Goal: Task Accomplishment & Management: Use online tool/utility

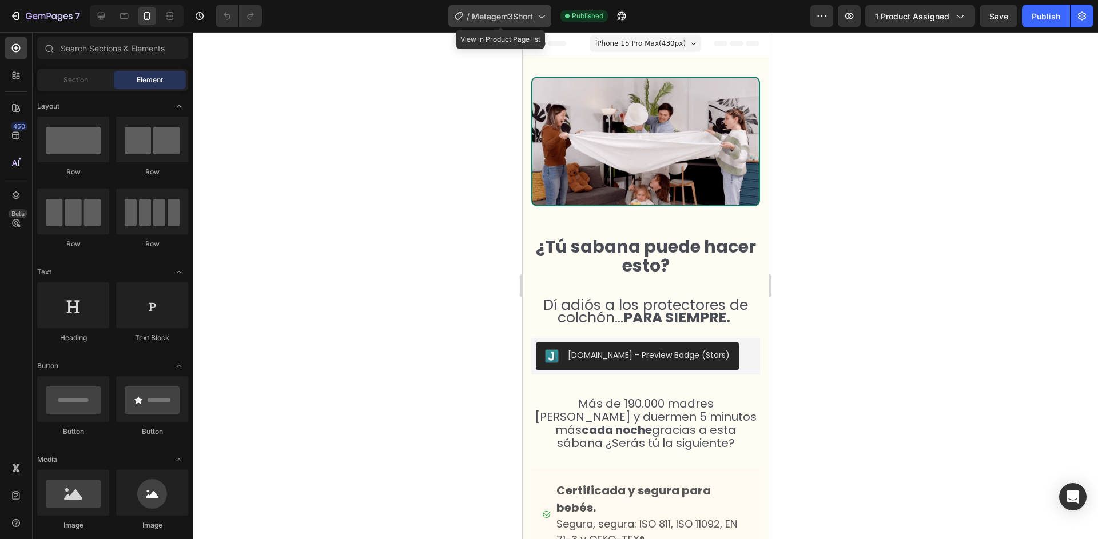
click at [547, 18] on icon at bounding box center [540, 15] width 11 height 11
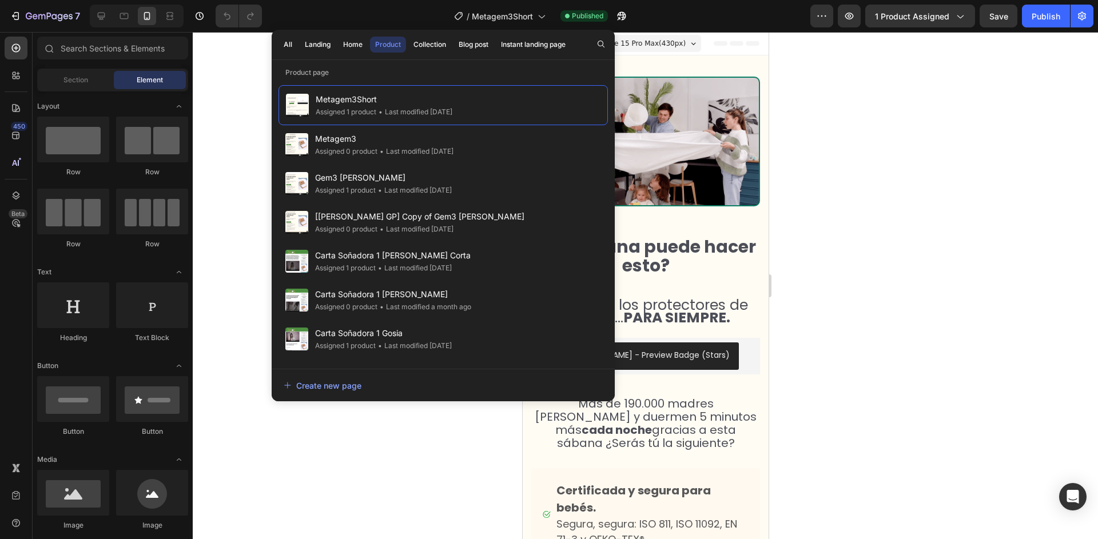
click at [845, 59] on div at bounding box center [645, 285] width 905 height 507
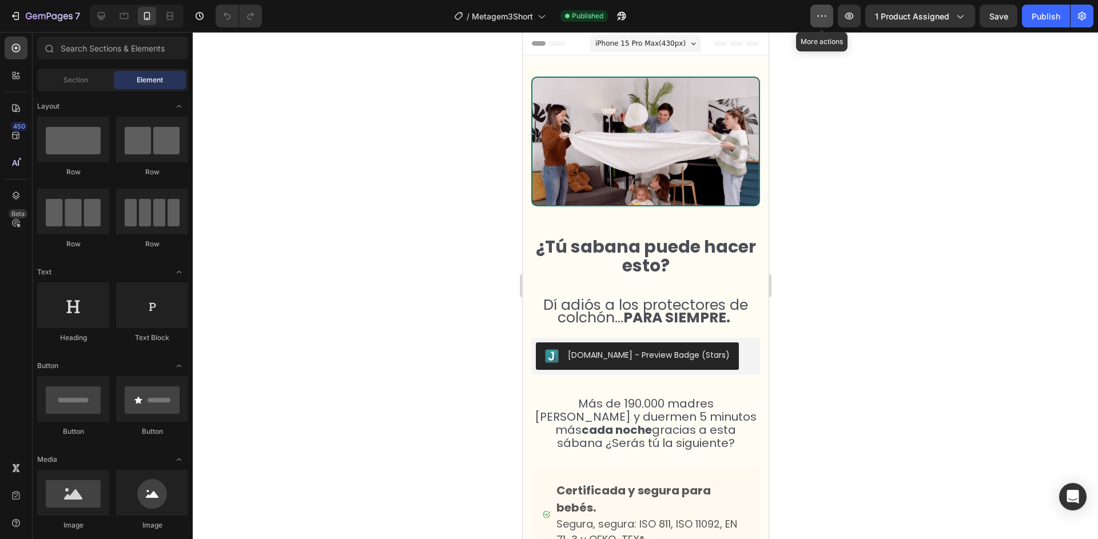
click at [822, 18] on icon "button" at bounding box center [821, 15] width 11 height 11
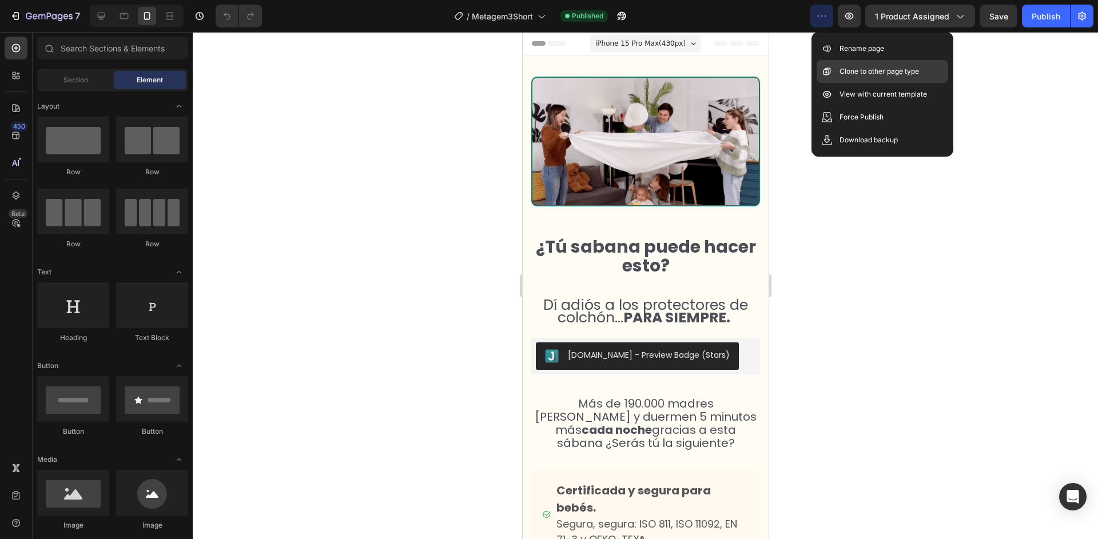
click at [849, 73] on p "Clone to other page type" at bounding box center [879, 71] width 79 height 11
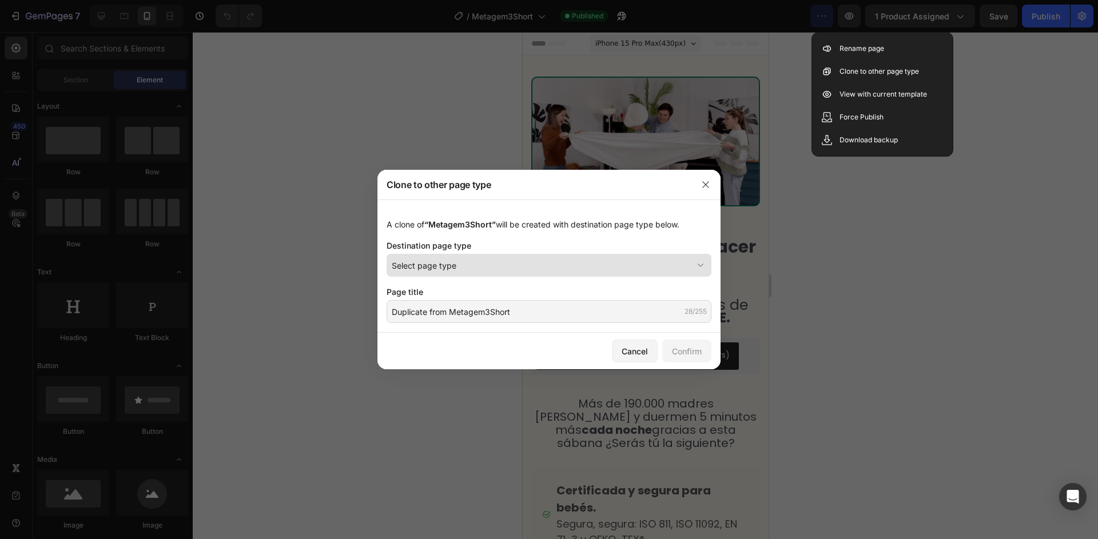
click at [428, 266] on span "Select page type" at bounding box center [424, 266] width 65 height 12
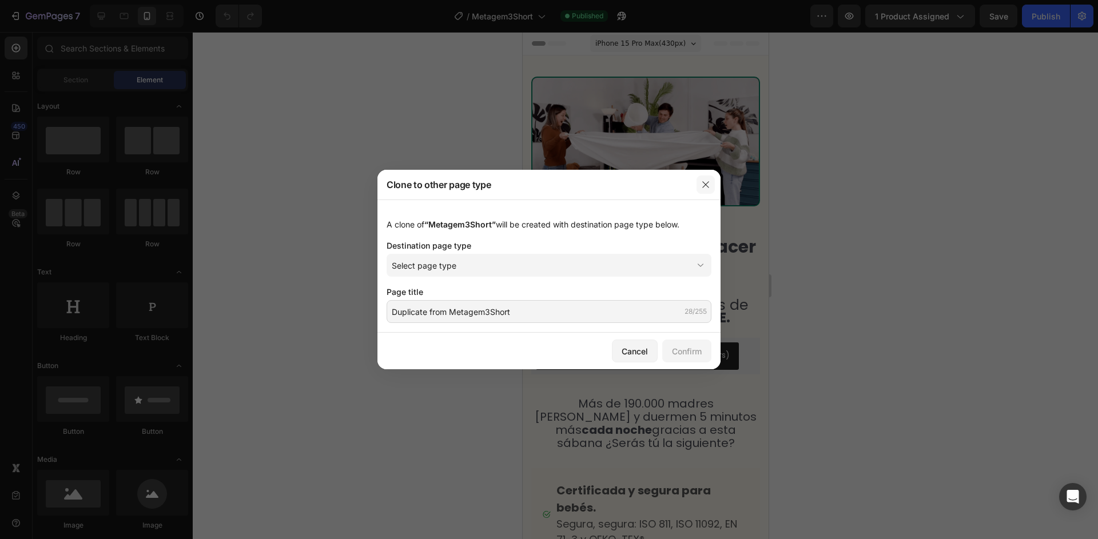
drag, startPoint x: 639, startPoint y: 197, endPoint x: 699, endPoint y: 184, distance: 61.6
click at [643, 196] on div "Clone to other page type" at bounding box center [533, 185] width 313 height 30
click at [708, 183] on icon "button" at bounding box center [705, 184] width 9 height 9
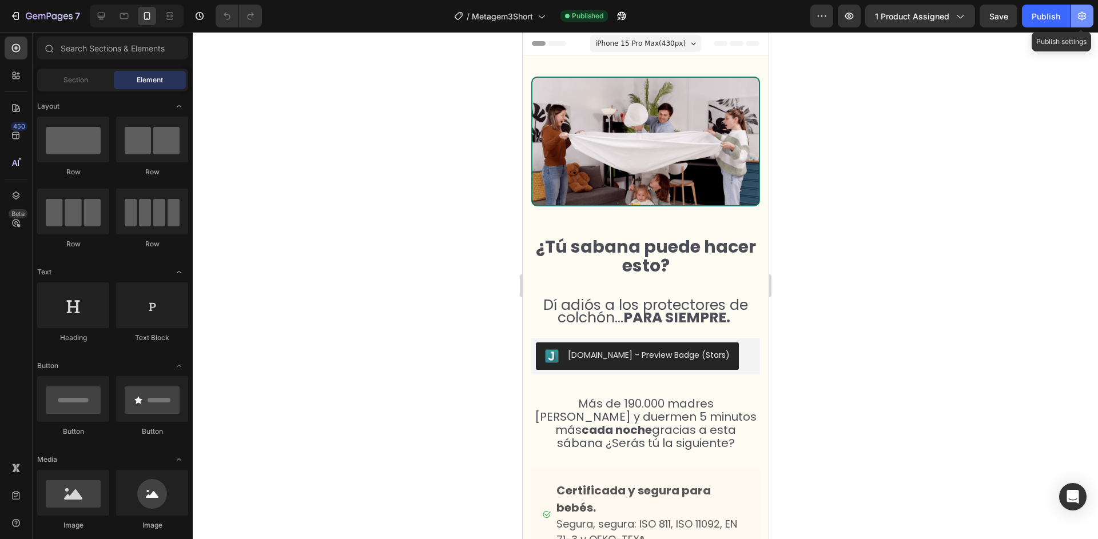
click at [1085, 23] on button "button" at bounding box center [1082, 16] width 23 height 23
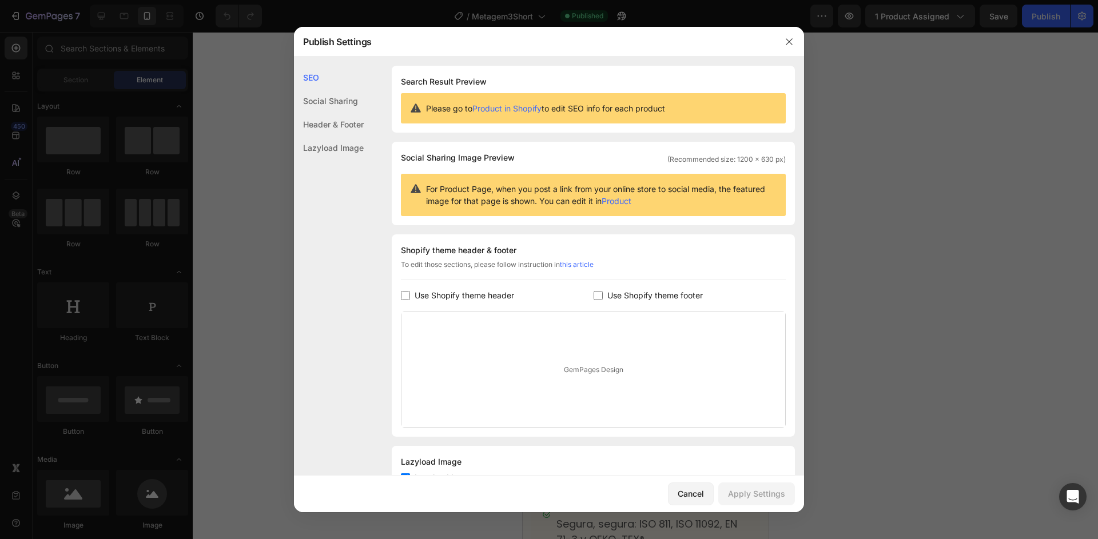
click at [128, 59] on div at bounding box center [549, 269] width 1098 height 539
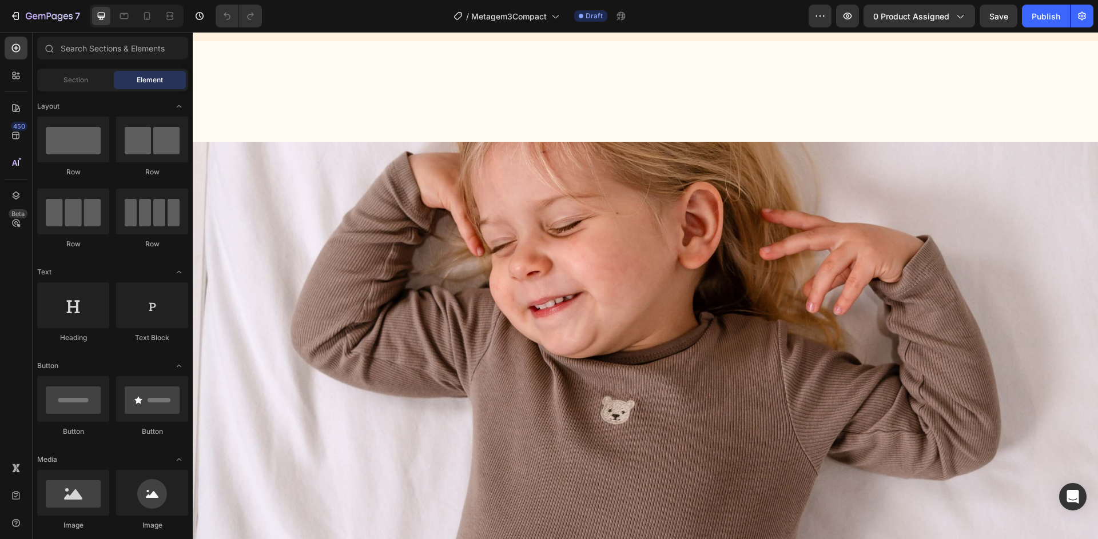
select select "50x83x15 cm"
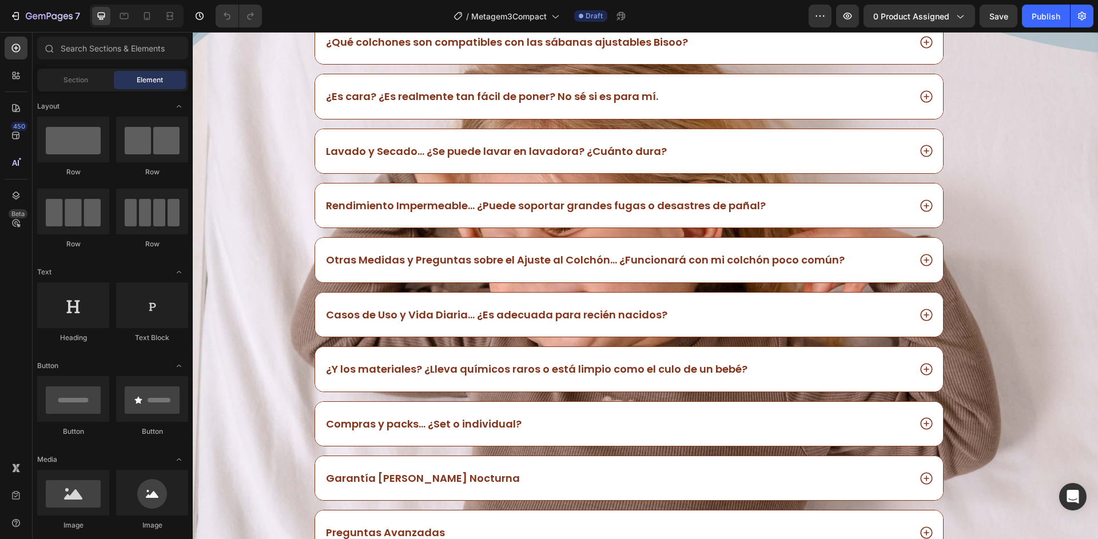
select select "50x83x15 cm"
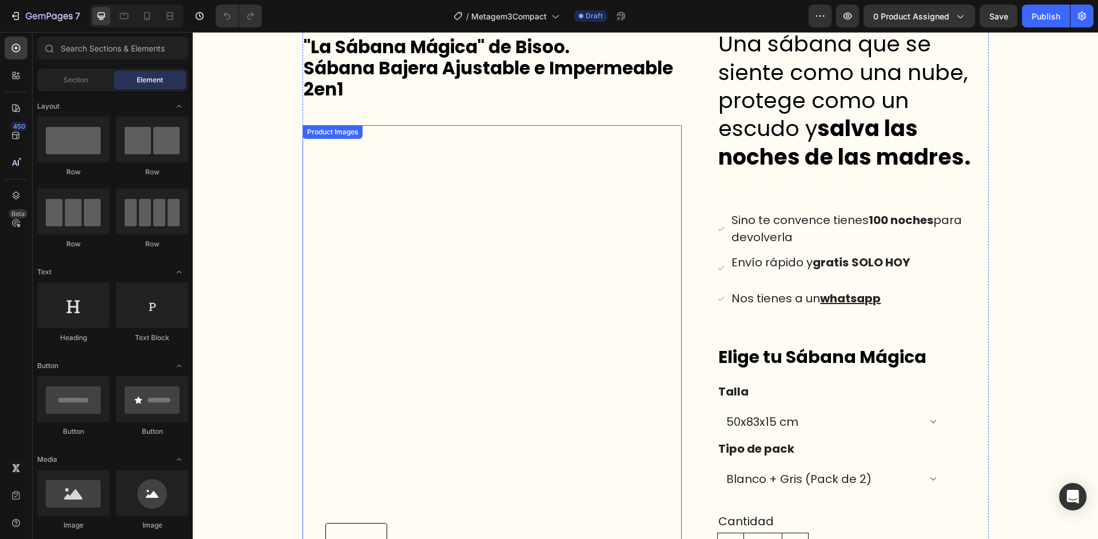
scroll to position [3009, 0]
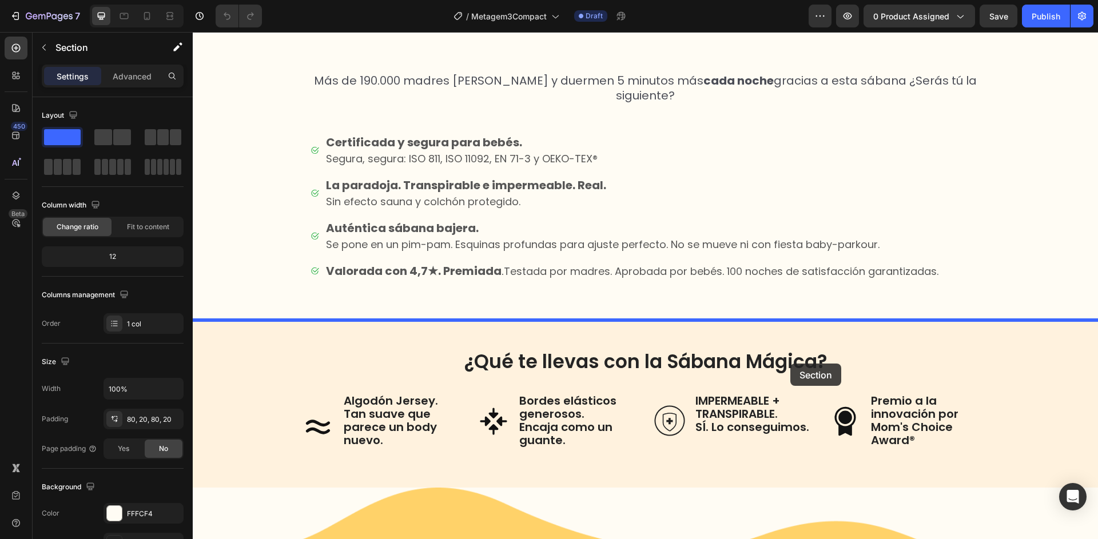
scroll to position [413, 0]
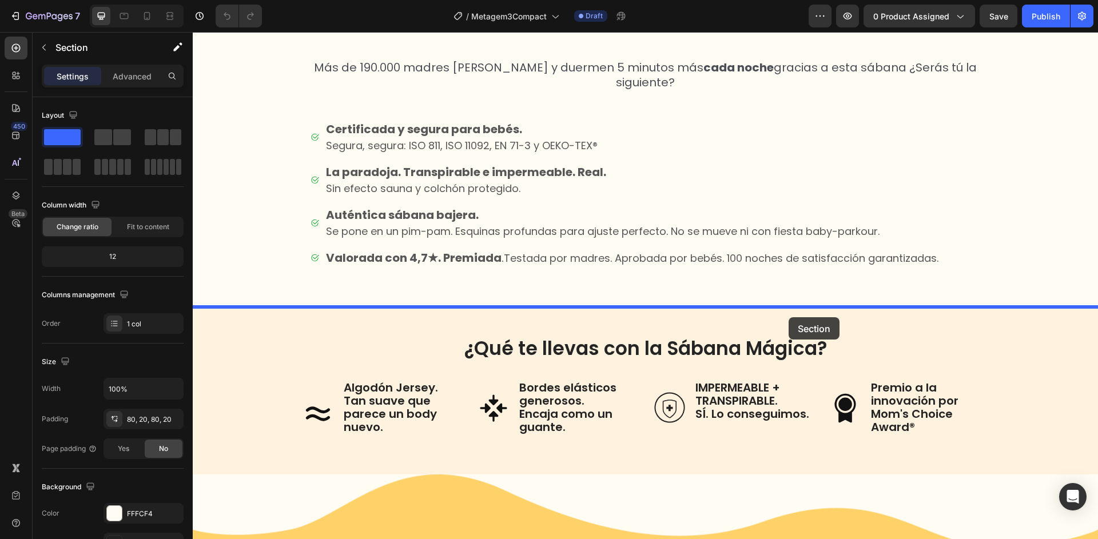
drag, startPoint x: 872, startPoint y: 137, endPoint x: 789, endPoint y: 317, distance: 198.3
select select "50x83x15 cm"
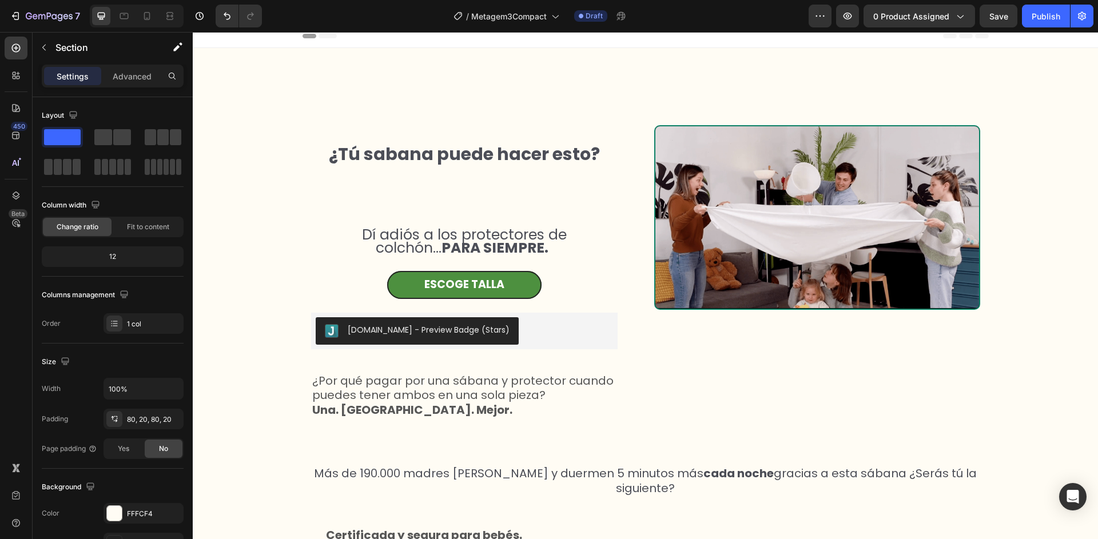
scroll to position [0, 0]
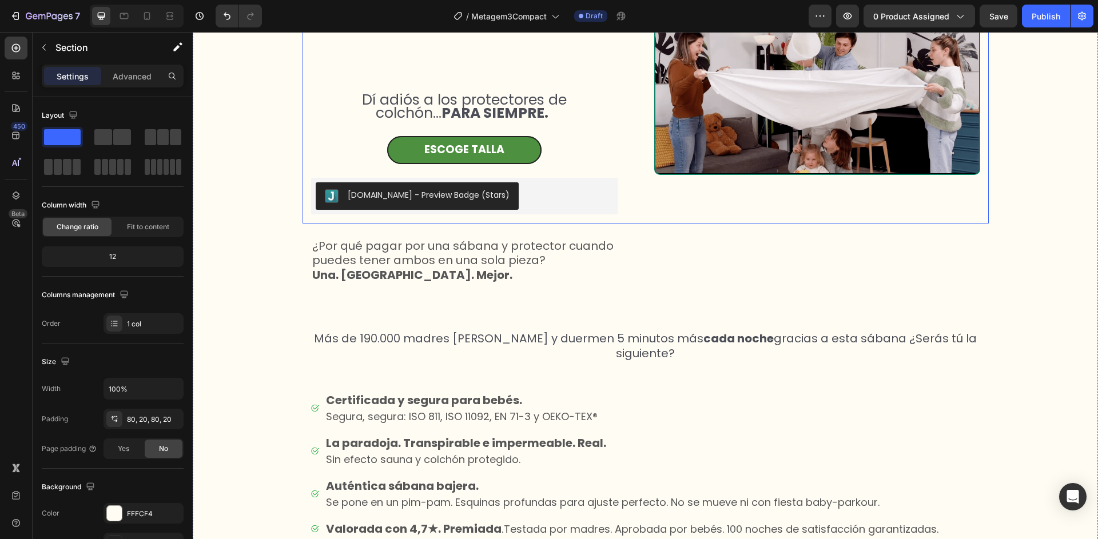
select select "50x83x15 cm"
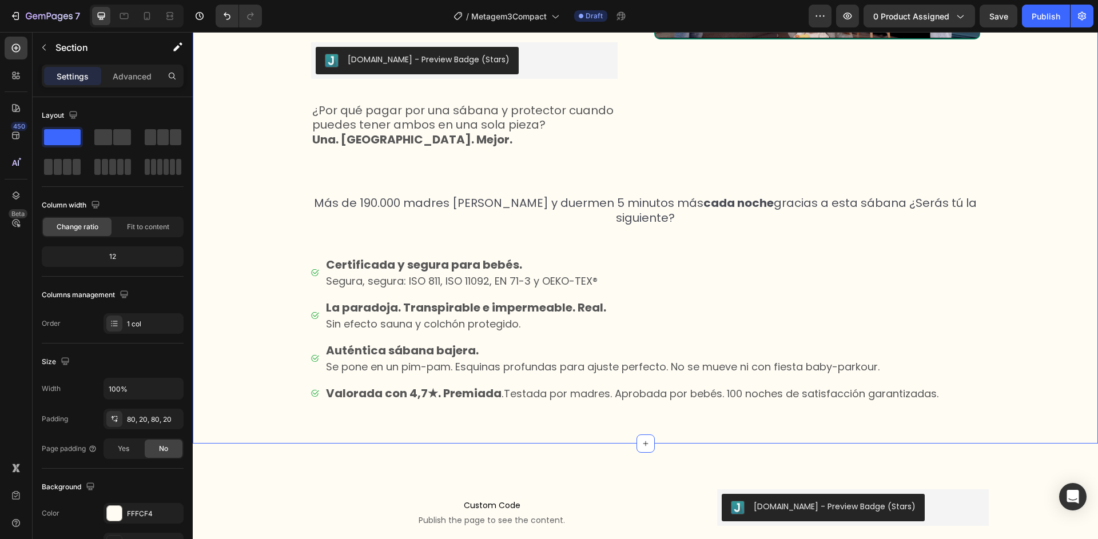
scroll to position [256, 0]
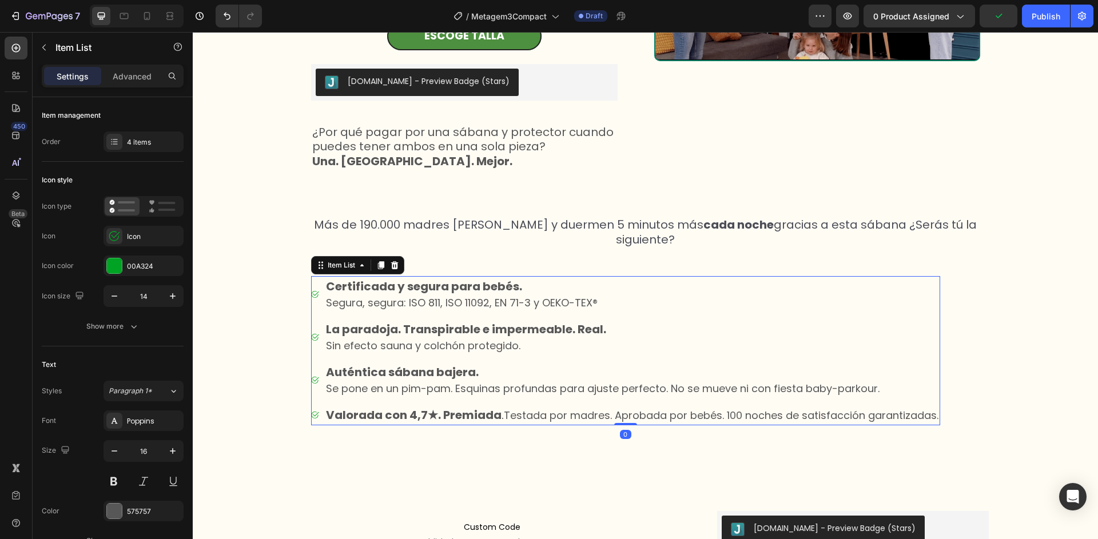
click at [315, 281] on div "Certificada y segura para bebés. [PERSON_NAME], segura: ISO 811, ISO 11092, EN …" at bounding box center [625, 294] width 629 height 36
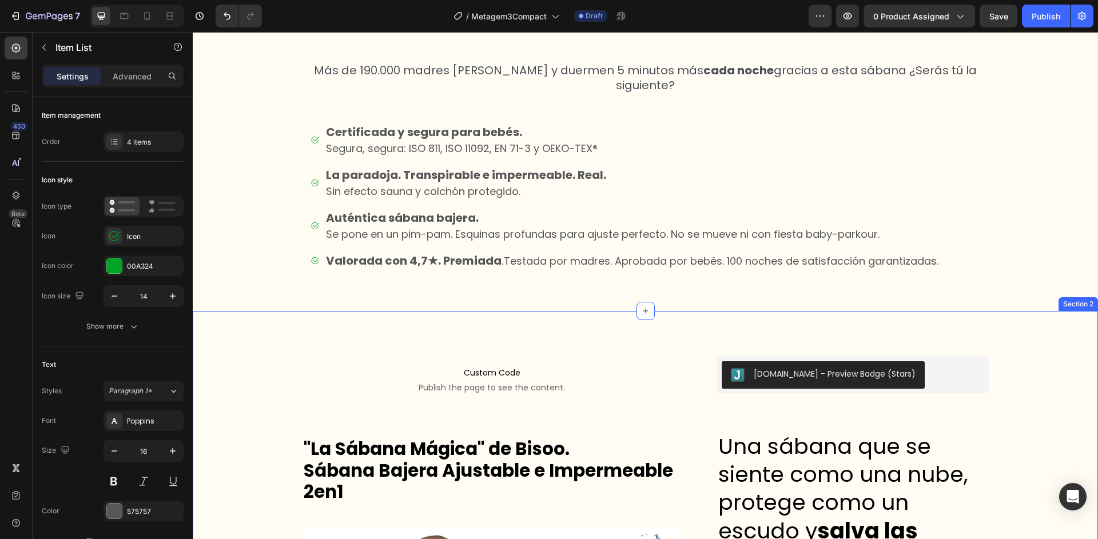
scroll to position [346, 0]
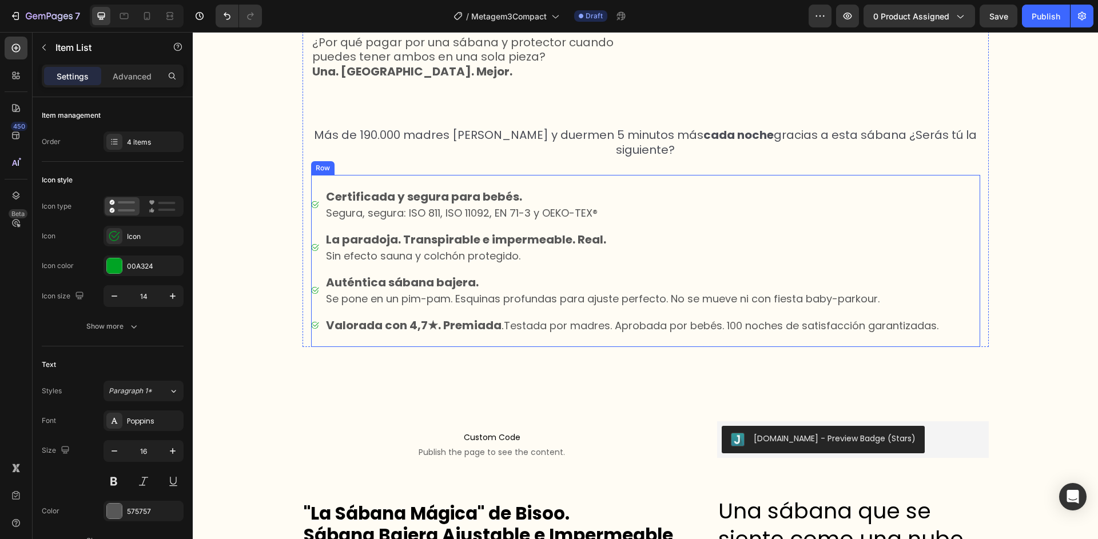
click at [315, 185] on div "Certificada y segura para bebés. [PERSON_NAME], segura: ISO 811, ISO 11092, EN …" at bounding box center [645, 261] width 669 height 172
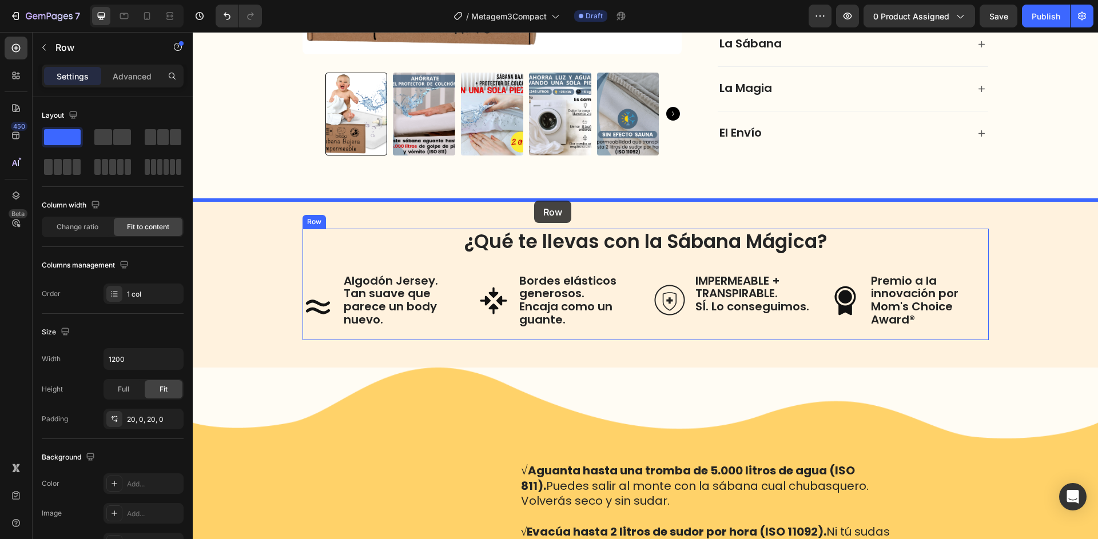
scroll to position [1547, 0]
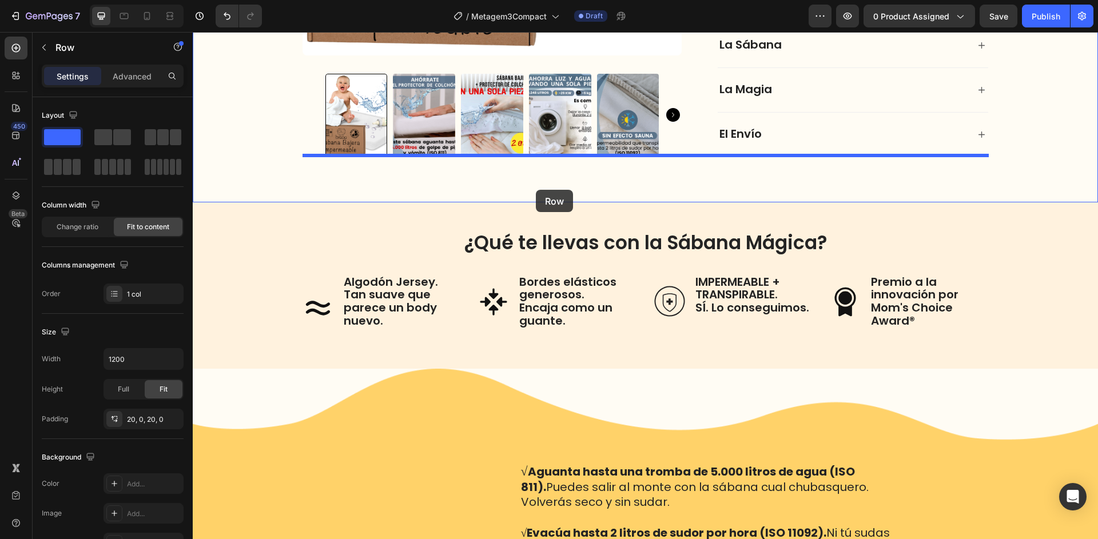
drag, startPoint x: 320, startPoint y: 166, endPoint x: 536, endPoint y: 190, distance: 216.9
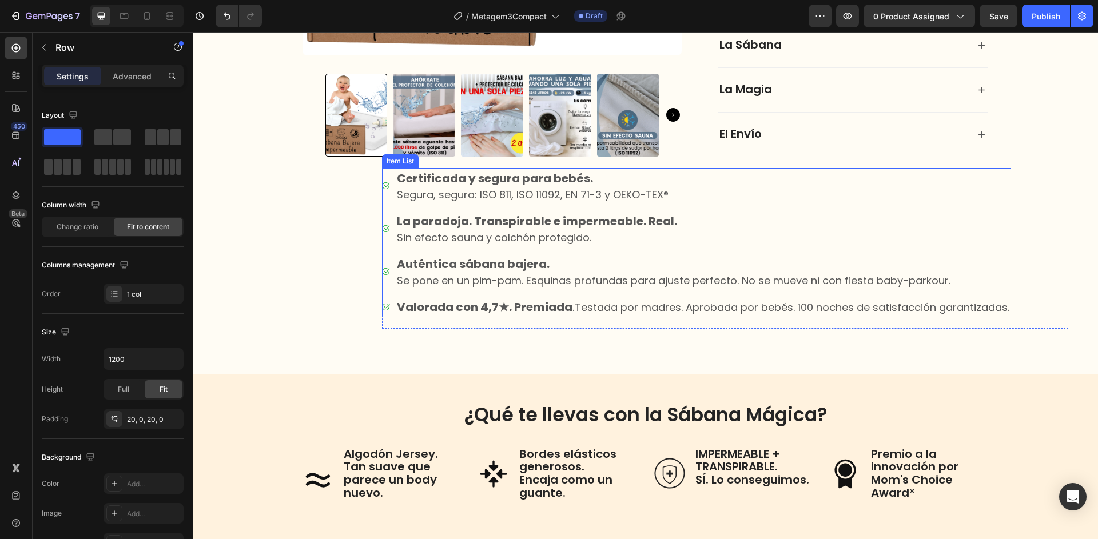
scroll to position [1545, 0]
click at [428, 166] on div "Certificada y segura para bebés. [PERSON_NAME], segura: ISO 811, ISO 11092, EN …" at bounding box center [725, 243] width 686 height 172
click at [133, 77] on p "Advanced" at bounding box center [132, 76] width 39 height 12
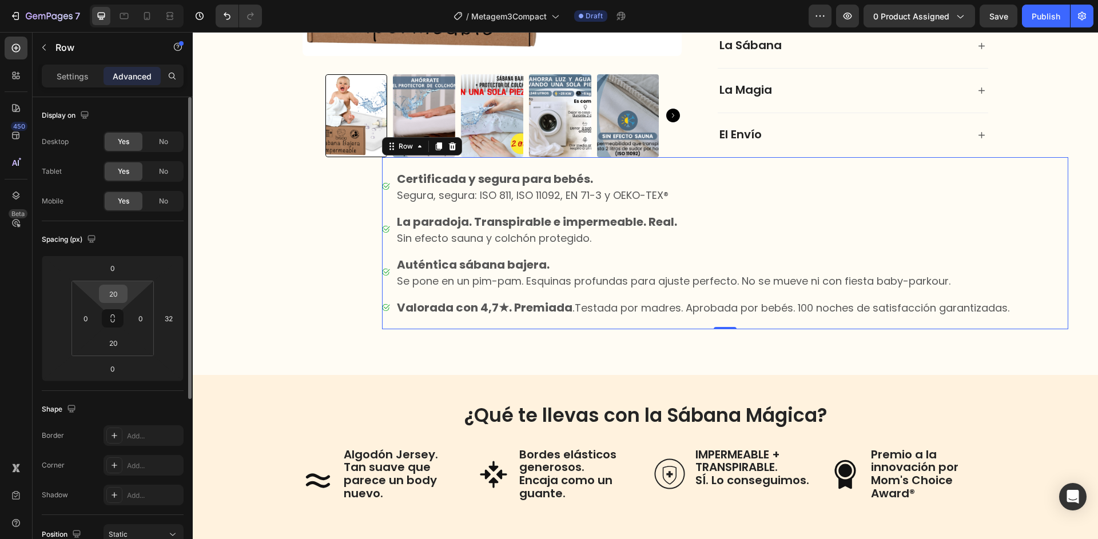
click at [116, 293] on input "20" at bounding box center [113, 293] width 23 height 17
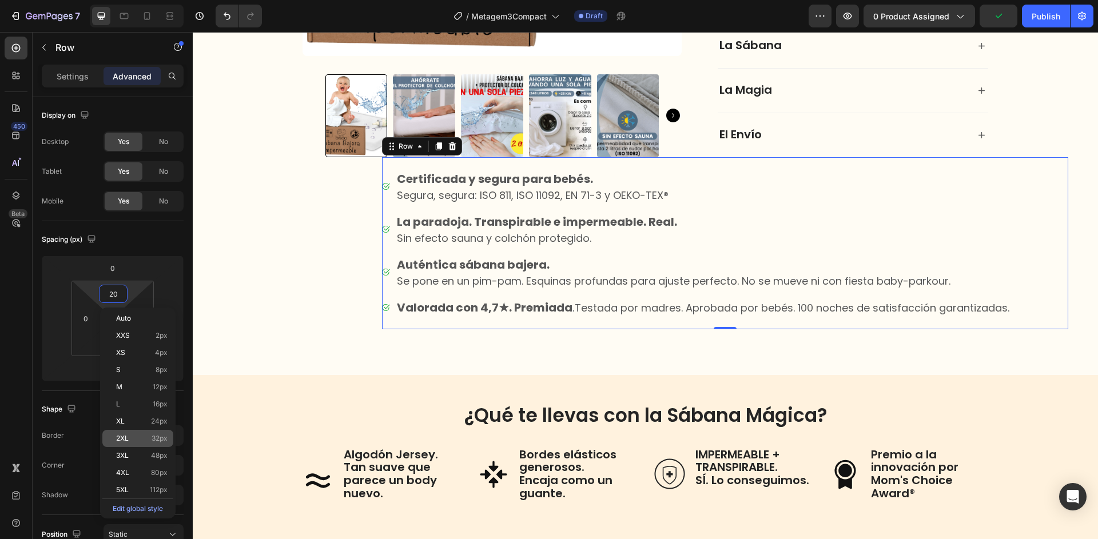
click at [156, 437] on span "32px" at bounding box center [160, 439] width 16 height 8
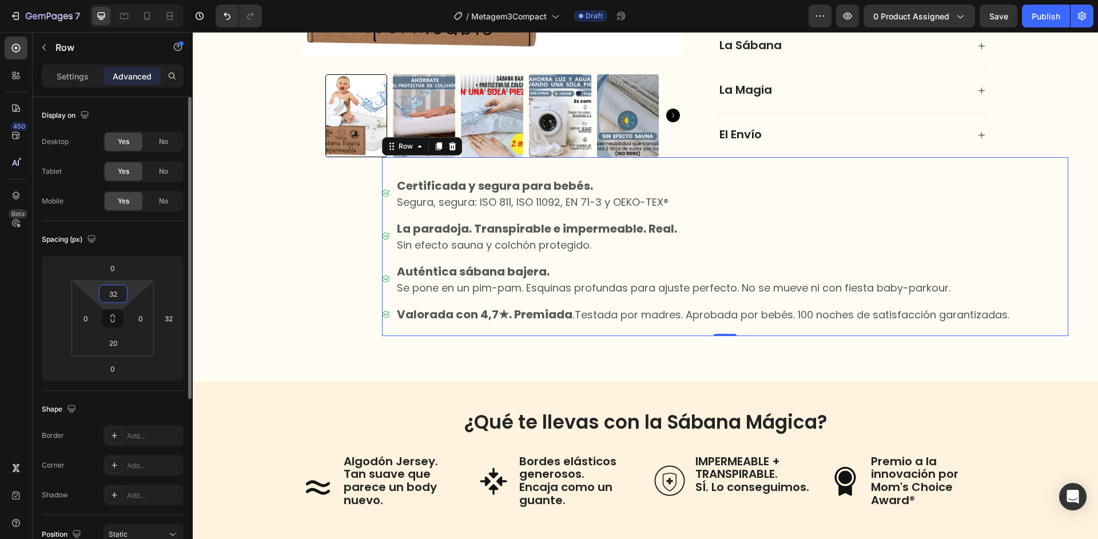
click at [113, 293] on input "32" at bounding box center [113, 293] width 23 height 17
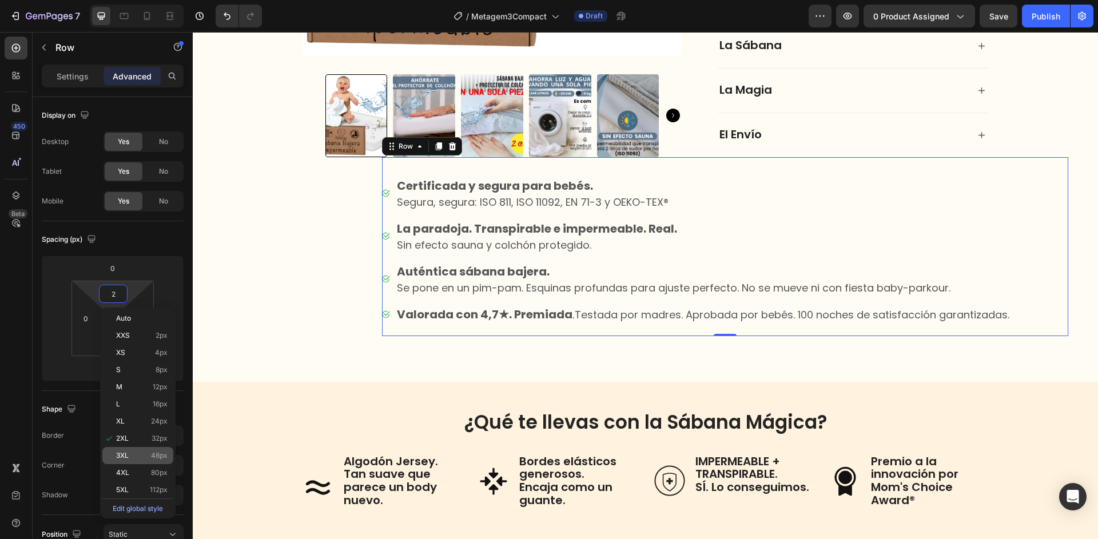
click at [151, 462] on div "3XL 48px" at bounding box center [137, 455] width 71 height 17
type input "48"
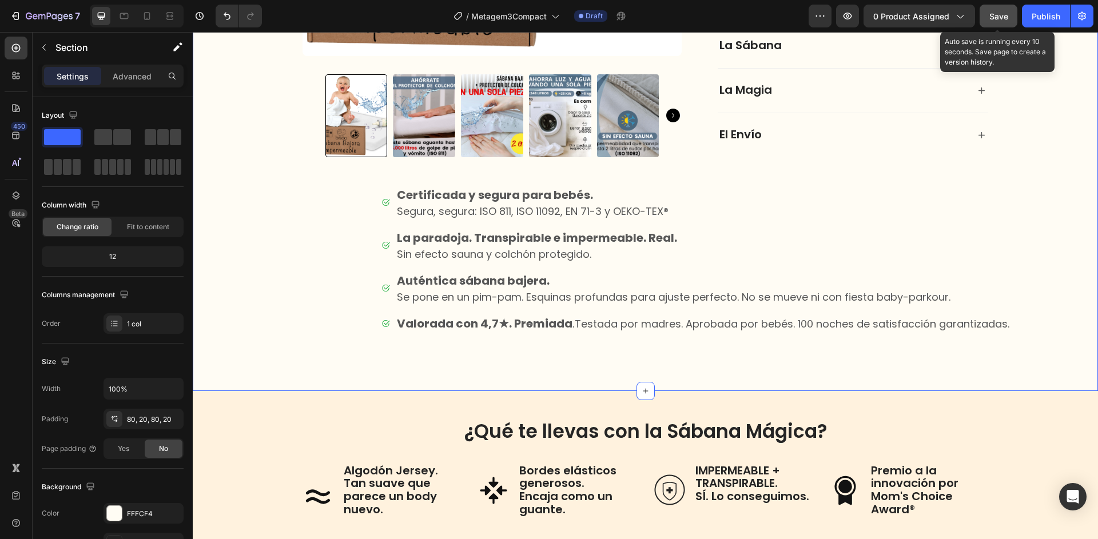
click at [1001, 20] on span "Save" at bounding box center [998, 16] width 19 height 10
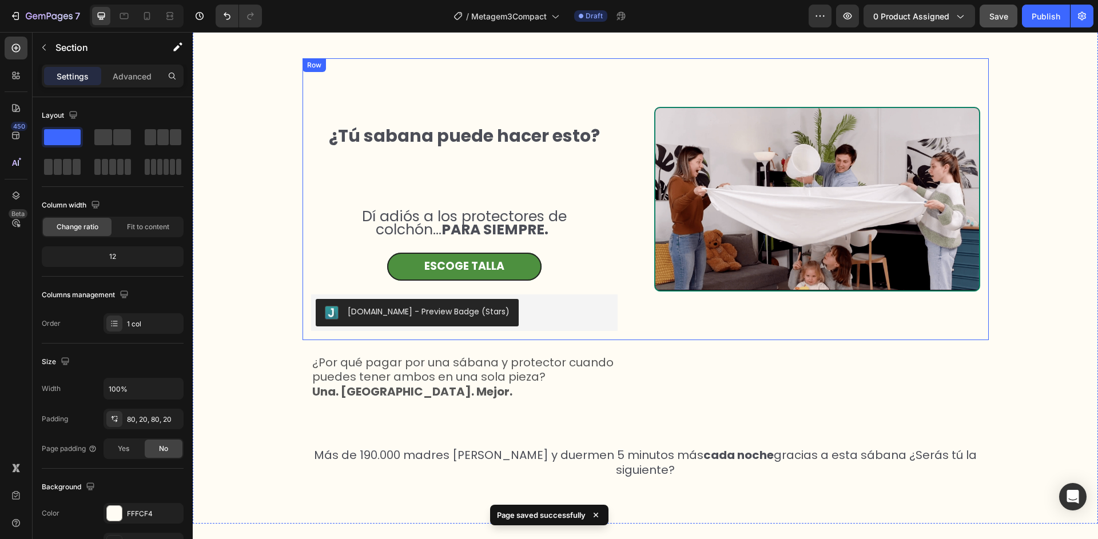
scroll to position [220, 0]
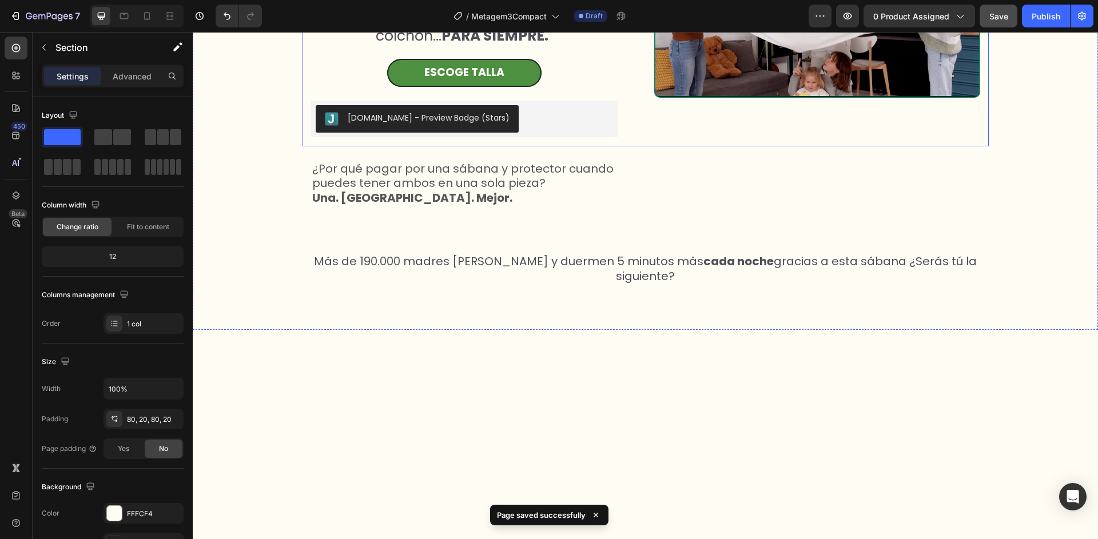
select select "50x83x15 cm"
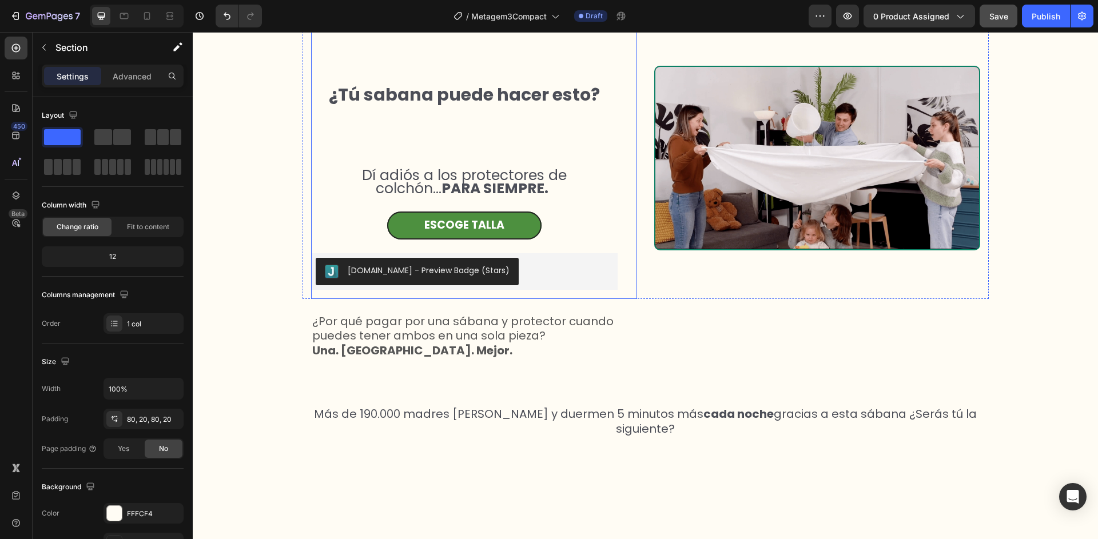
scroll to position [0, 0]
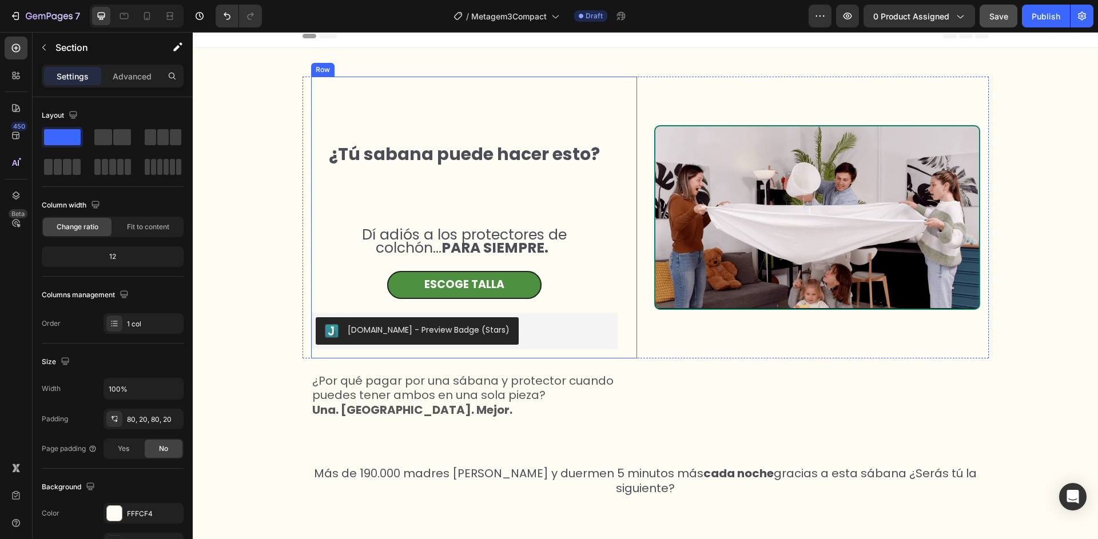
select select "50x83x15 cm"
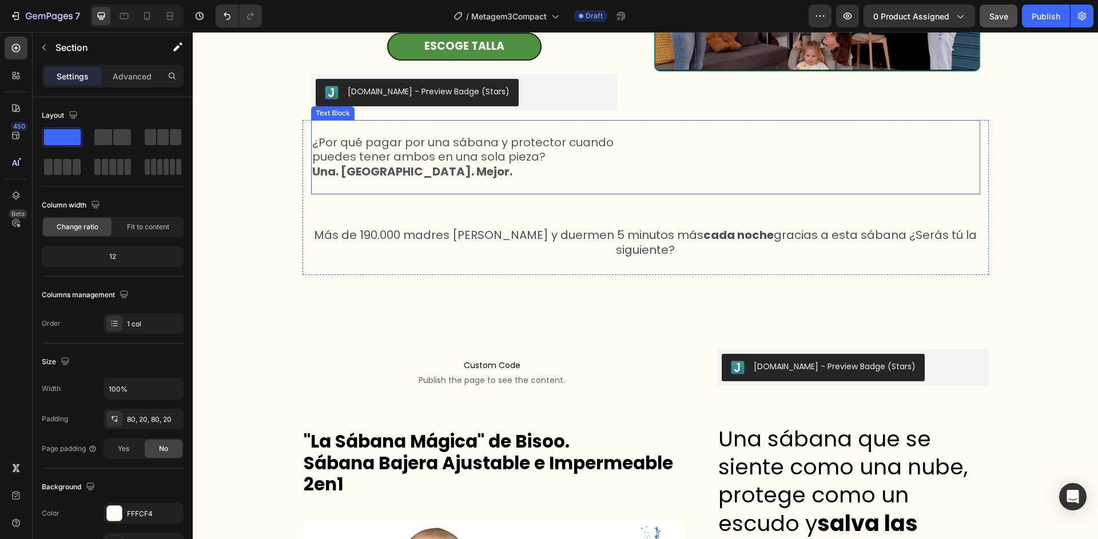
click at [476, 151] on span "¿Por qué pagar por una sábana y protector cuando puedes tener ambos en una sola…" at bounding box center [462, 149] width 301 height 31
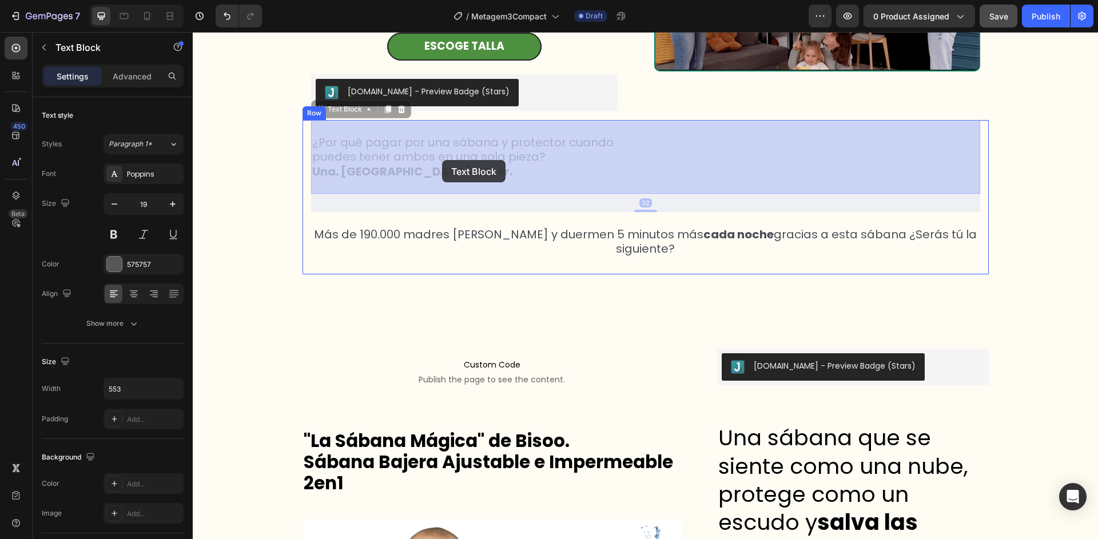
drag, startPoint x: 320, startPoint y: 109, endPoint x: 443, endPoint y: 161, distance: 133.0
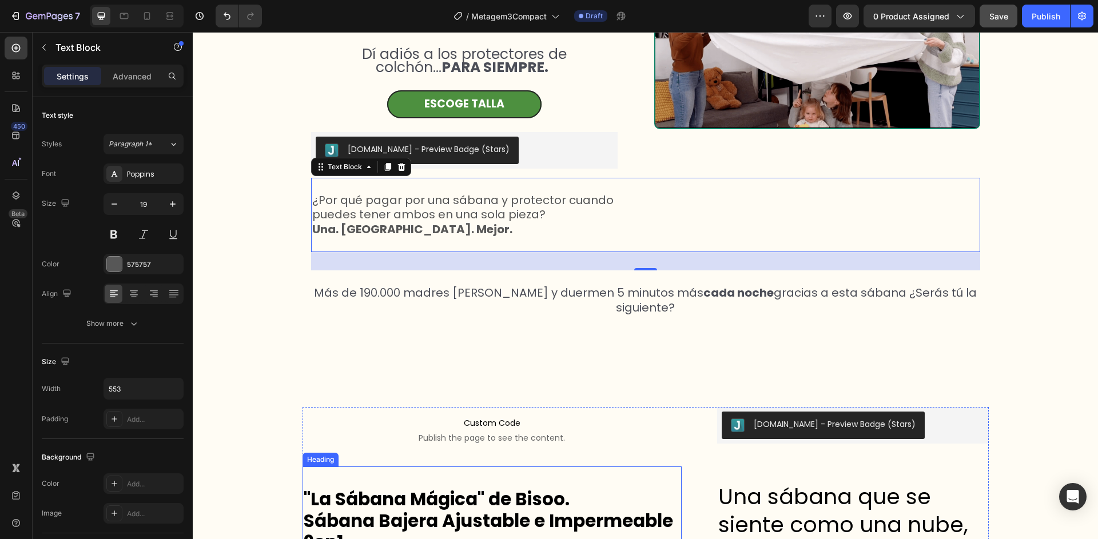
scroll to position [171, 0]
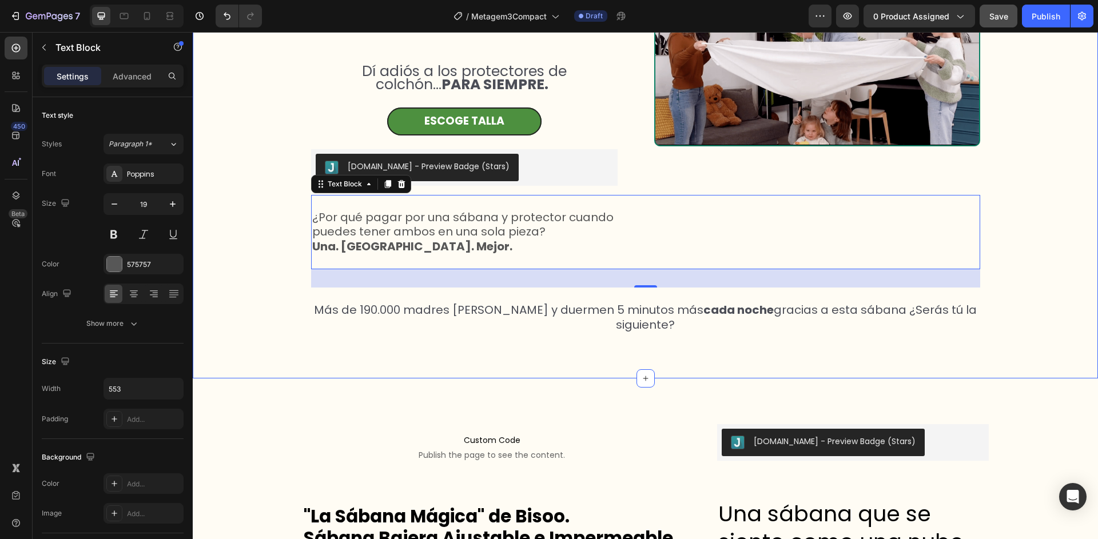
click at [251, 304] on div "¿Tú sabana puede hacer esto? Heading Dí adiós a los protectores de colchón... P…" at bounding box center [645, 131] width 905 height 437
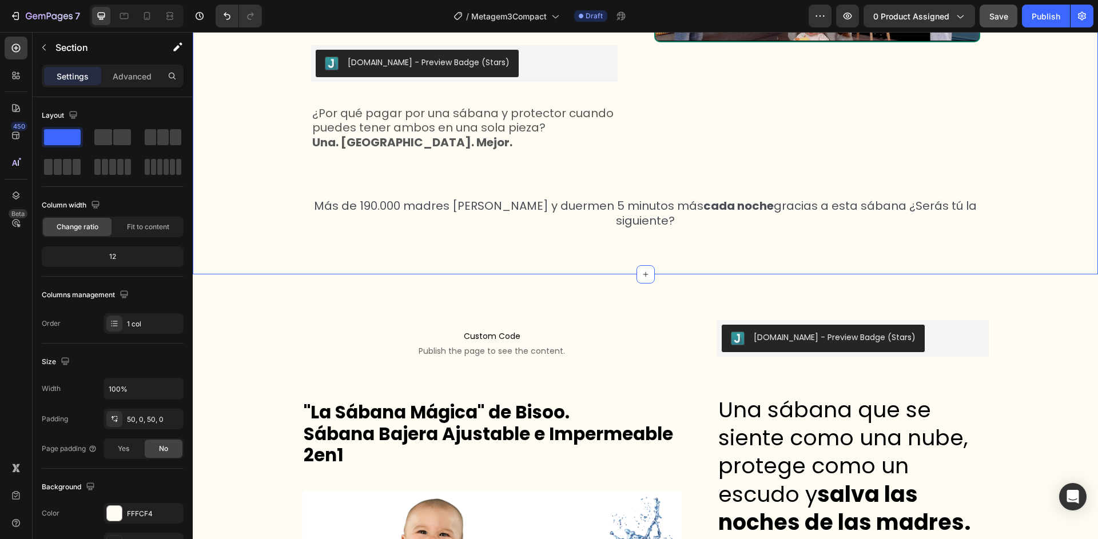
scroll to position [334, 0]
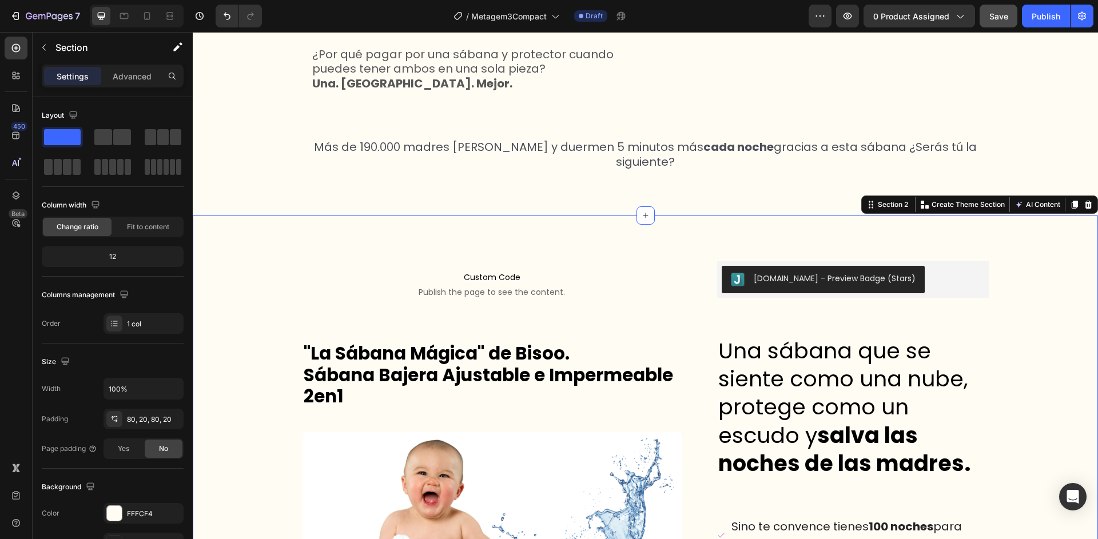
click at [145, 14] on icon at bounding box center [147, 16] width 6 height 8
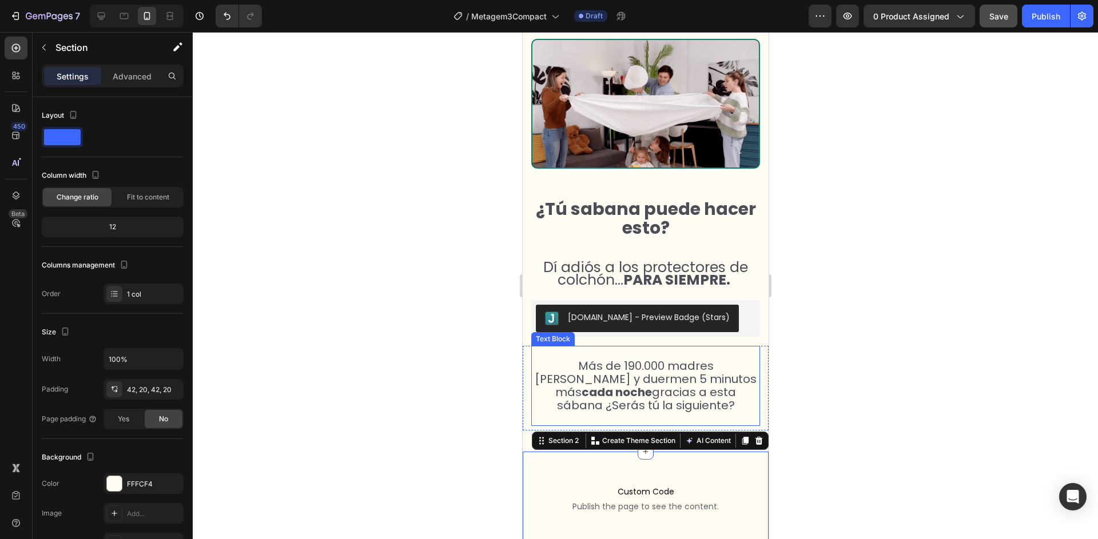
scroll to position [114, 0]
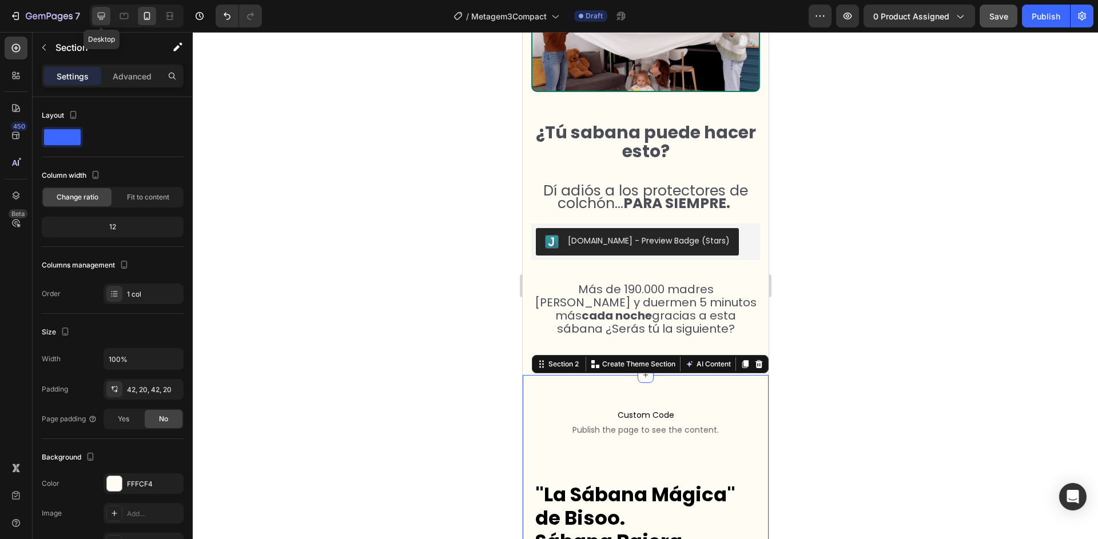
click at [103, 21] on icon at bounding box center [101, 15] width 11 height 11
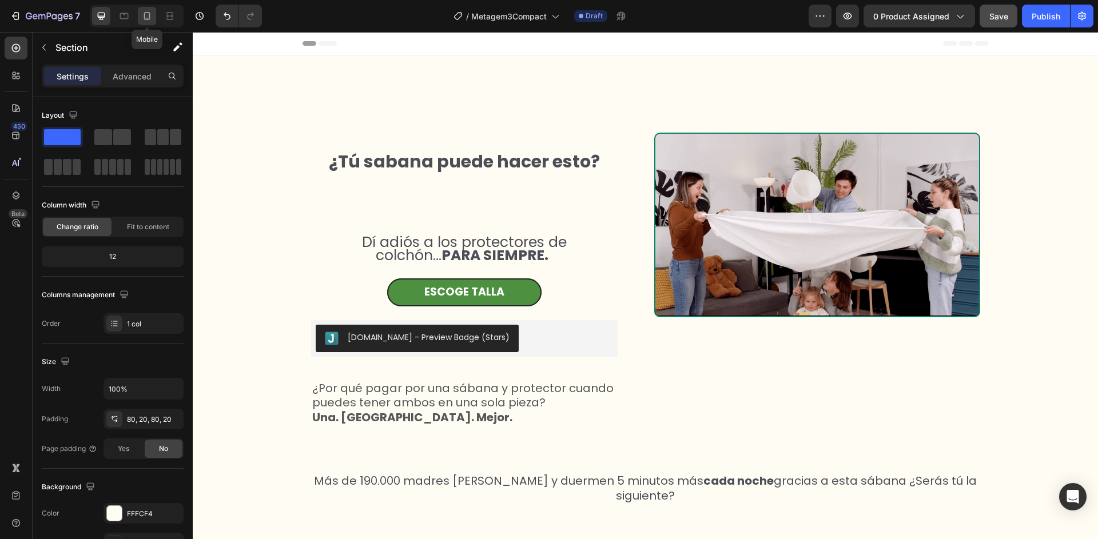
click at [150, 15] on icon at bounding box center [147, 16] width 6 height 8
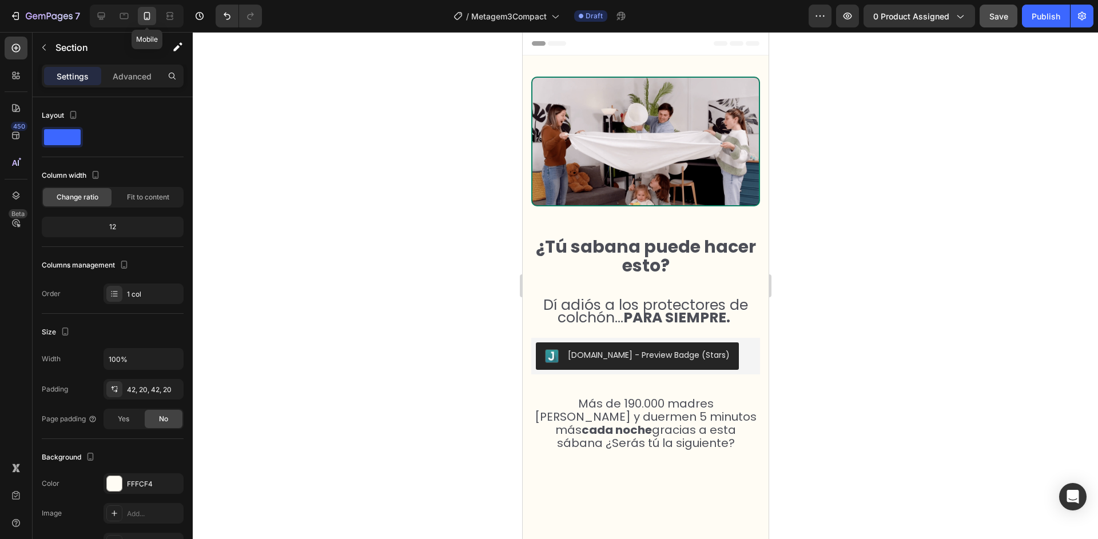
select select "50x83x15 cm"
click at [978, 332] on div at bounding box center [645, 285] width 905 height 507
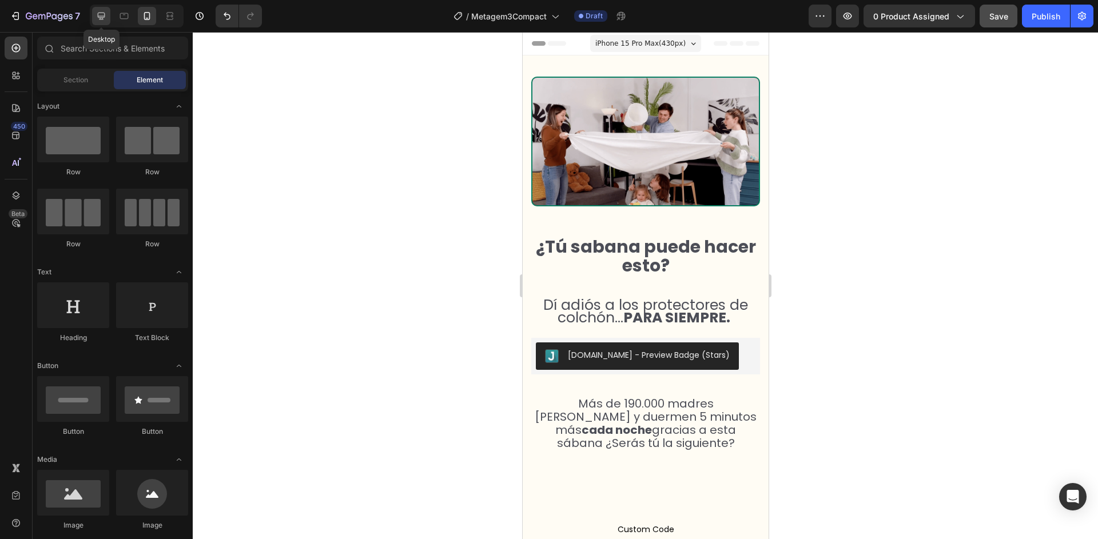
click at [101, 19] on icon at bounding box center [101, 16] width 7 height 7
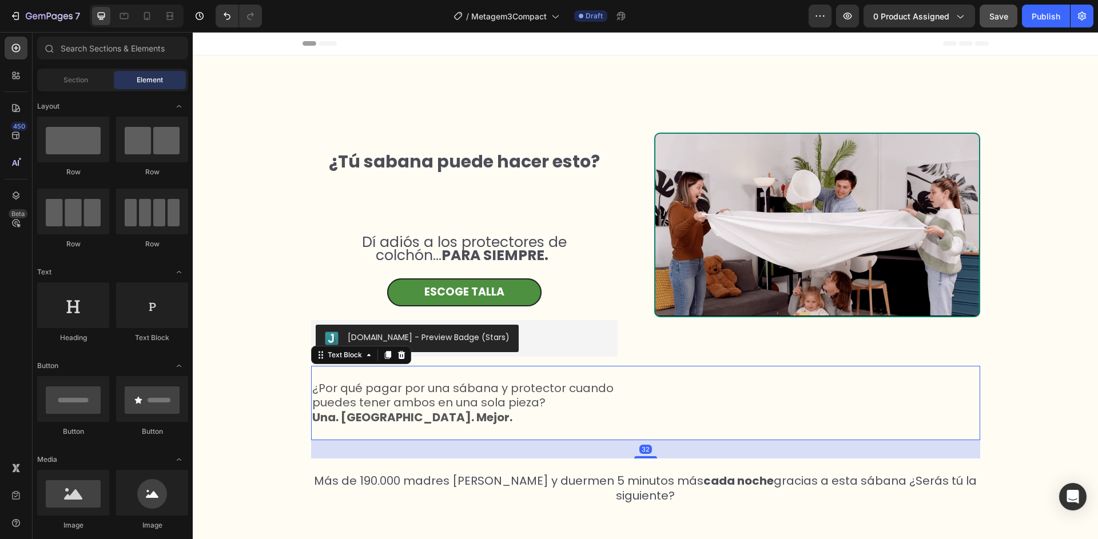
click at [398, 391] on span "¿Por qué pagar por una sábana y protector cuando puedes tener ambos en una sola…" at bounding box center [462, 395] width 301 height 31
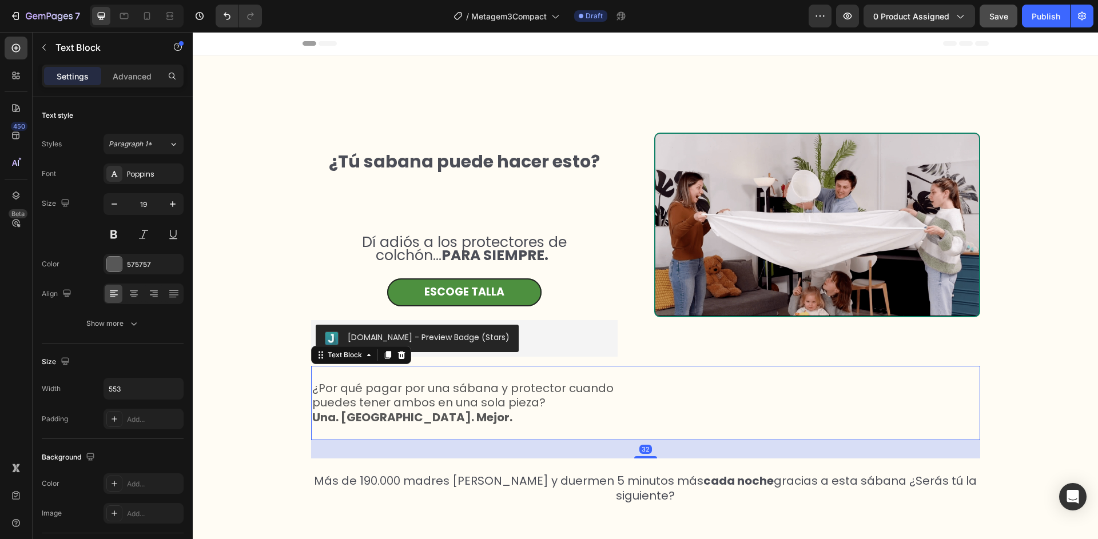
select select "50x83x15 cm"
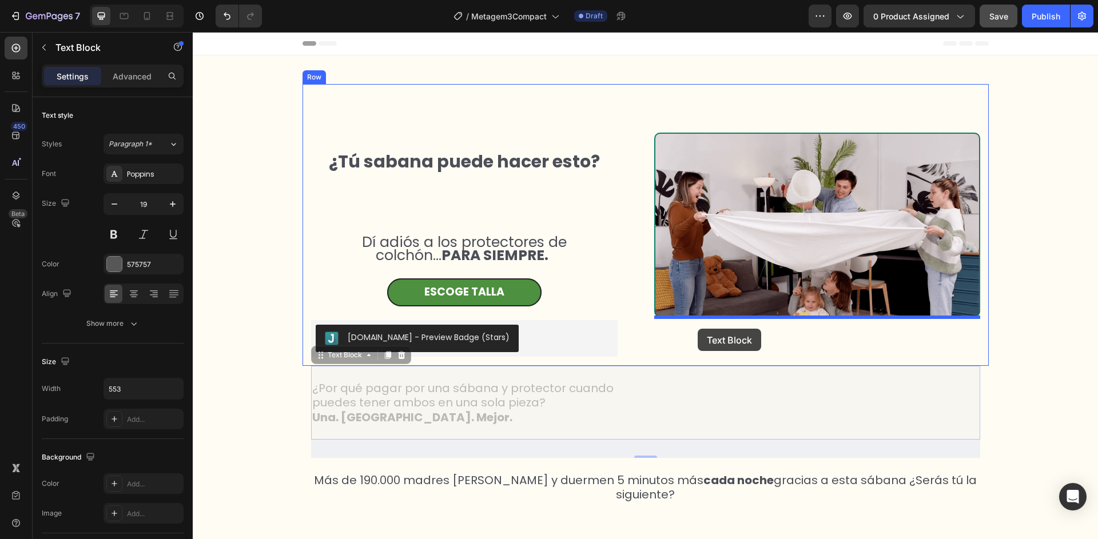
drag, startPoint x: 486, startPoint y: 398, endPoint x: 698, endPoint y: 329, distance: 222.6
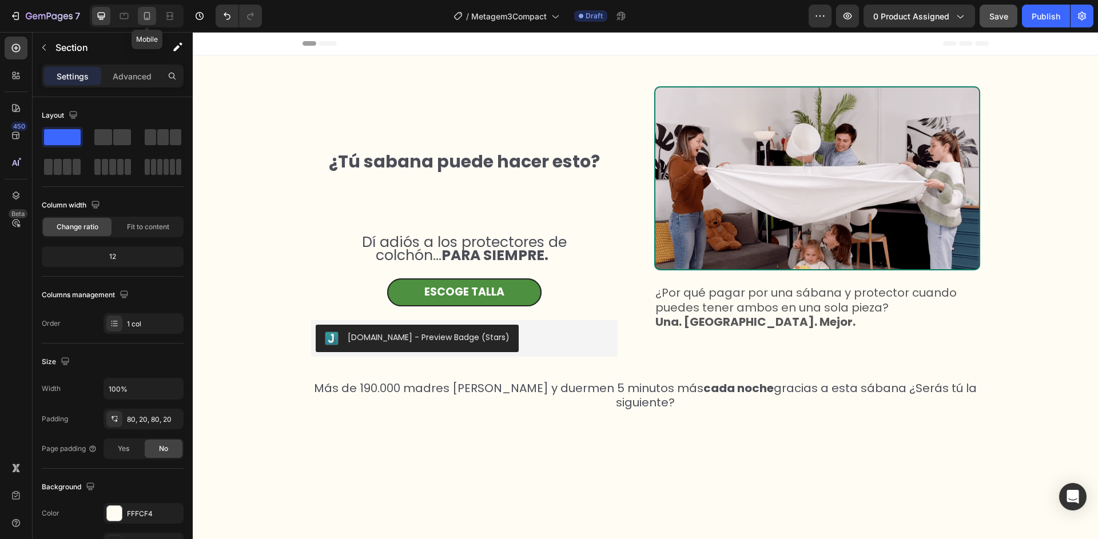
click at [148, 14] on icon at bounding box center [146, 15] width 11 height 11
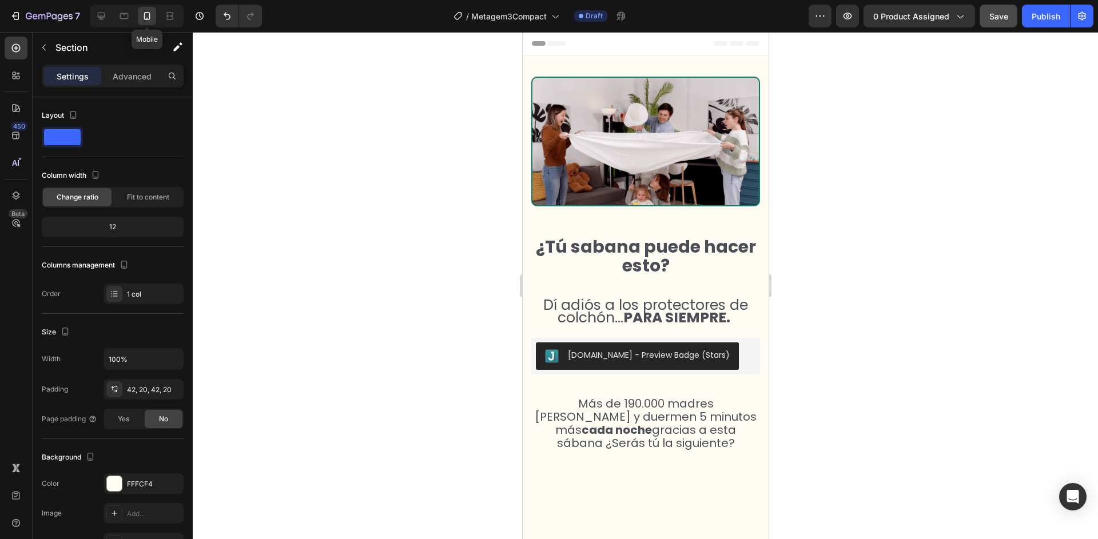
select select "50x83x15 cm"
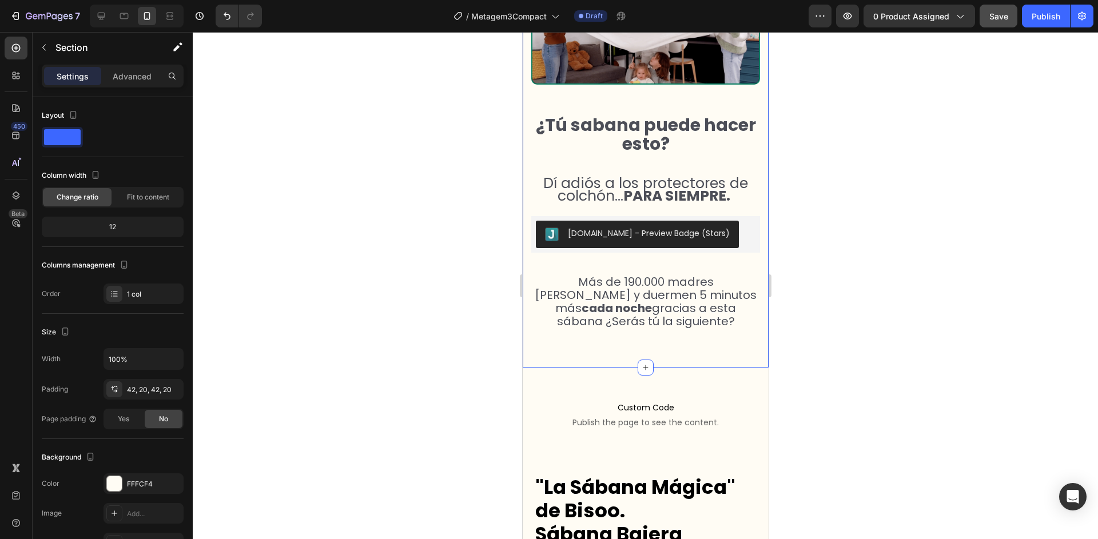
scroll to position [129, 0]
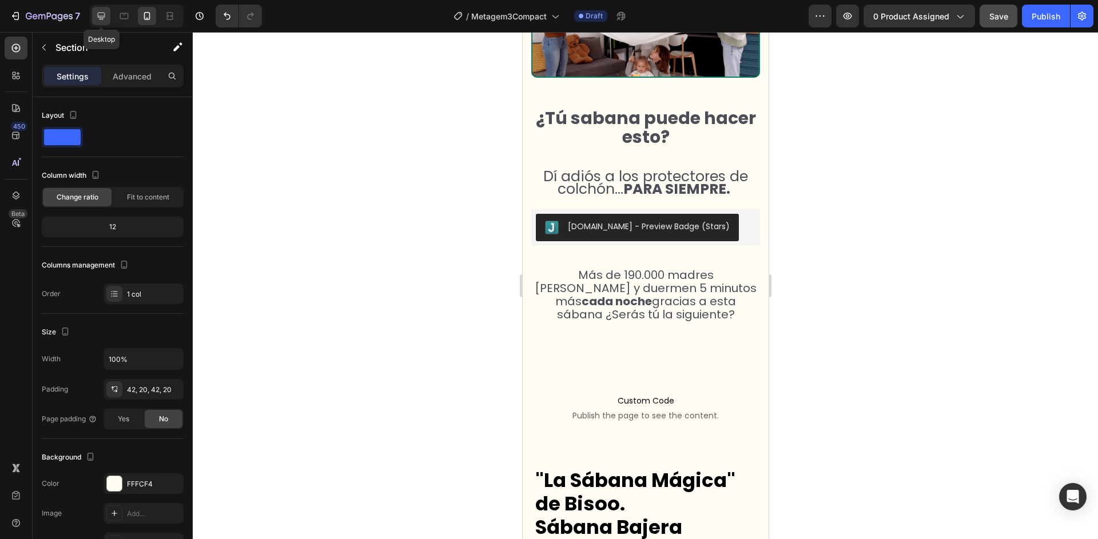
click at [105, 17] on icon at bounding box center [101, 16] width 7 height 7
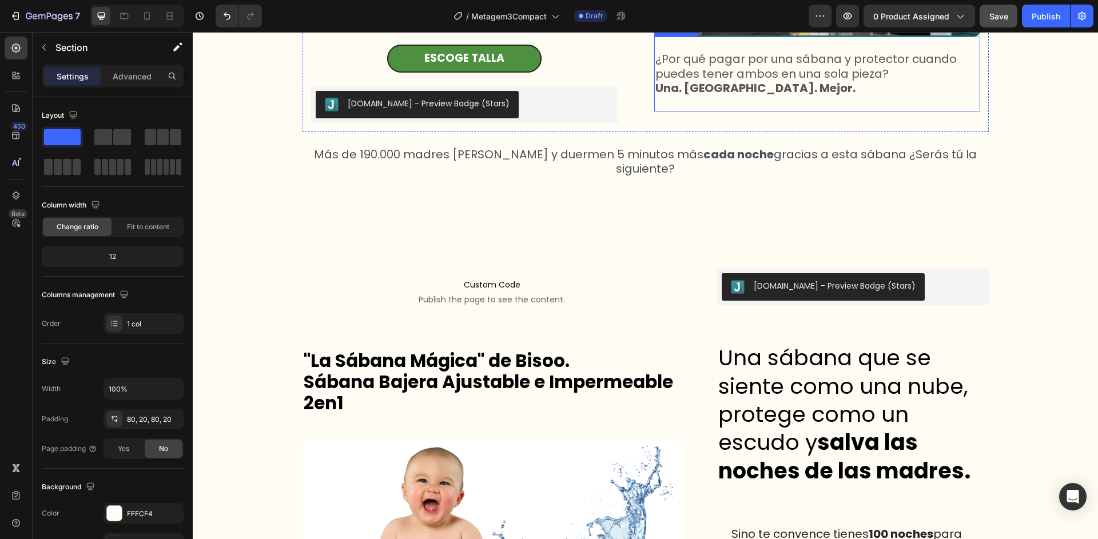
scroll to position [130, 0]
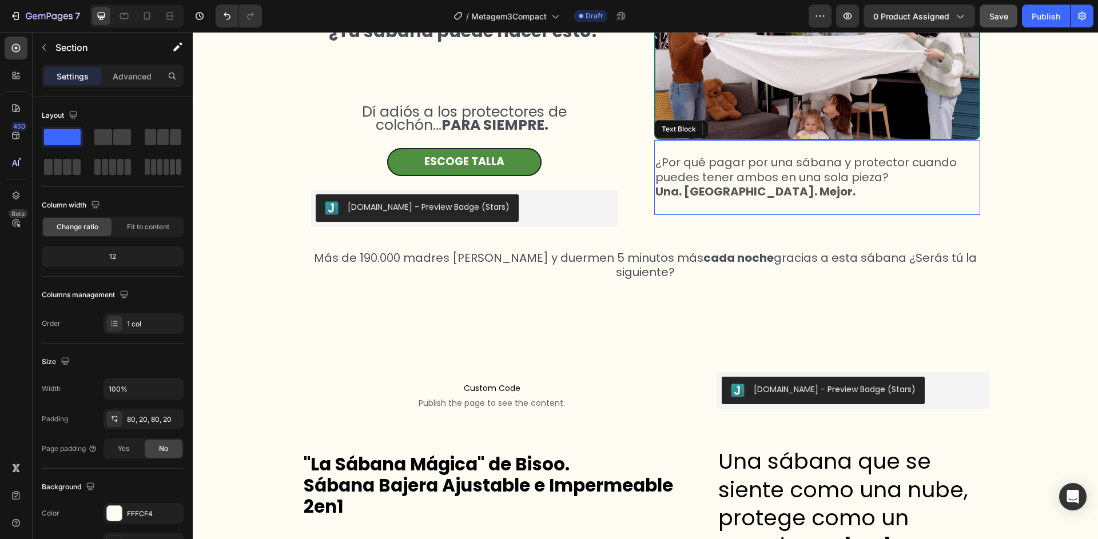
click at [703, 182] on span "¿Por qué pagar por una sábana y protector cuando puedes tener ambos en una sola…" at bounding box center [805, 169] width 301 height 31
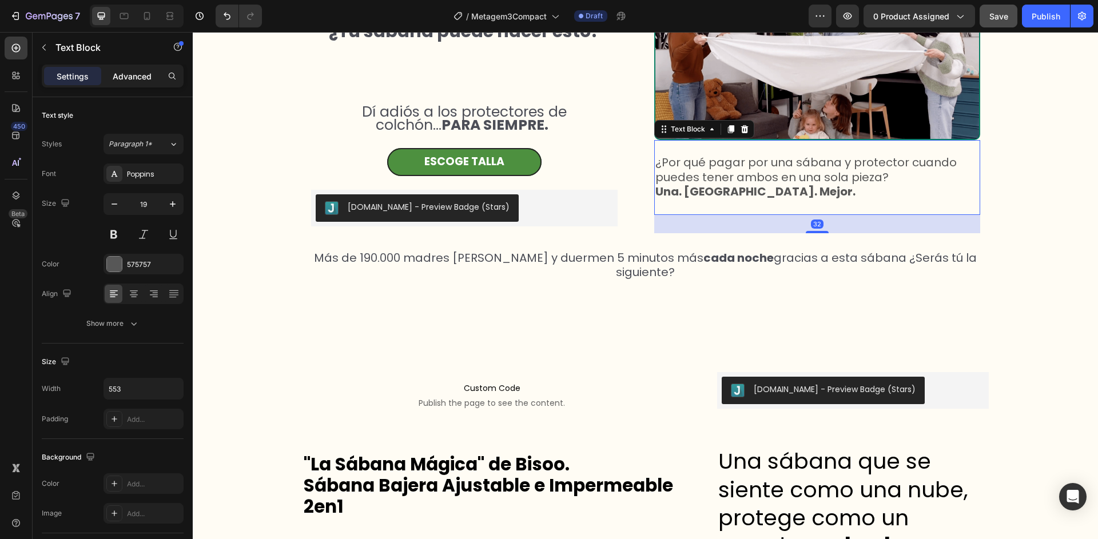
click at [139, 74] on p "Advanced" at bounding box center [132, 76] width 39 height 12
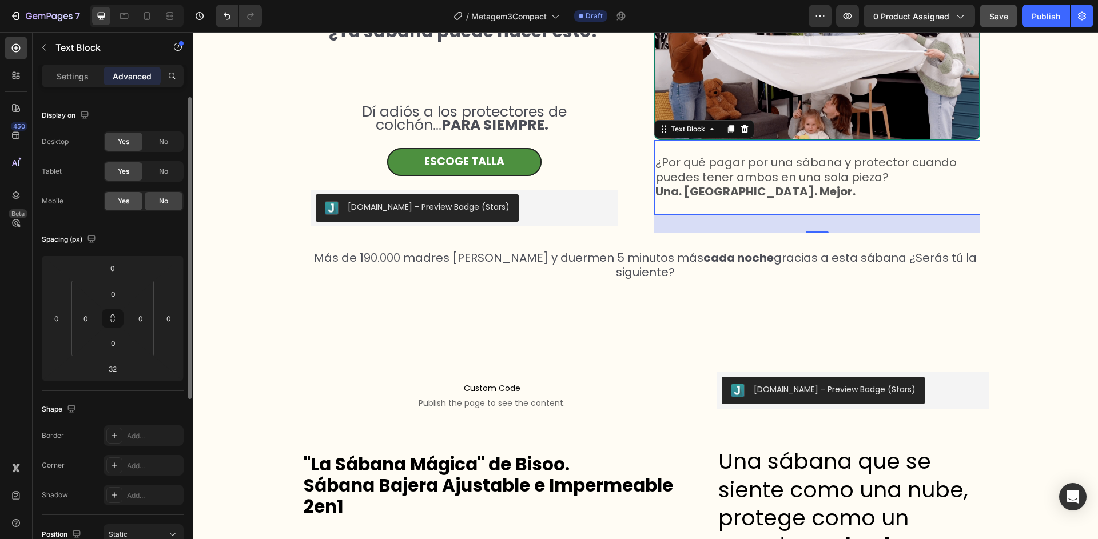
click at [121, 202] on span "Yes" at bounding box center [123, 201] width 11 height 10
click at [146, 15] on icon at bounding box center [146, 15] width 11 height 11
type input "21"
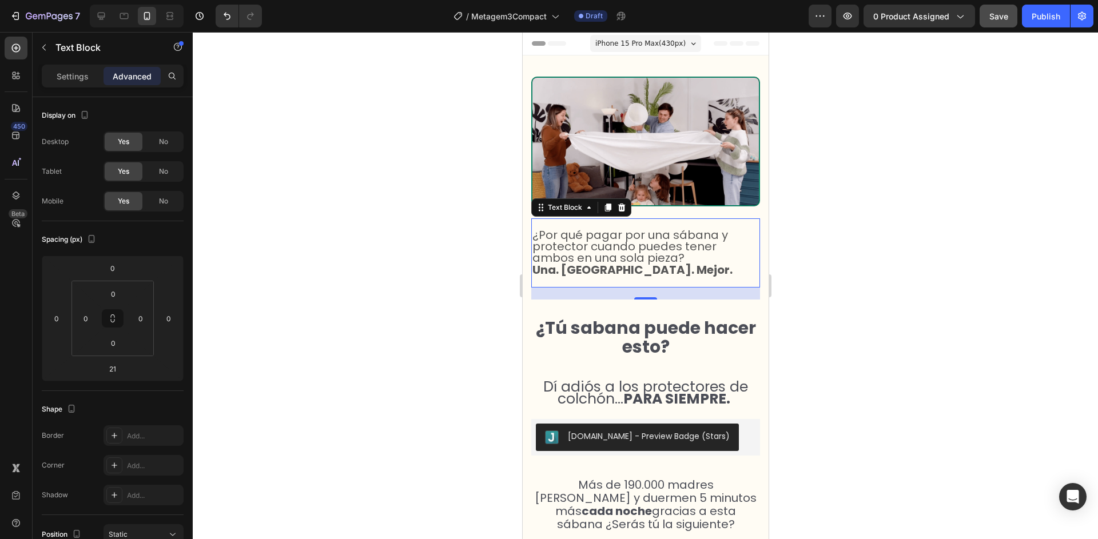
click at [416, 255] on div at bounding box center [645, 285] width 905 height 507
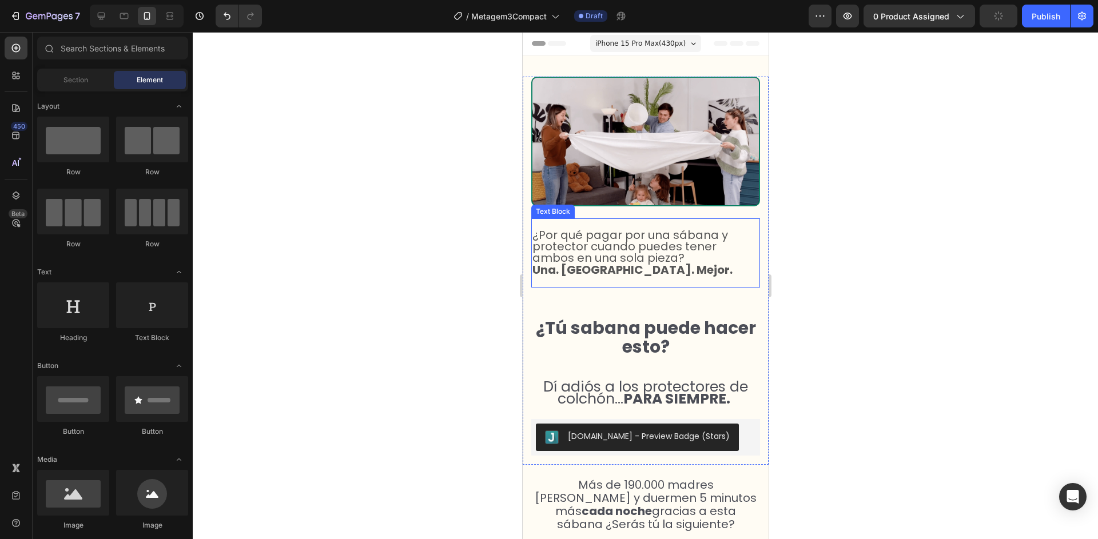
click at [609, 243] on span "¿Por qué pagar por una sábana y protector cuando puedes tener ambos en una sola…" at bounding box center [630, 246] width 196 height 39
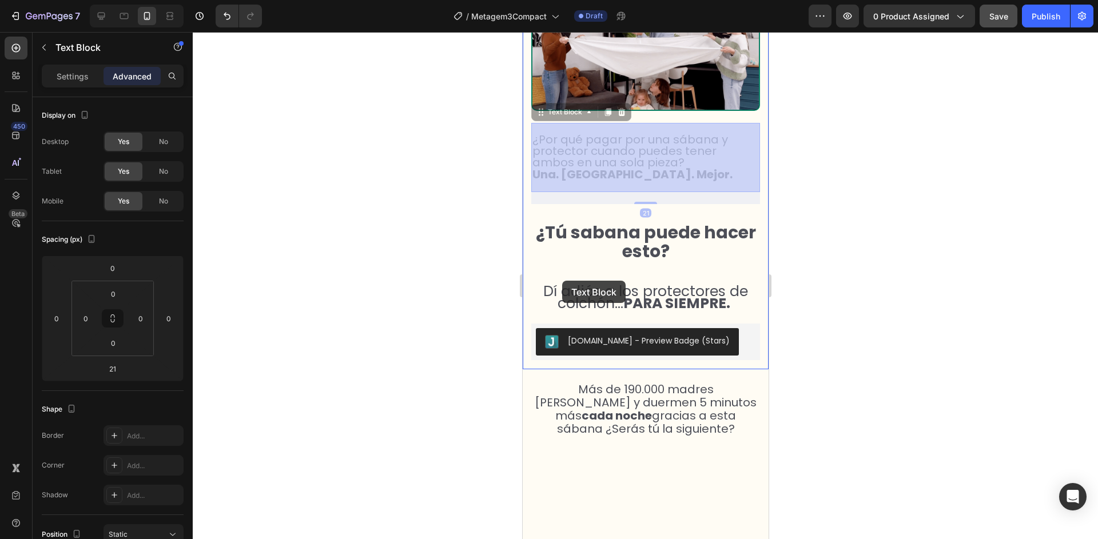
select select "50x83x15 cm"
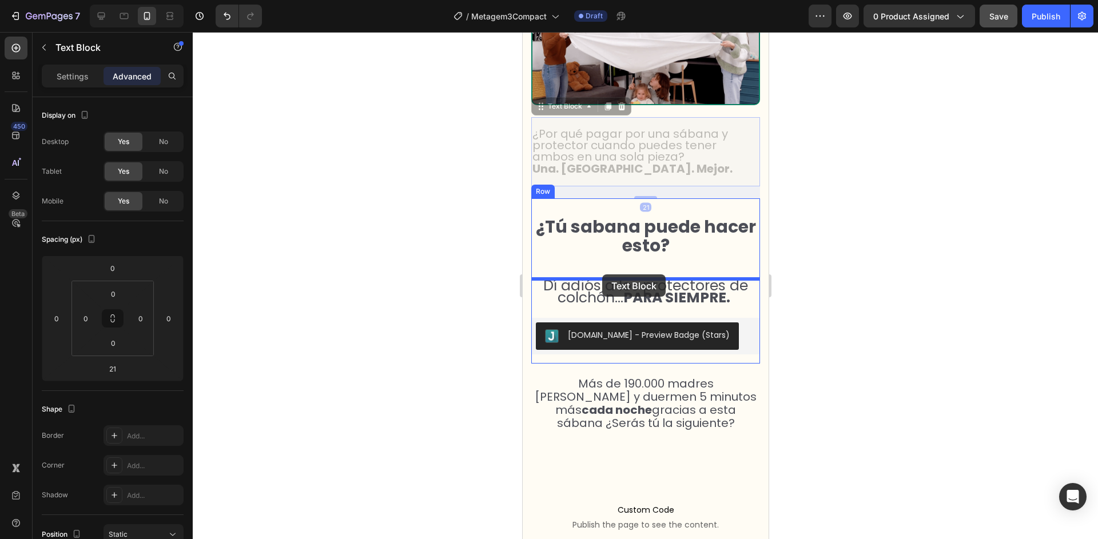
drag, startPoint x: 542, startPoint y: 210, endPoint x: 602, endPoint y: 275, distance: 87.4
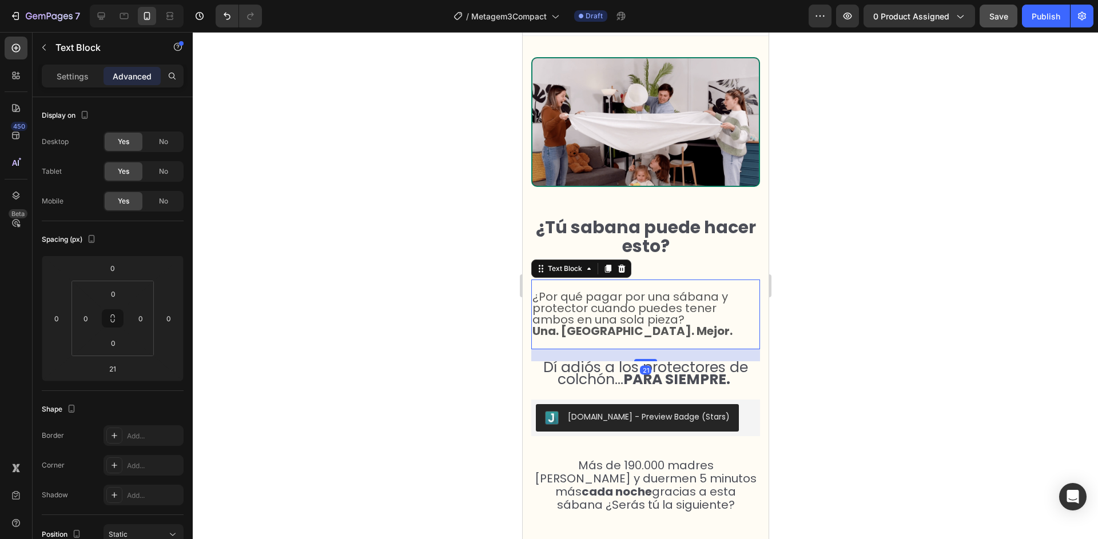
click at [457, 277] on div at bounding box center [645, 285] width 905 height 507
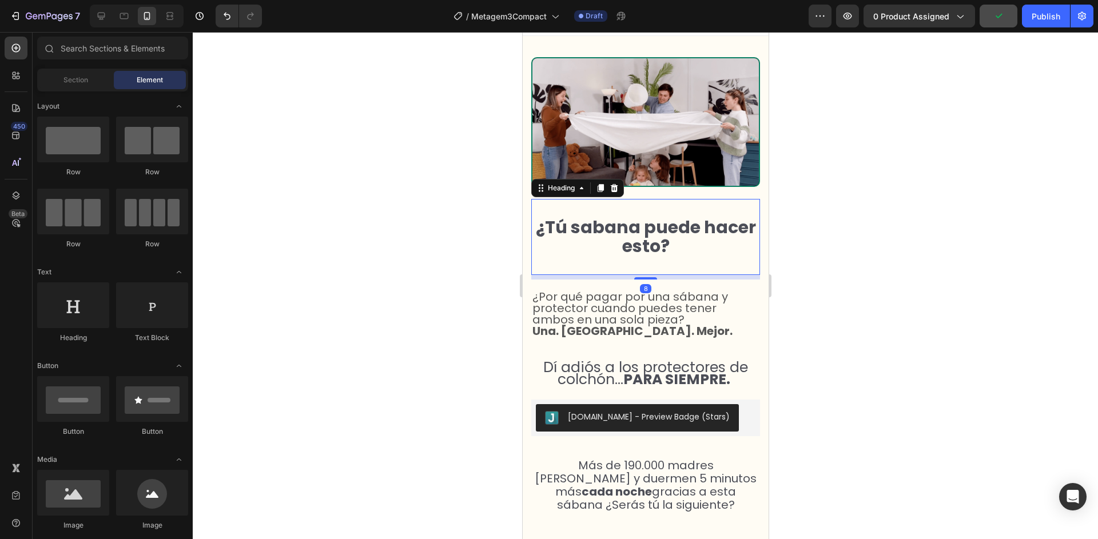
click at [644, 233] on strong "¿Tú sabana puede hacer esto?" at bounding box center [645, 236] width 220 height 43
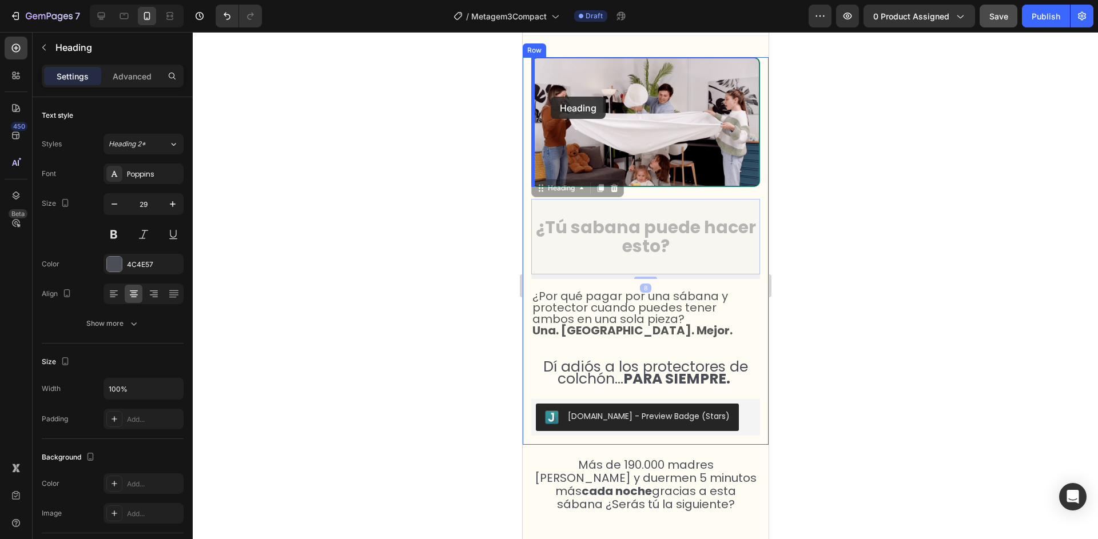
scroll to position [0, 0]
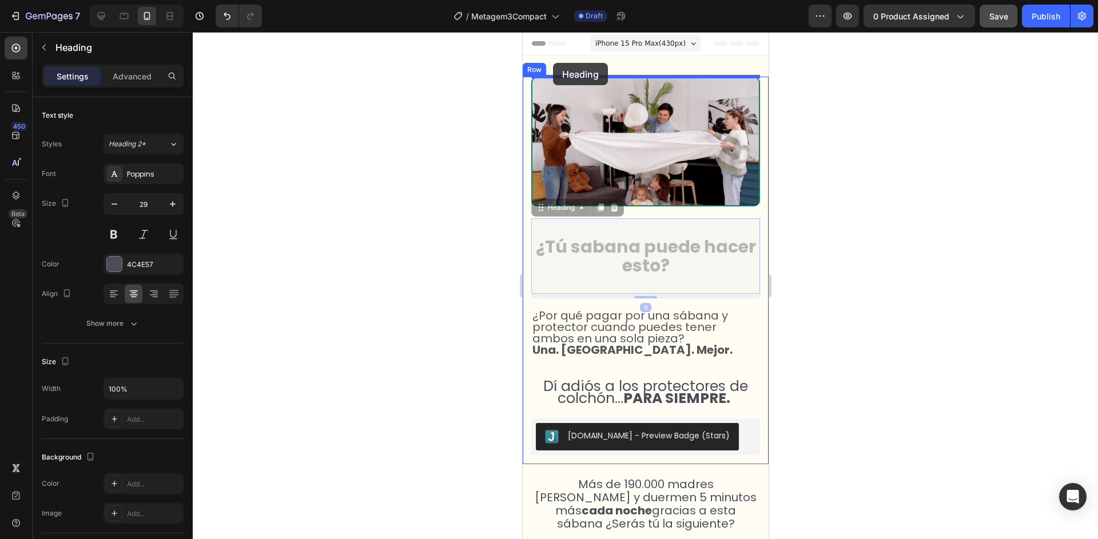
drag, startPoint x: 539, startPoint y: 189, endPoint x: 553, endPoint y: 64, distance: 125.5
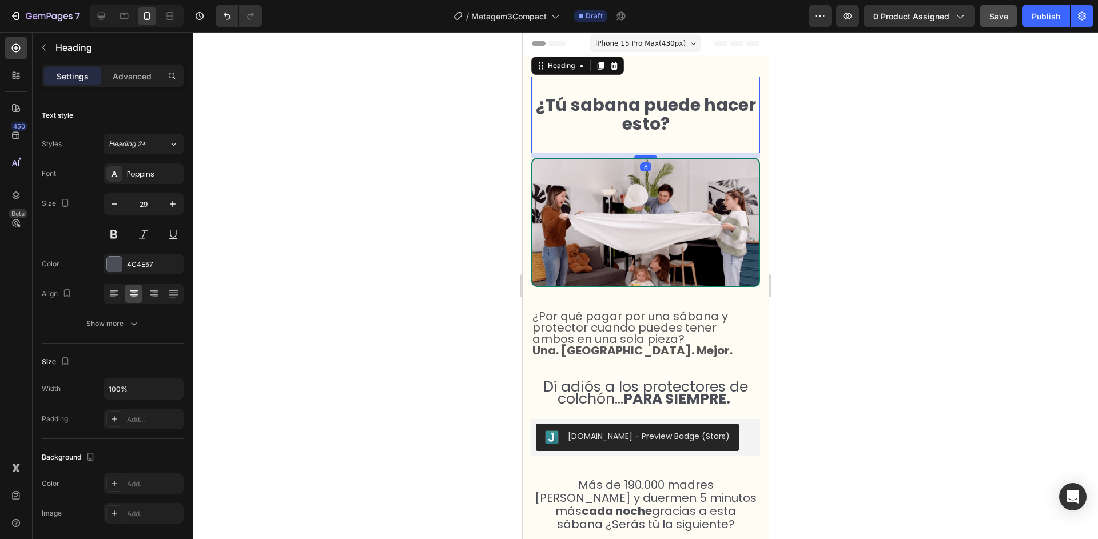
click at [474, 180] on div at bounding box center [645, 285] width 905 height 507
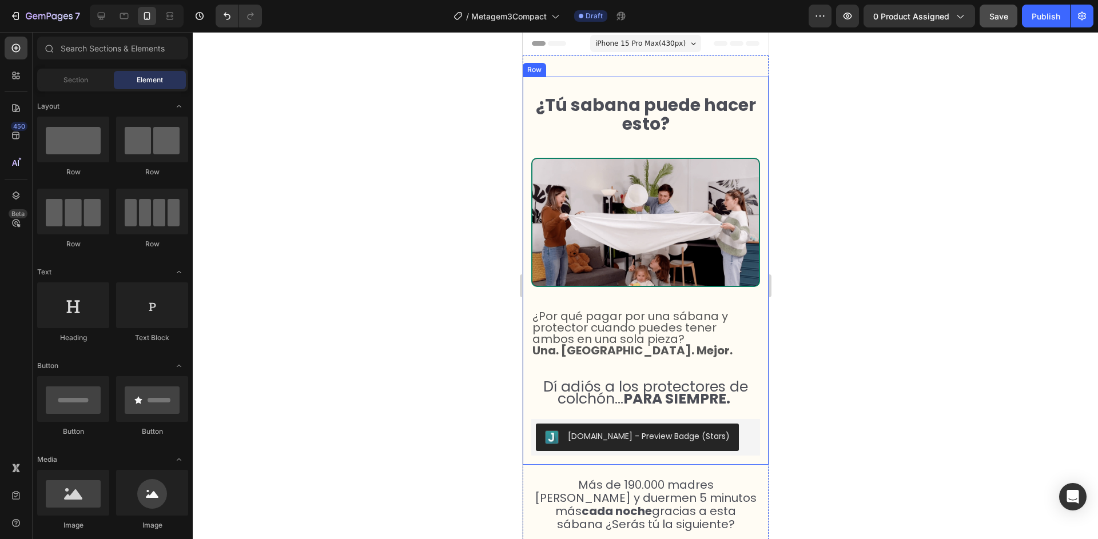
select select "50x83x15 cm"
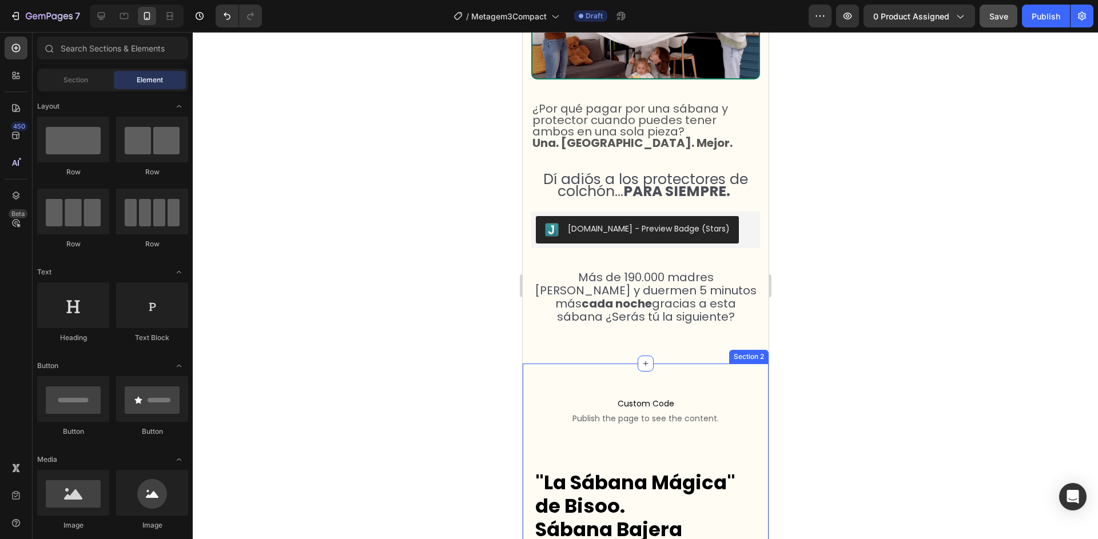
scroll to position [212, 0]
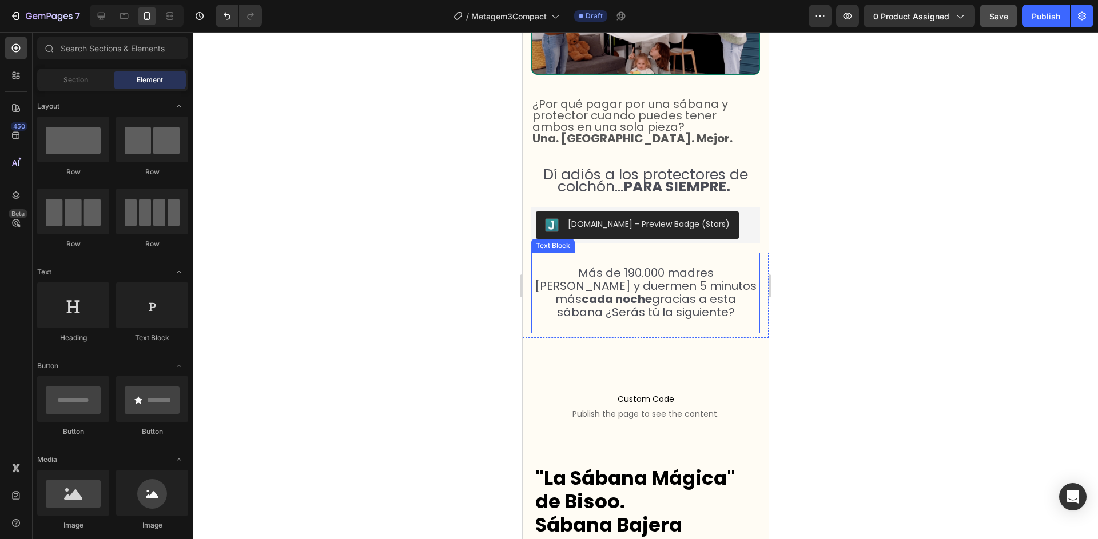
click at [685, 275] on span "Más de 190.000 madres [PERSON_NAME] y duermen 5 minutos más cada noche gracias …" at bounding box center [645, 292] width 222 height 55
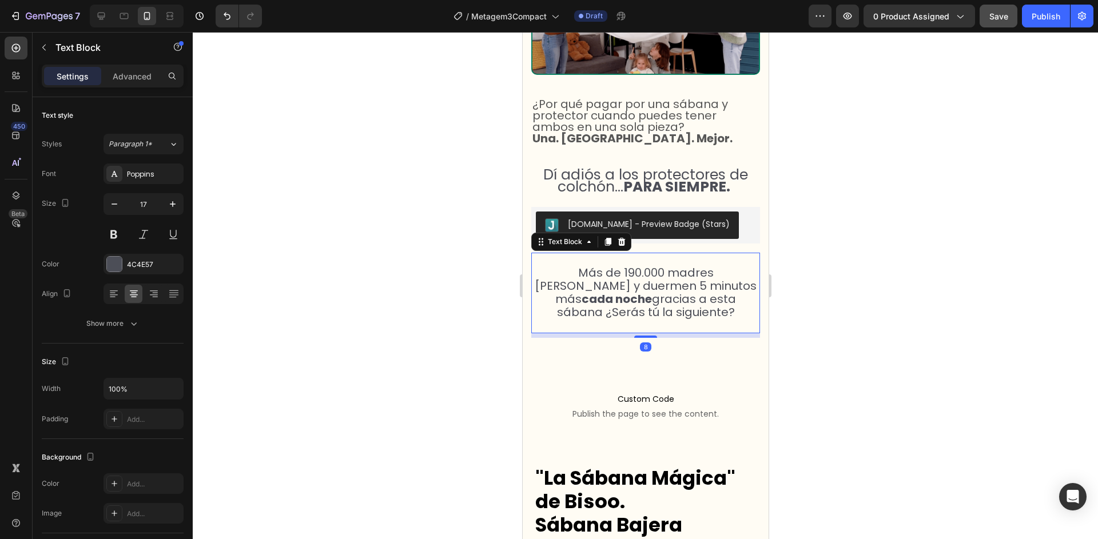
click at [685, 275] on span "Más de 190.000 madres [PERSON_NAME] y duermen 5 minutos más cada noche gracias …" at bounding box center [645, 292] width 222 height 55
click at [732, 273] on span "Más de 190.000 madres [PERSON_NAME] y duermen 5 minutos más cada noche gracias …" at bounding box center [645, 292] width 222 height 55
click at [917, 312] on div at bounding box center [645, 285] width 905 height 507
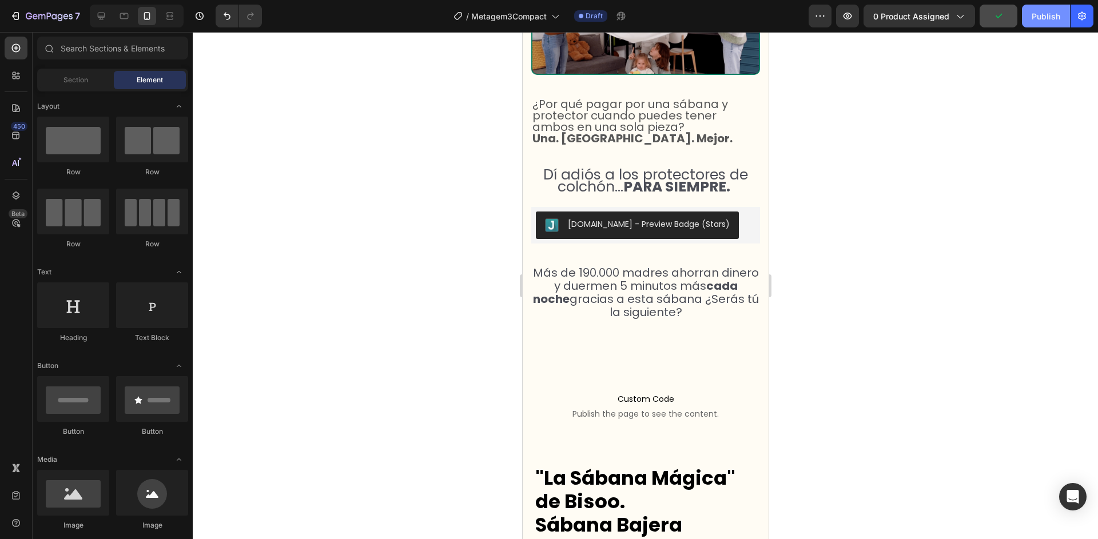
click at [1044, 20] on div "Publish" at bounding box center [1046, 16] width 29 height 12
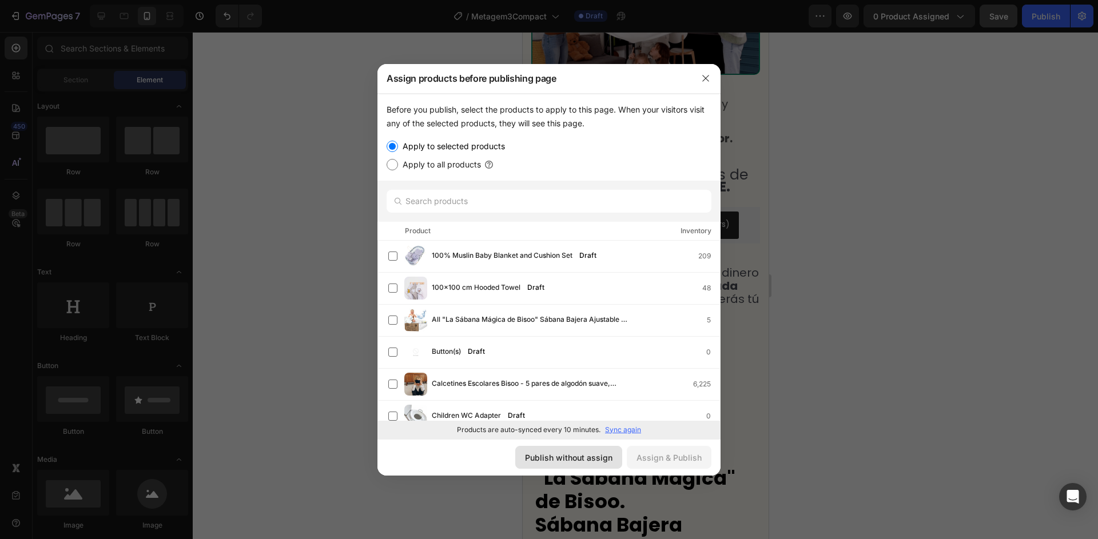
click at [587, 456] on div "Publish without assign" at bounding box center [569, 458] width 88 height 12
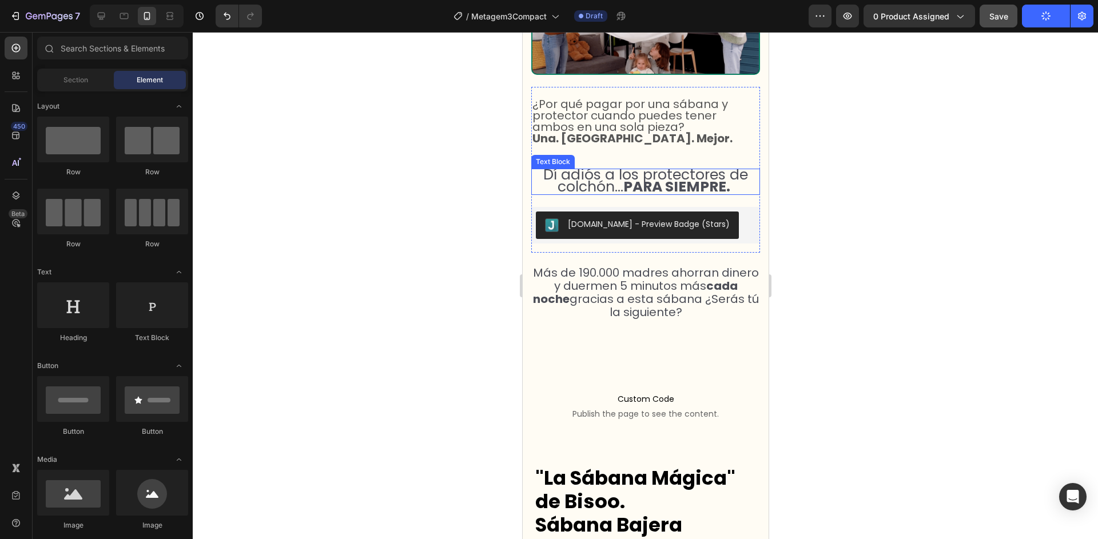
scroll to position [0, 0]
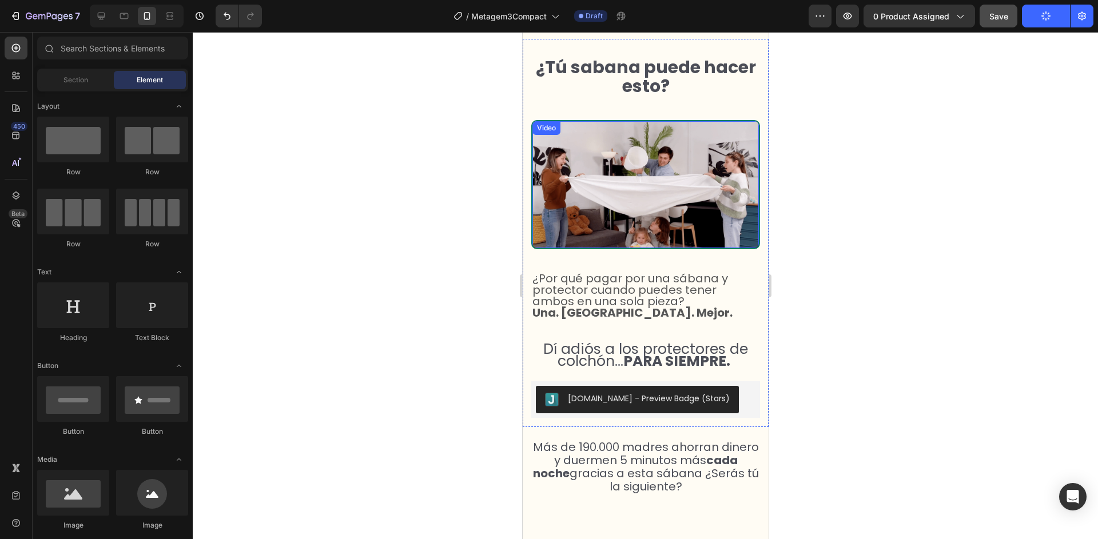
select select "50x83x15 cm"
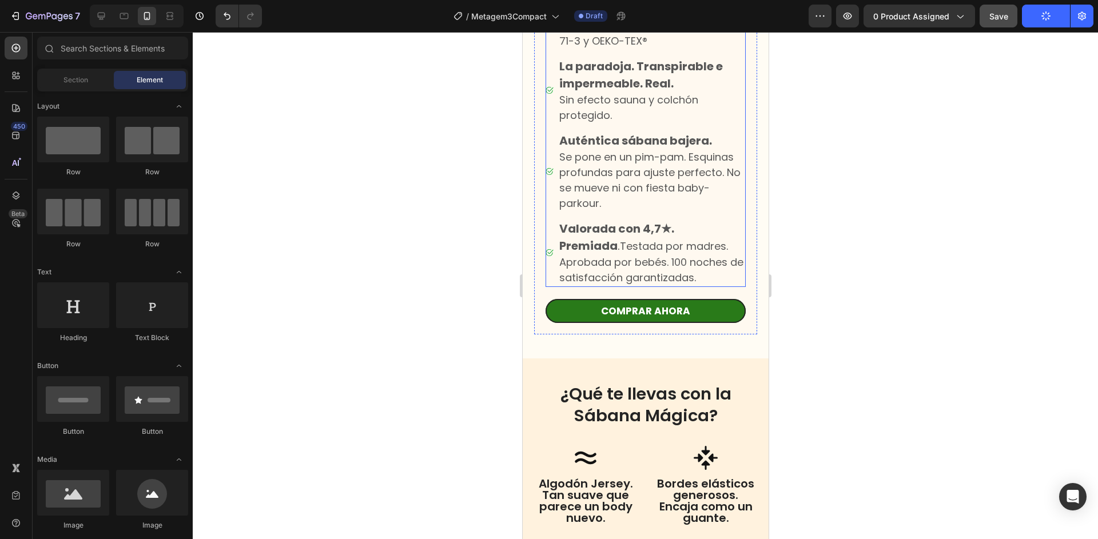
scroll to position [1995, 0]
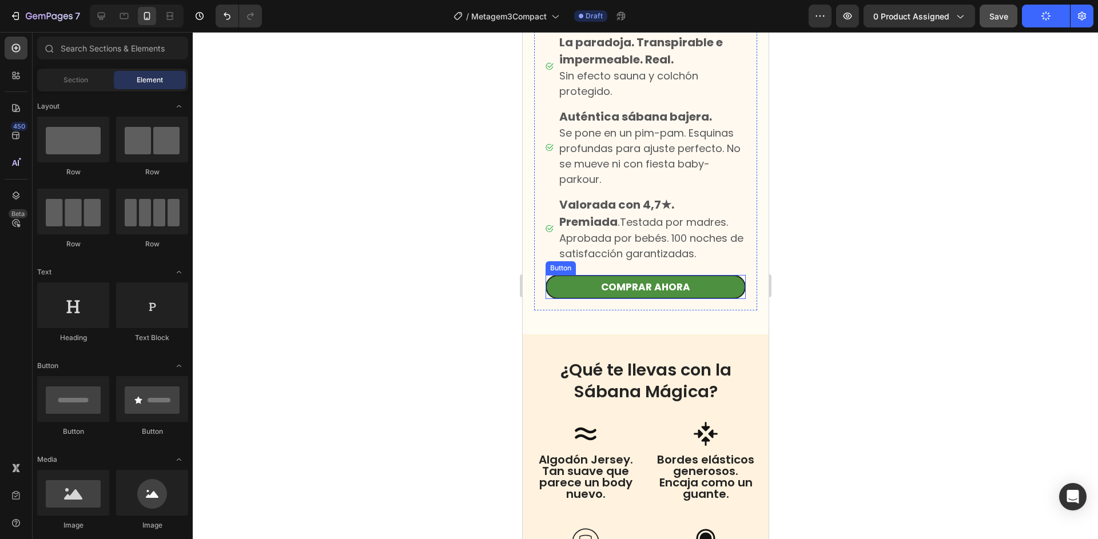
click at [722, 287] on link "COMPRAR AHORA" at bounding box center [645, 287] width 200 height 24
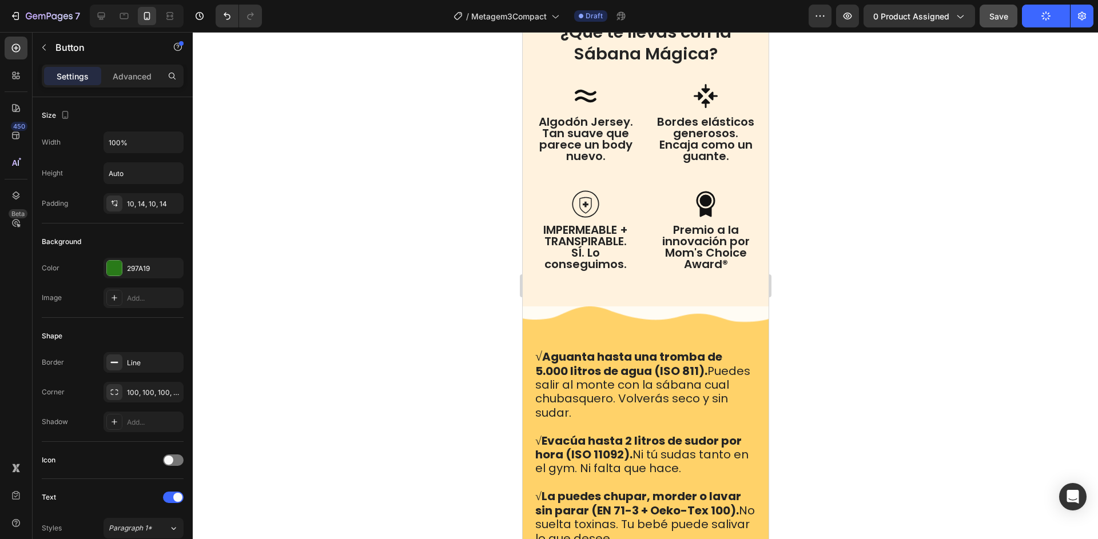
scroll to position [2349, 0]
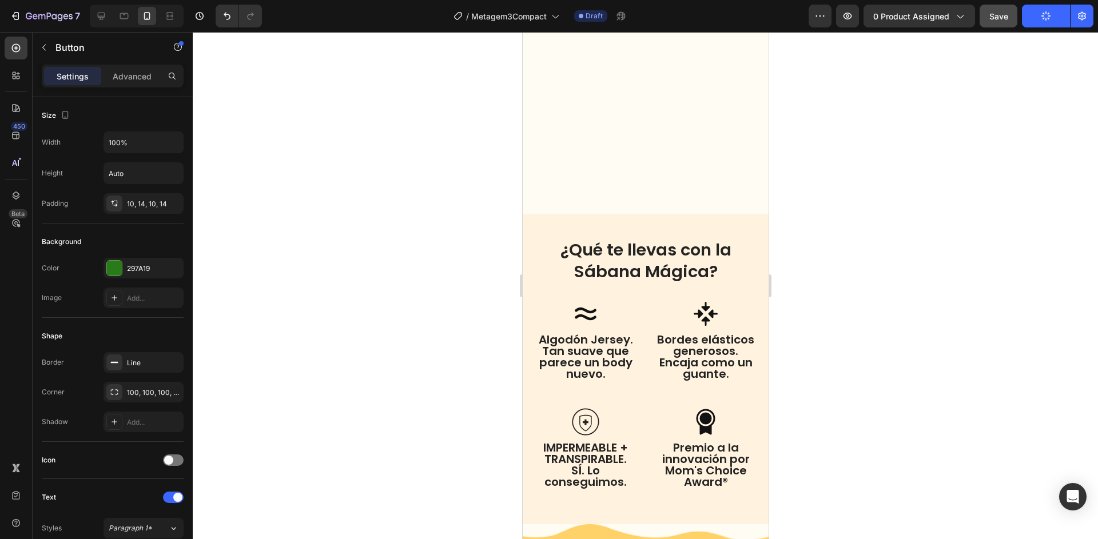
select select "50x83x15 cm"
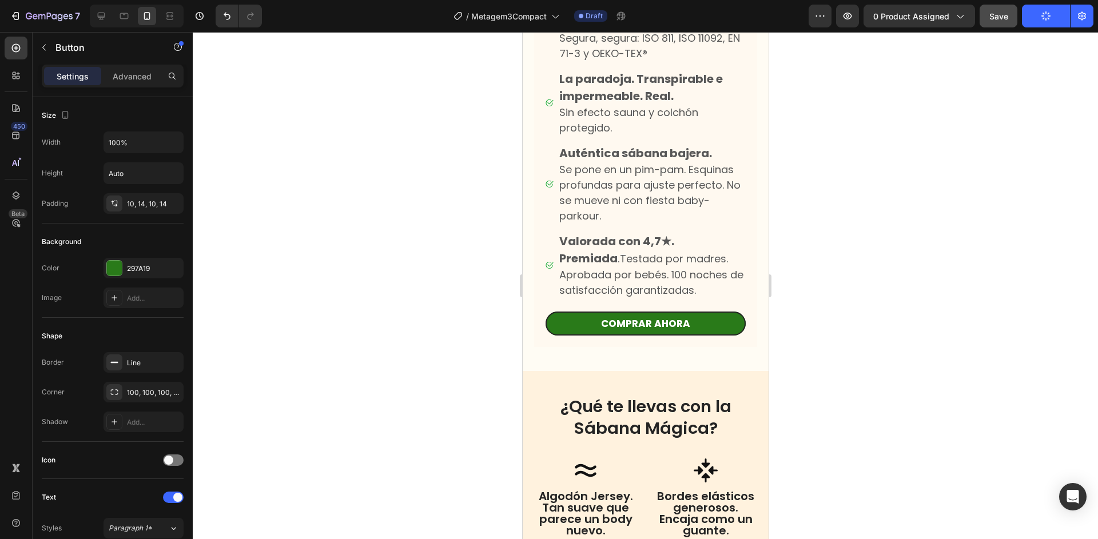
scroll to position [1934, 0]
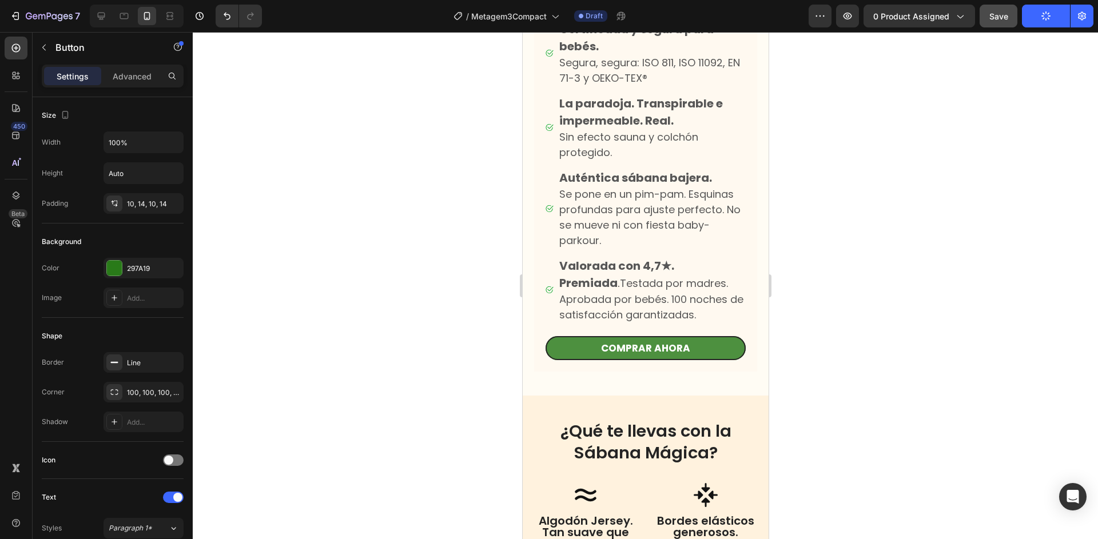
click at [562, 345] on link "COMPRAR AHORA" at bounding box center [645, 348] width 200 height 24
click at [733, 354] on link "COMPRAR AHORA" at bounding box center [645, 348] width 200 height 24
click at [469, 348] on div at bounding box center [645, 285] width 905 height 507
click at [565, 348] on link "COMPRAR AHORA" at bounding box center [645, 348] width 200 height 24
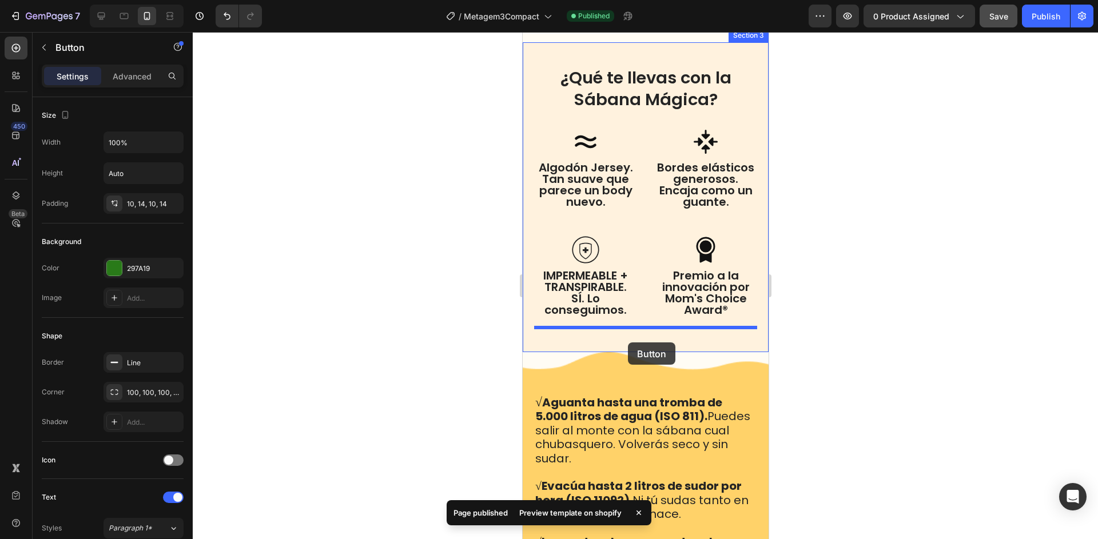
scroll to position [2288, 0]
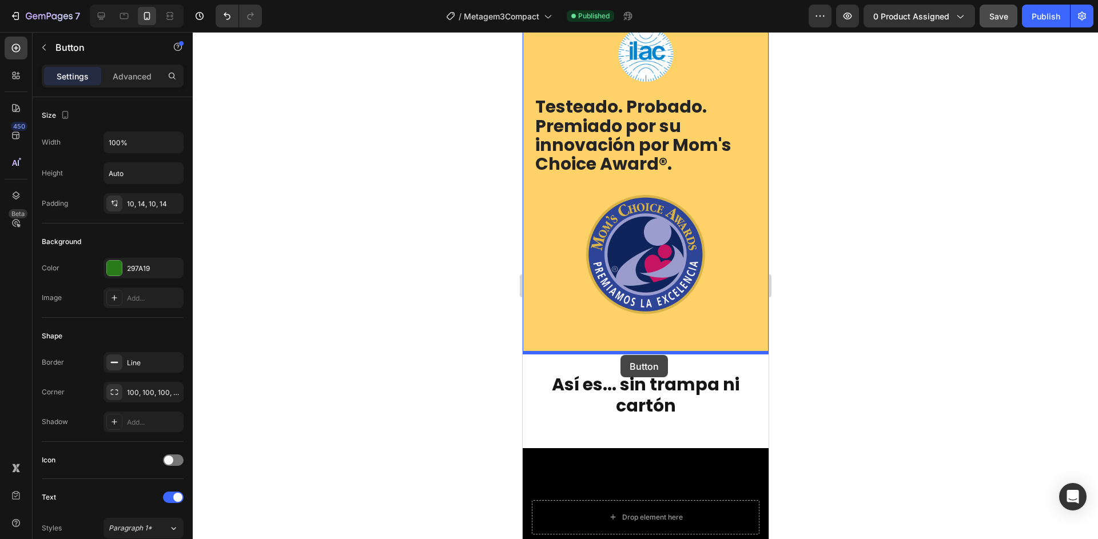
drag, startPoint x: 556, startPoint y: 259, endPoint x: 620, endPoint y: 355, distance: 116.0
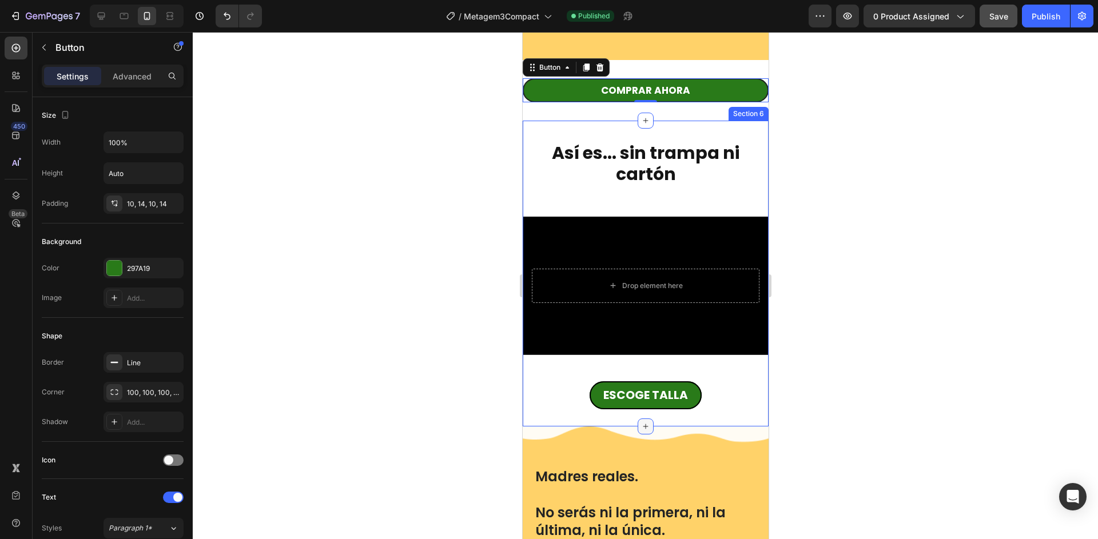
scroll to position [3154, 0]
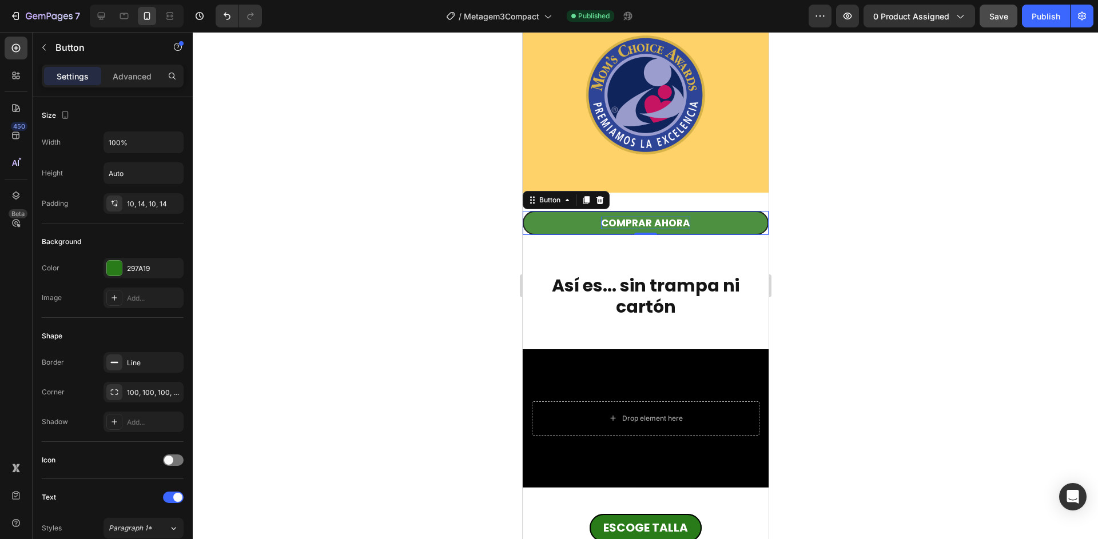
click at [639, 226] on p "COMPRAR AHORA" at bounding box center [645, 223] width 89 height 13
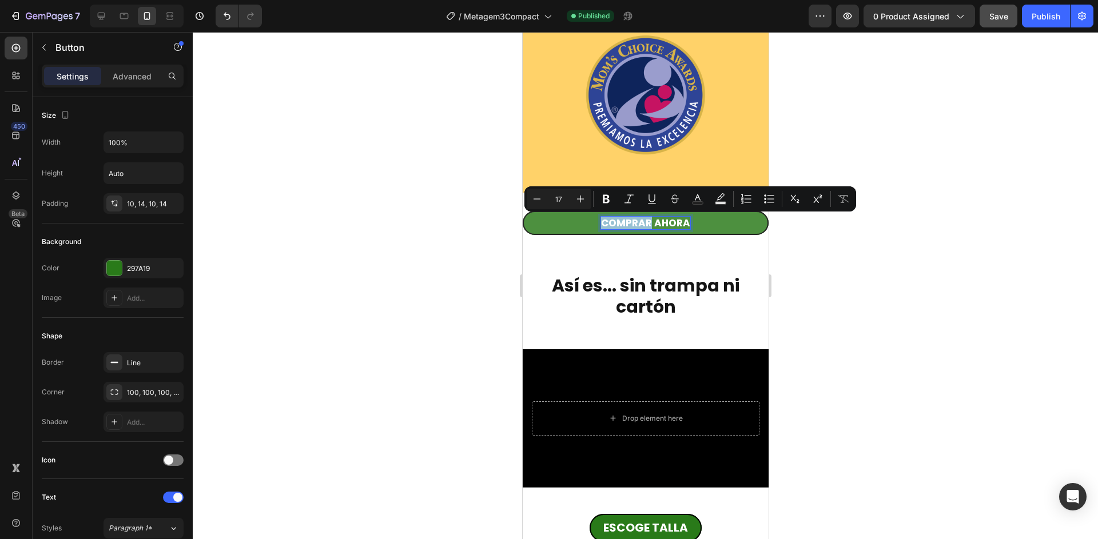
click at [639, 226] on p "COMPRAR AHORA" at bounding box center [645, 223] width 89 height 13
click at [645, 225] on p "COMPRAR AHORA" at bounding box center [645, 223] width 89 height 13
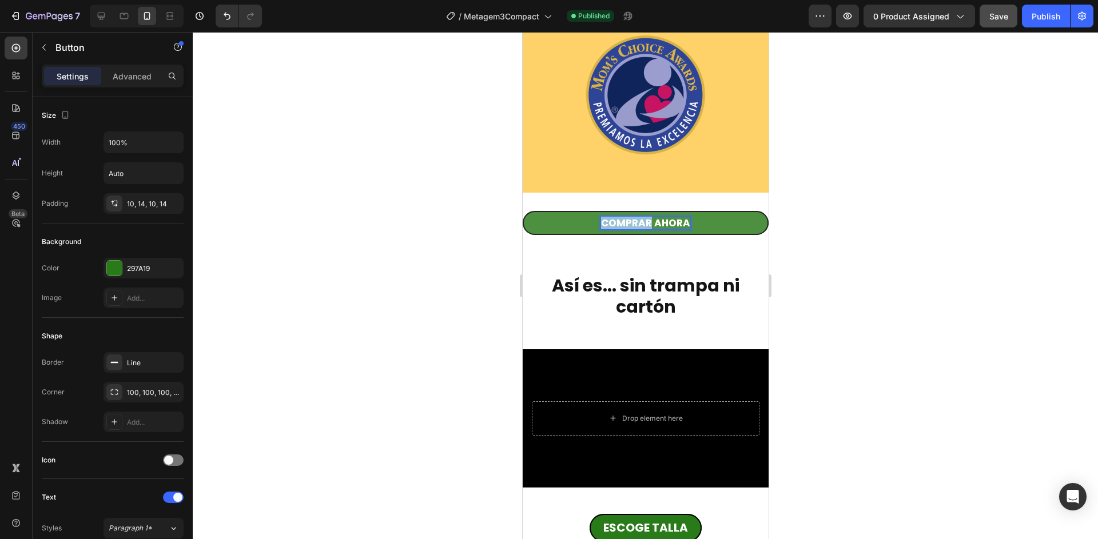
click at [645, 225] on p "COMPRAR AHORA" at bounding box center [645, 223] width 89 height 13
click at [423, 219] on div at bounding box center [645, 285] width 905 height 507
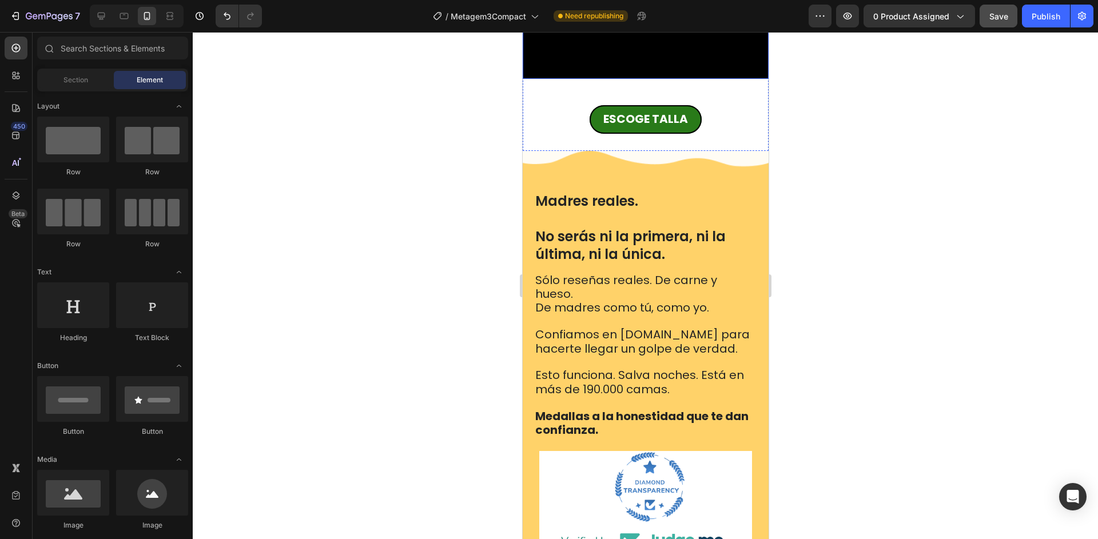
scroll to position [3574, 0]
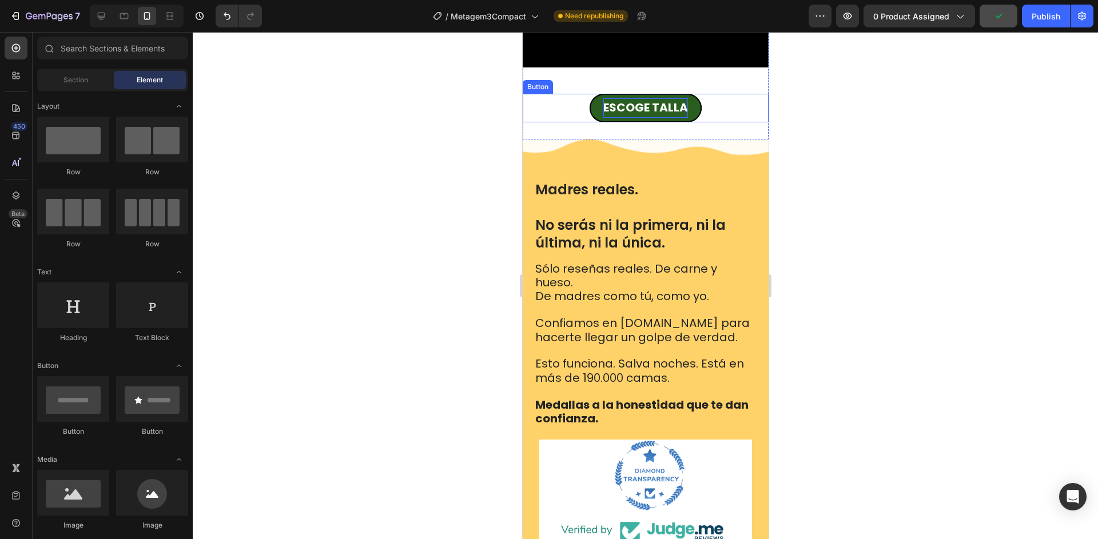
click at [624, 112] on strong "ESCOGE TALLA" at bounding box center [645, 108] width 85 height 16
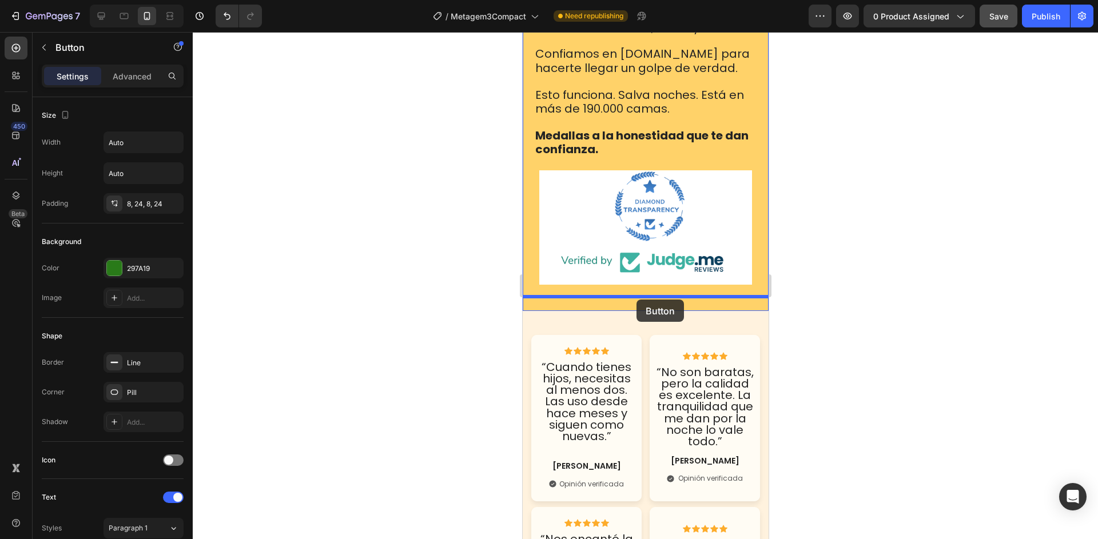
scroll to position [3844, 0]
drag, startPoint x: 531, startPoint y: 84, endPoint x: 635, endPoint y: 294, distance: 234.5
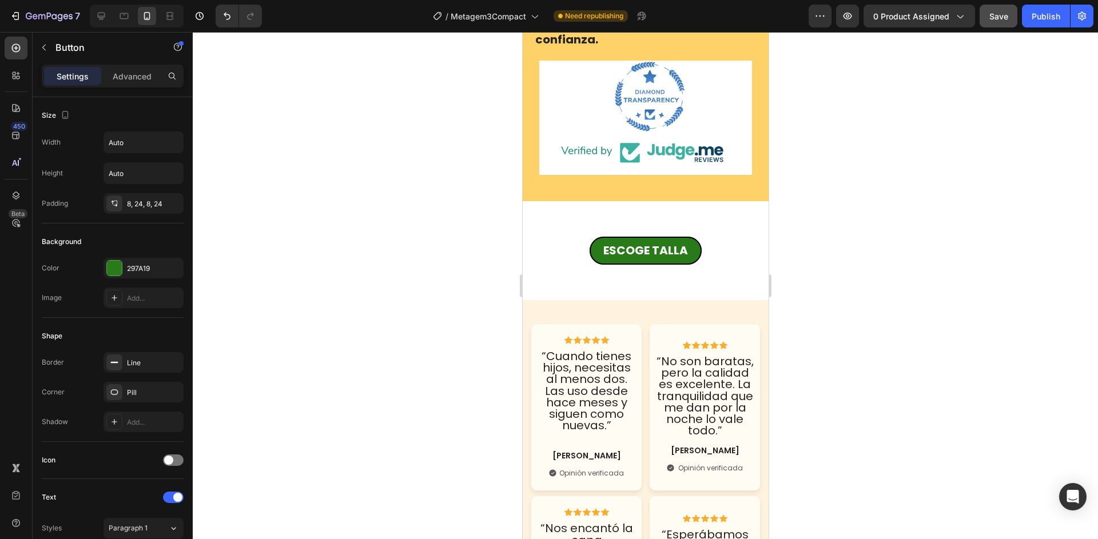
scroll to position [3824, 0]
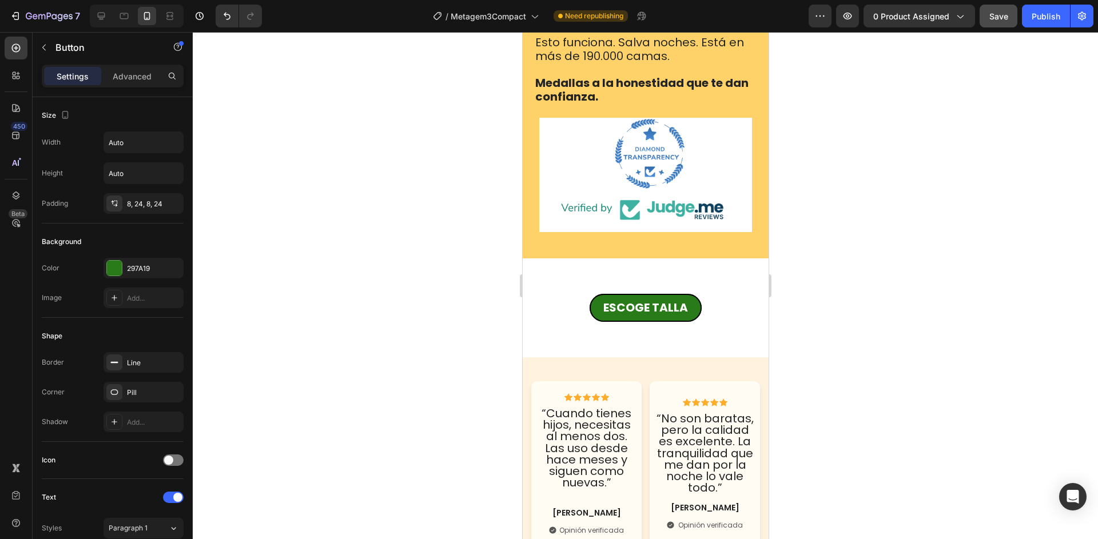
click at [587, 303] on div "ESCOGE TALLA Button" at bounding box center [645, 308] width 246 height 28
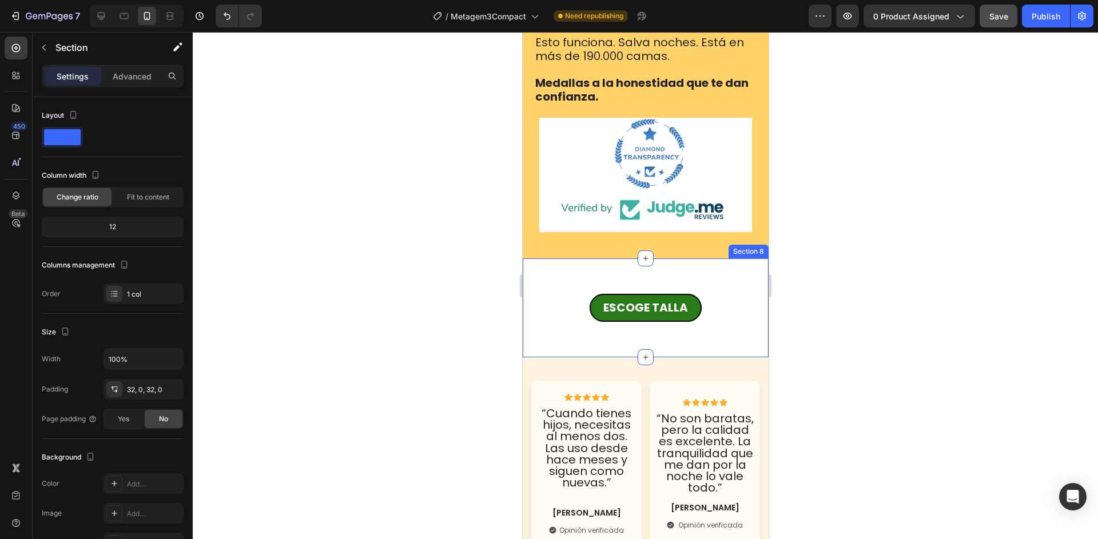
click at [618, 277] on div "ESCOGE TALLA Button" at bounding box center [645, 308] width 246 height 62
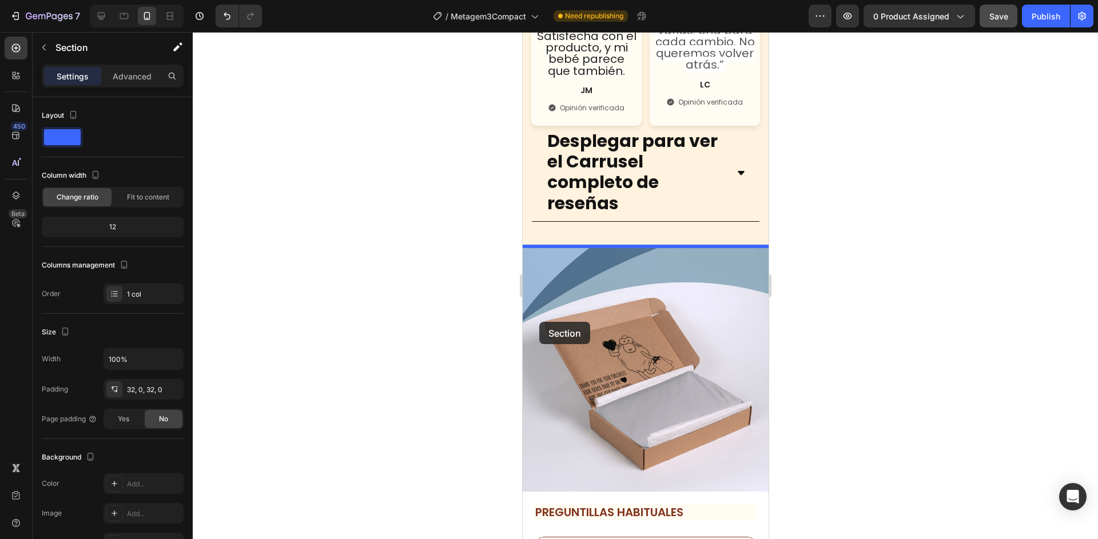
scroll to position [4830, 0]
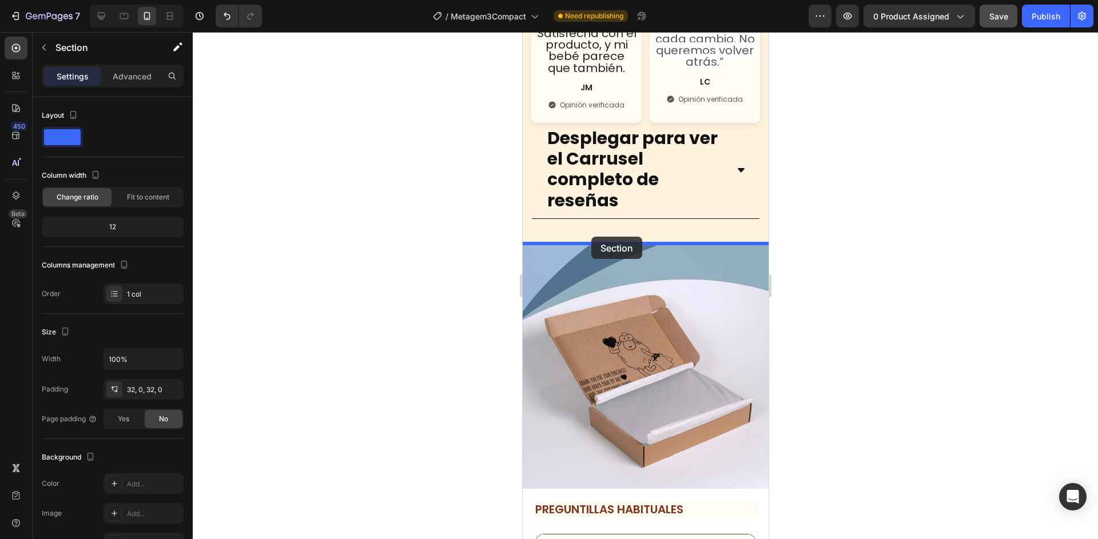
drag, startPoint x: 540, startPoint y: 235, endPoint x: 590, endPoint y: 241, distance: 50.7
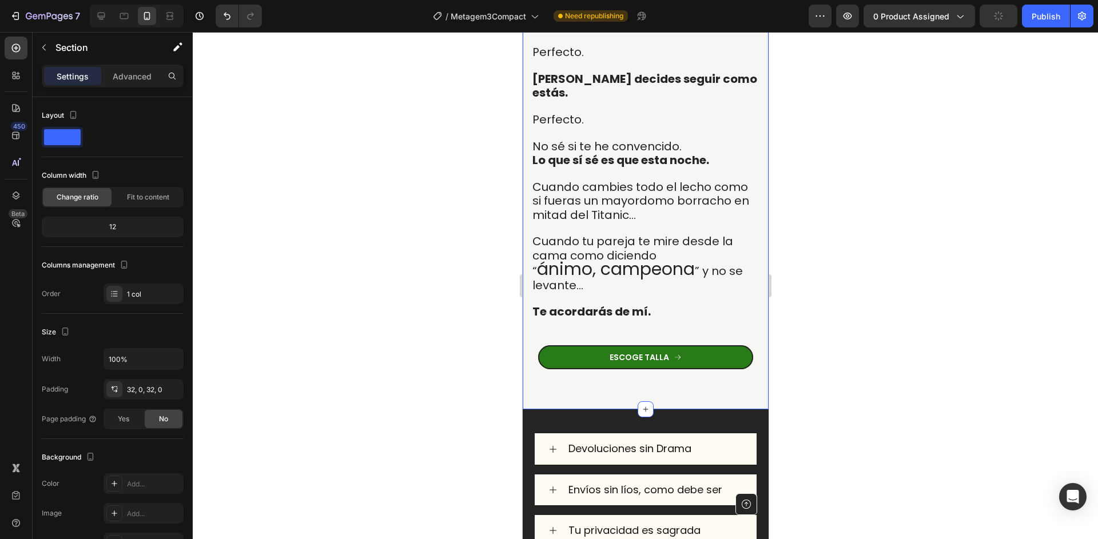
scroll to position [8561, 0]
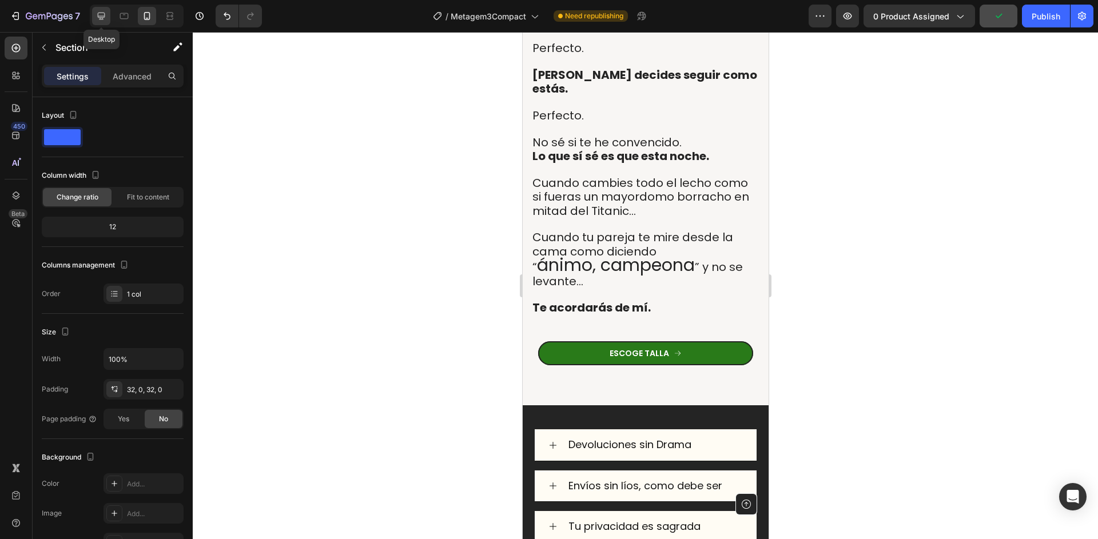
click at [101, 18] on icon at bounding box center [101, 16] width 7 height 7
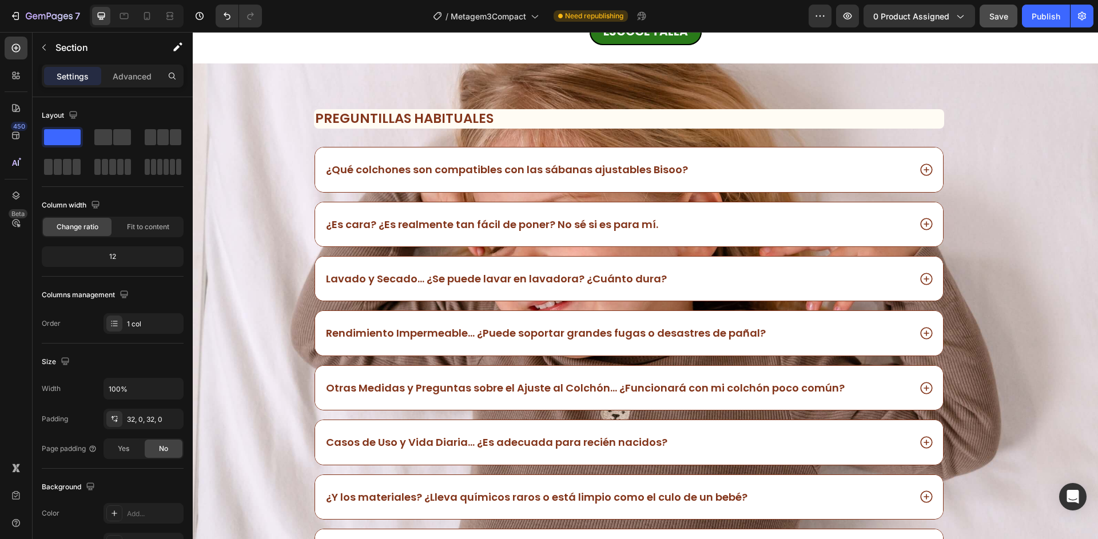
scroll to position [2578, 0]
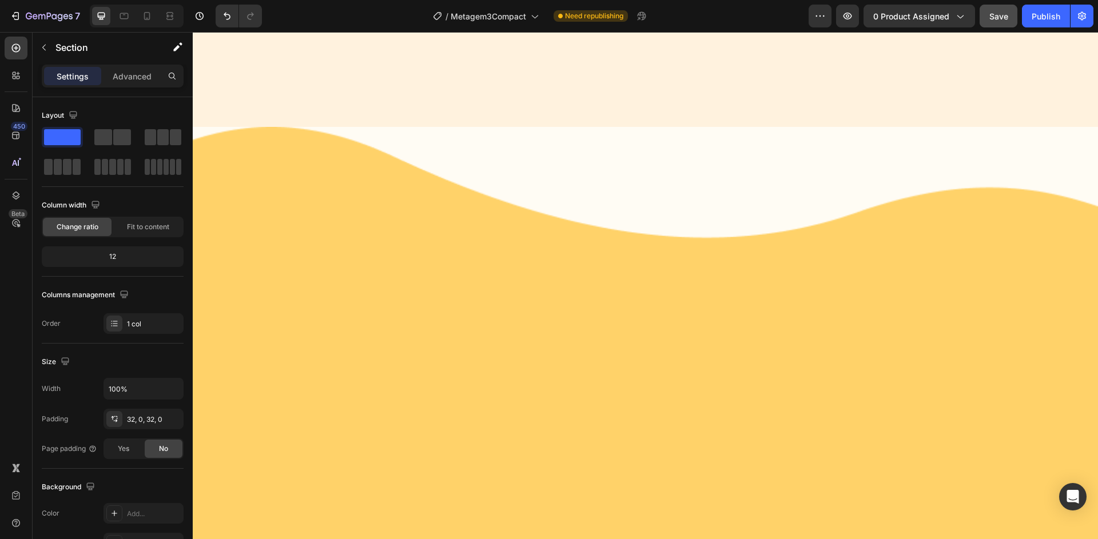
select select "50x83x15 cm"
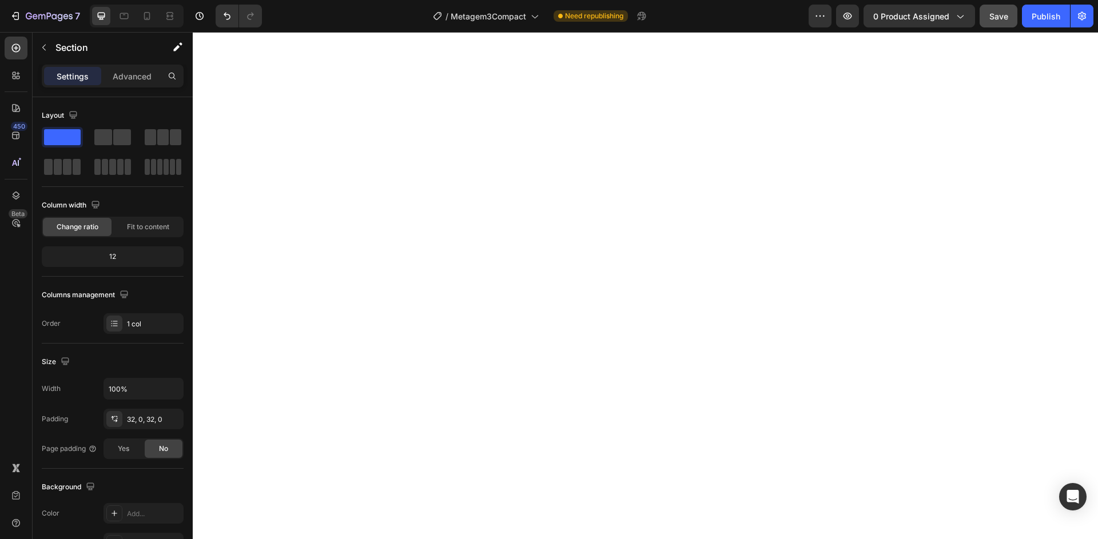
scroll to position [0, 0]
select select "50x83x15 cm"
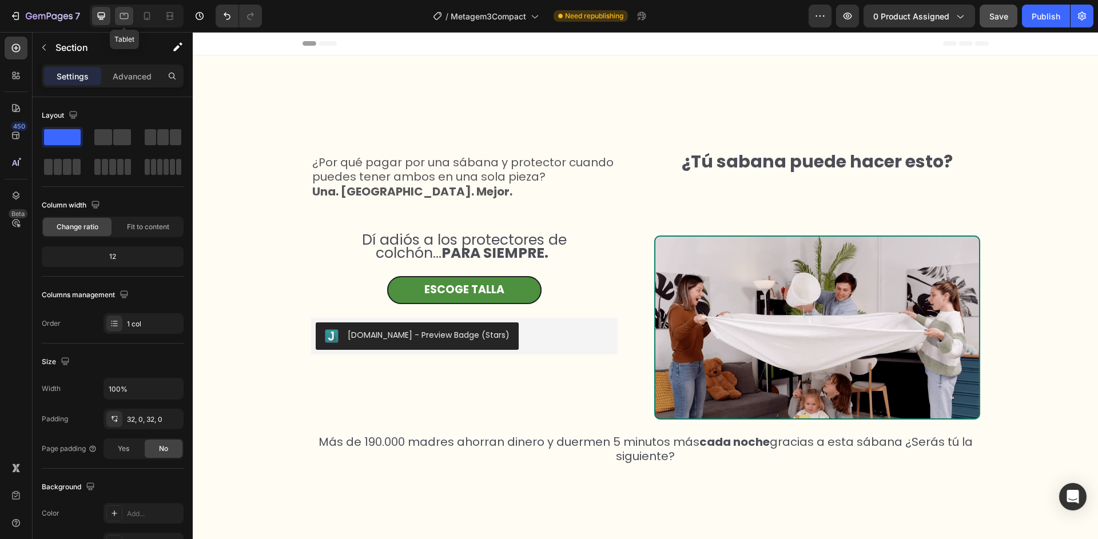
click at [125, 21] on icon at bounding box center [123, 15] width 11 height 11
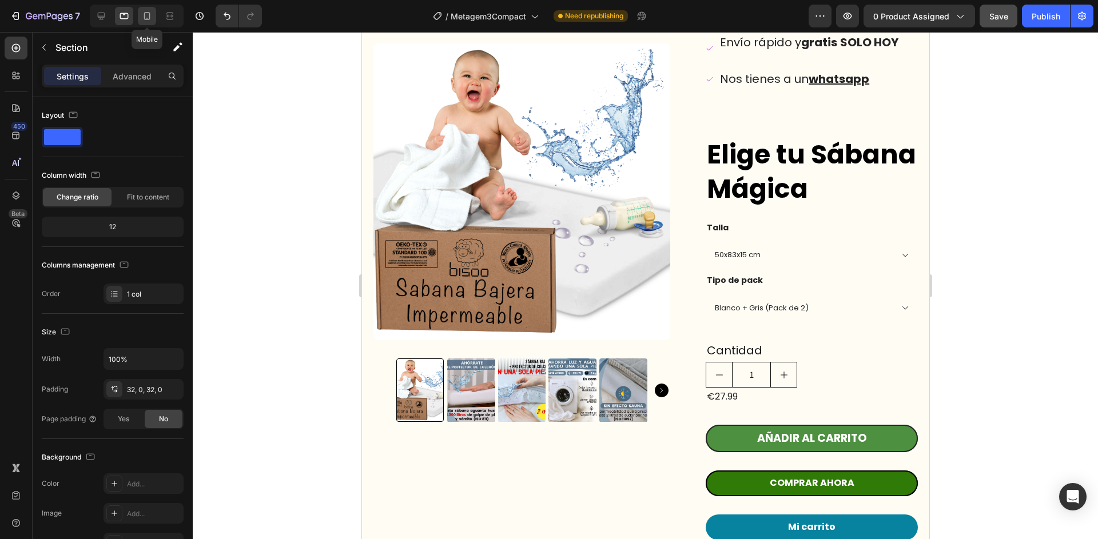
click at [149, 19] on icon at bounding box center [147, 16] width 6 height 8
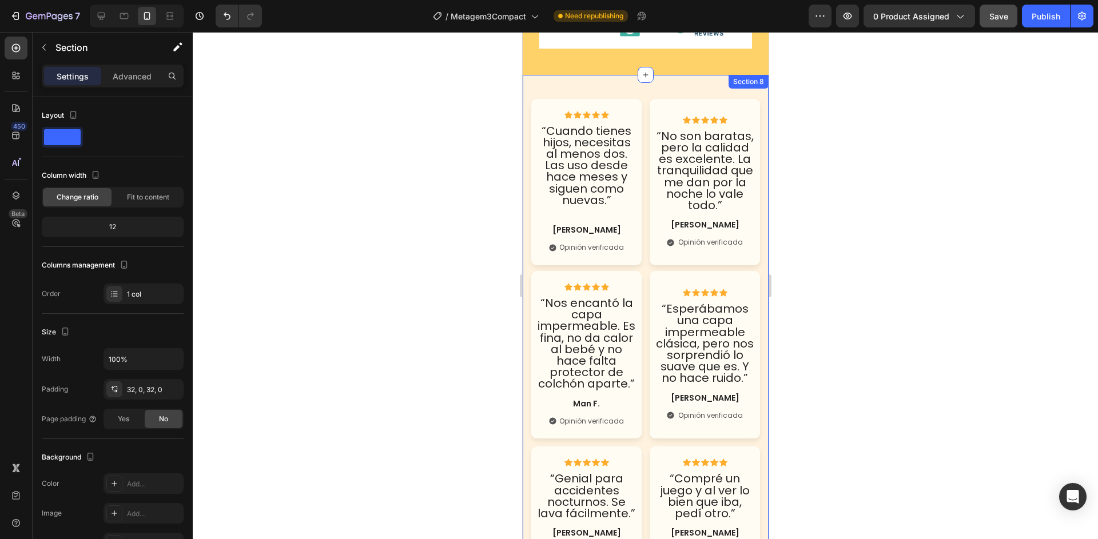
scroll to position [2756, 0]
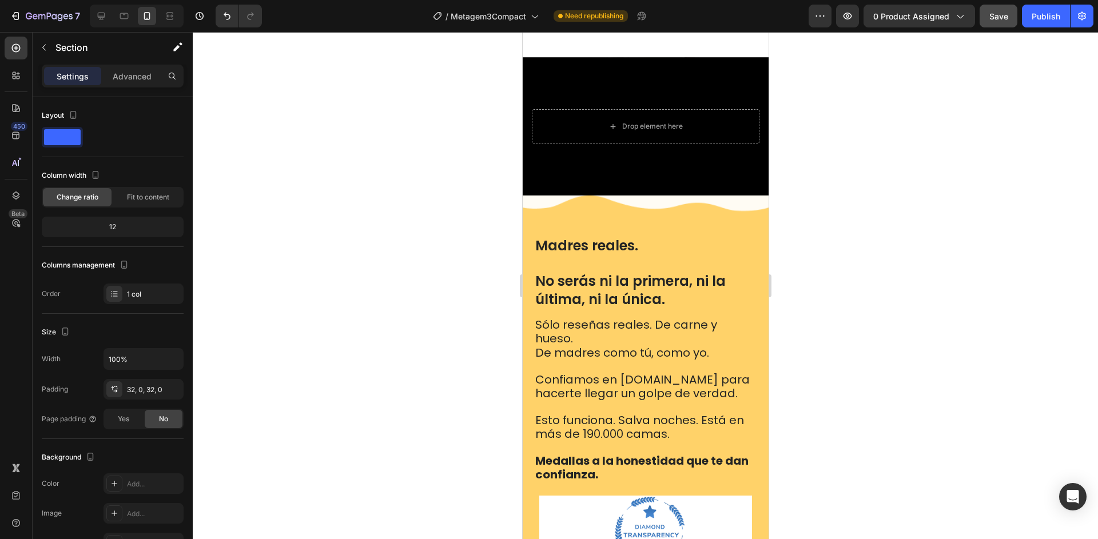
select select "50x83x15 cm"
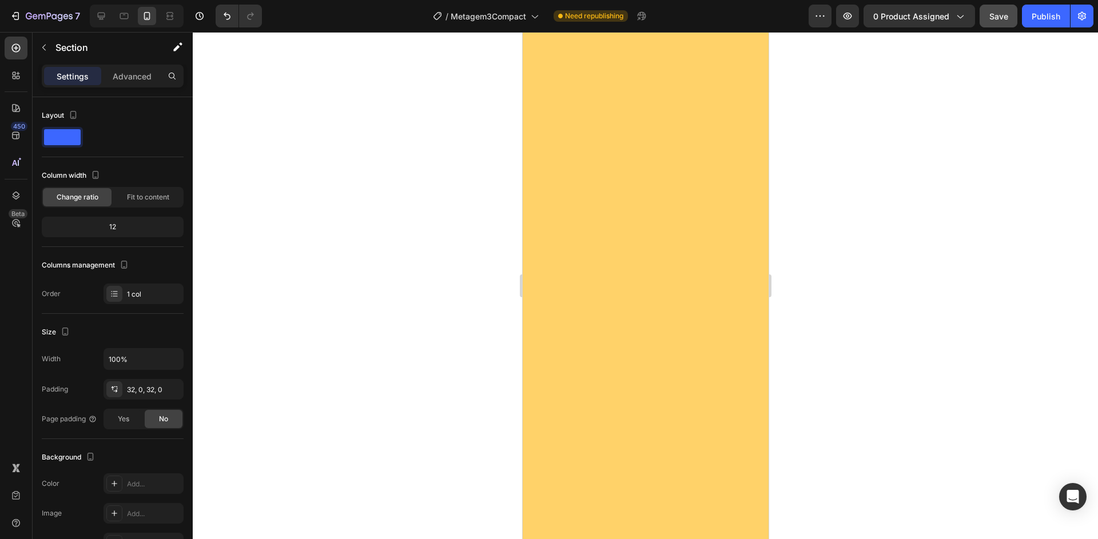
scroll to position [0, 0]
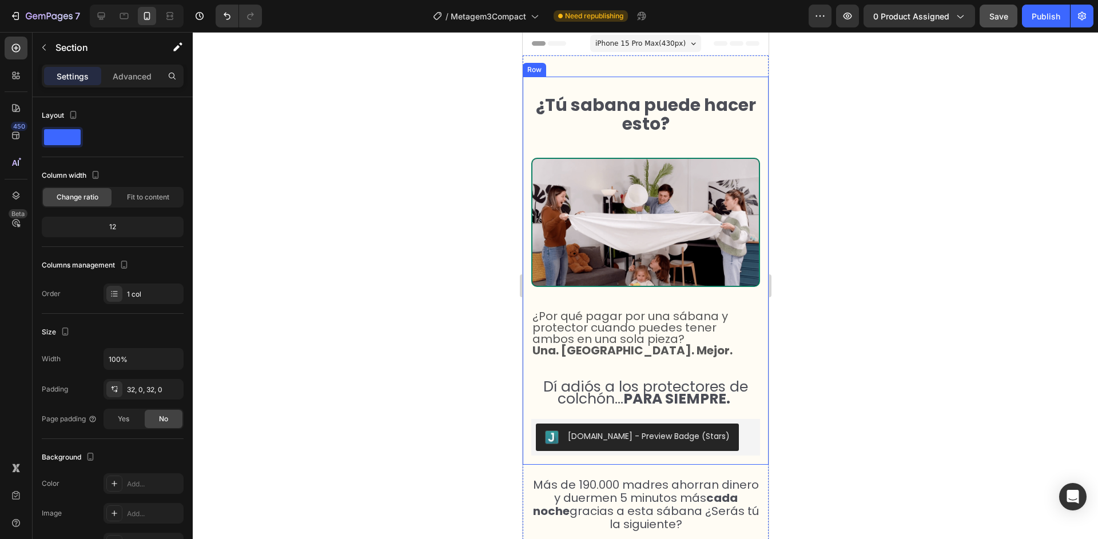
select select "50x83x15 cm"
click at [106, 17] on icon at bounding box center [101, 15] width 11 height 11
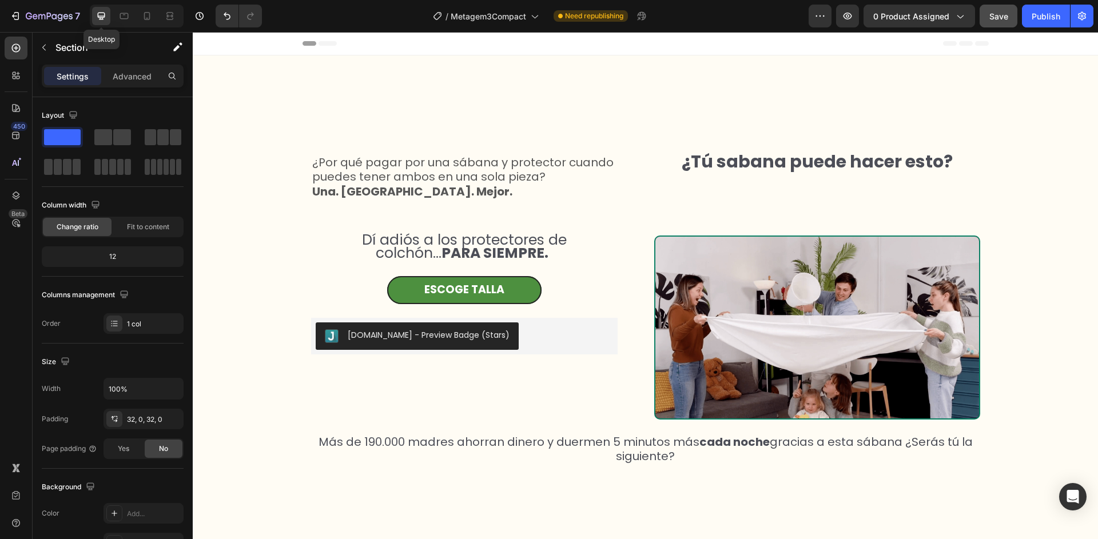
select select "50x83x15 cm"
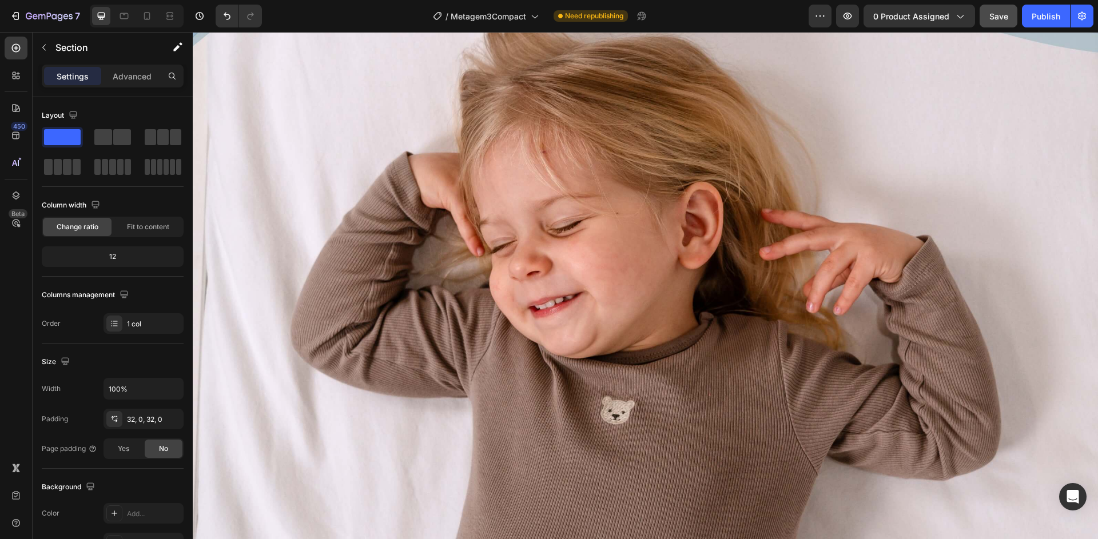
scroll to position [1719, 0]
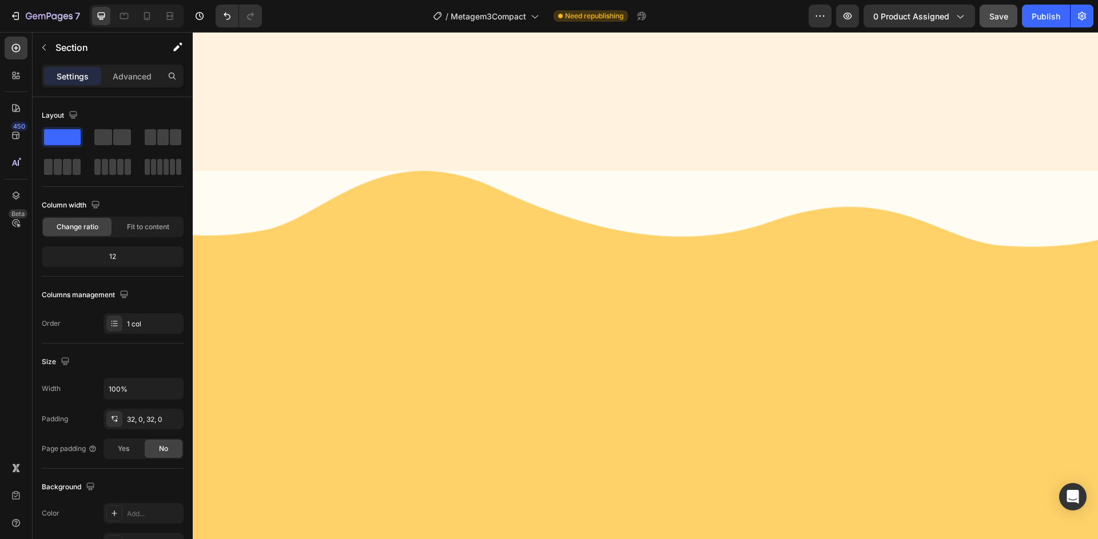
select select "50x83x15 cm"
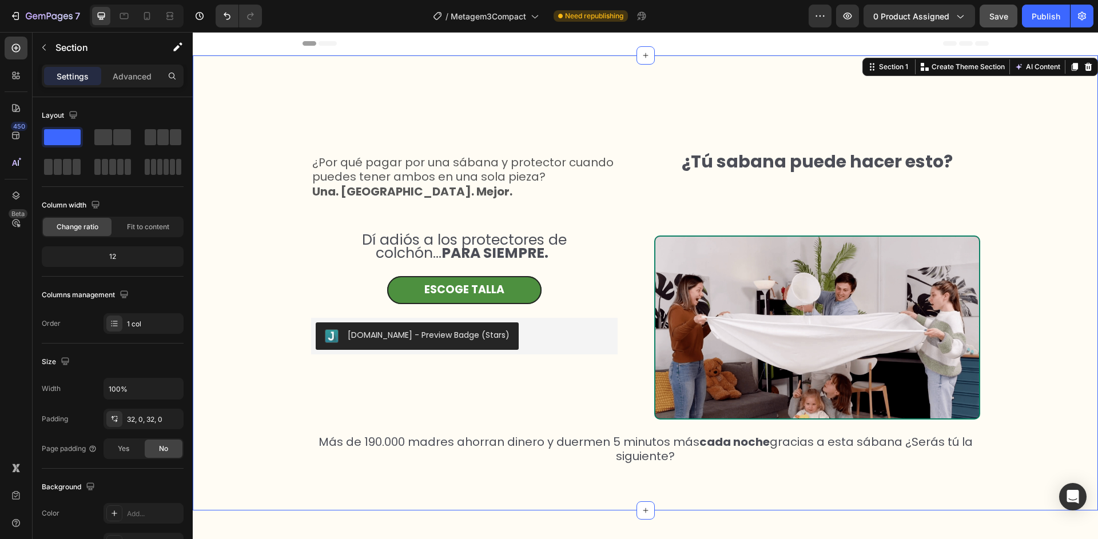
click at [250, 412] on div "¿Por qué pagar por una sábana y protector cuando puedes tener ambos en una sola…" at bounding box center [645, 283] width 905 height 398
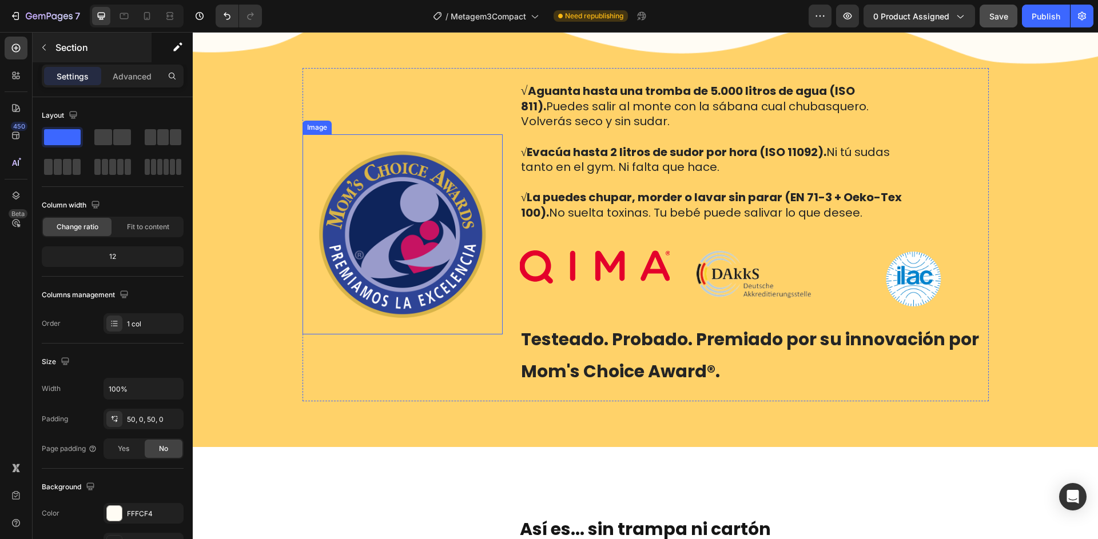
scroll to position [1904, 0]
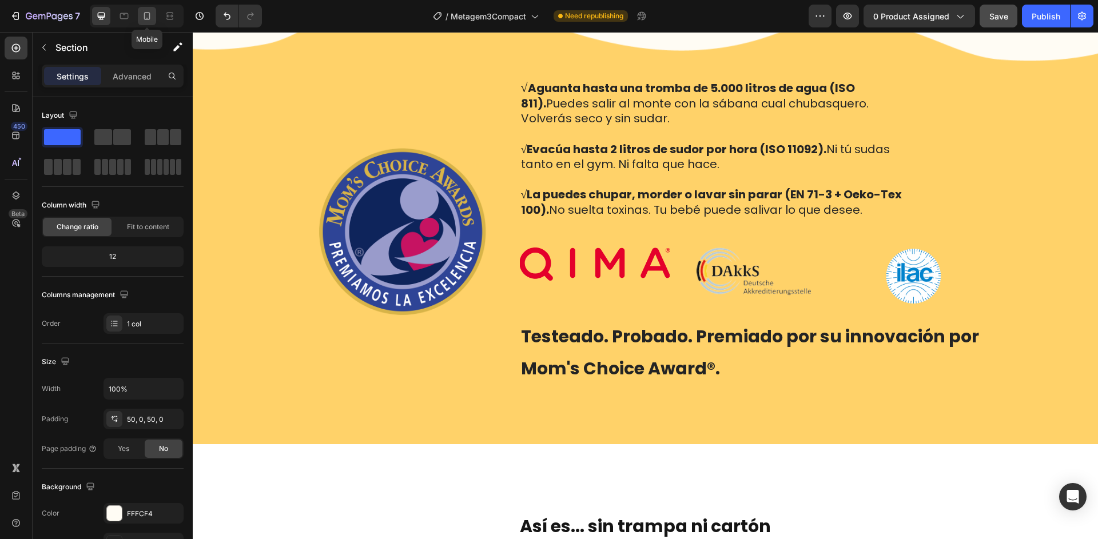
click at [148, 17] on icon at bounding box center [146, 15] width 11 height 11
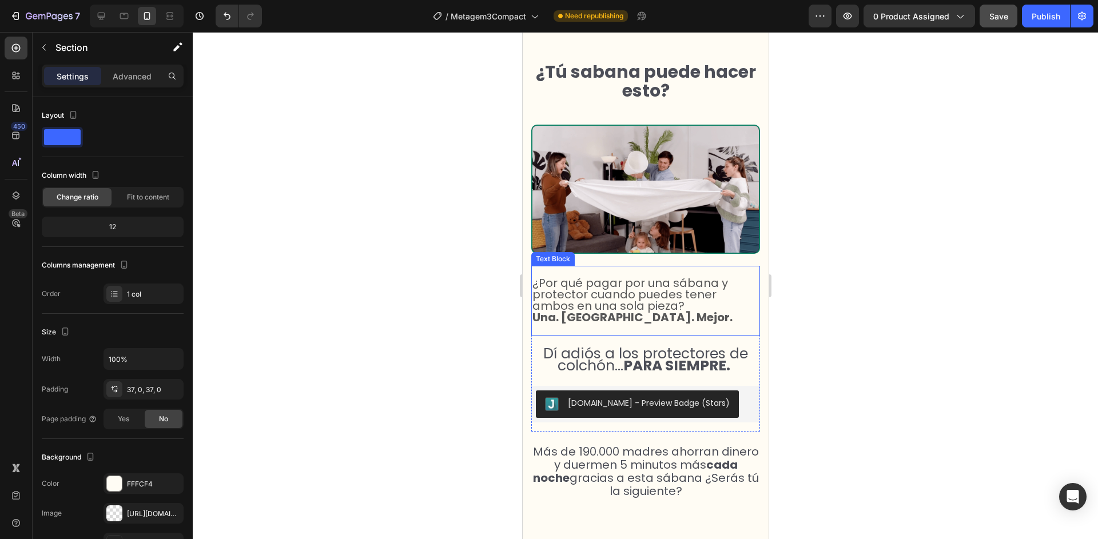
select select "50x83x15 cm"
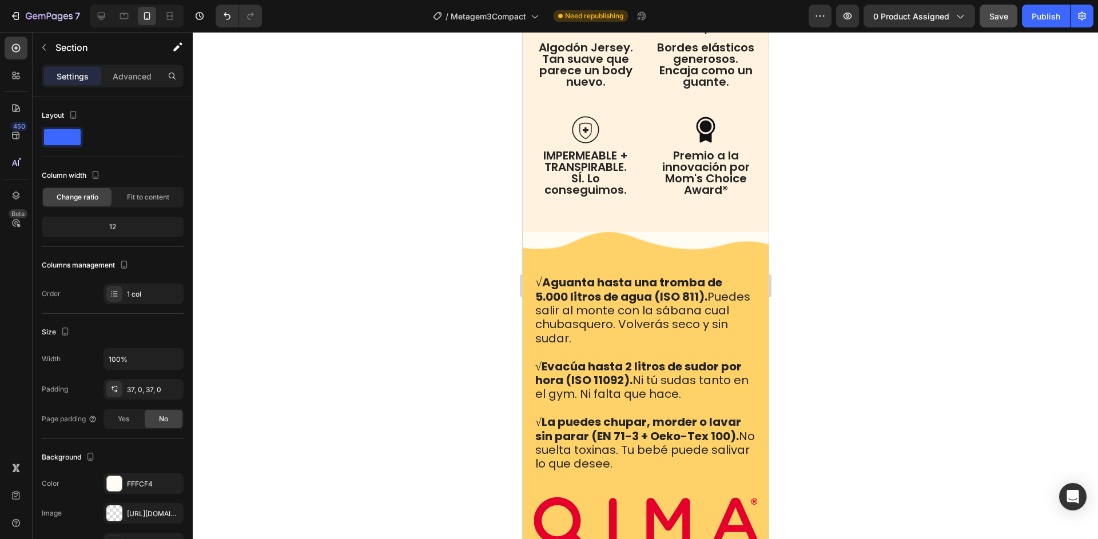
scroll to position [2384, 0]
click at [108, 14] on div at bounding box center [101, 16] width 18 height 18
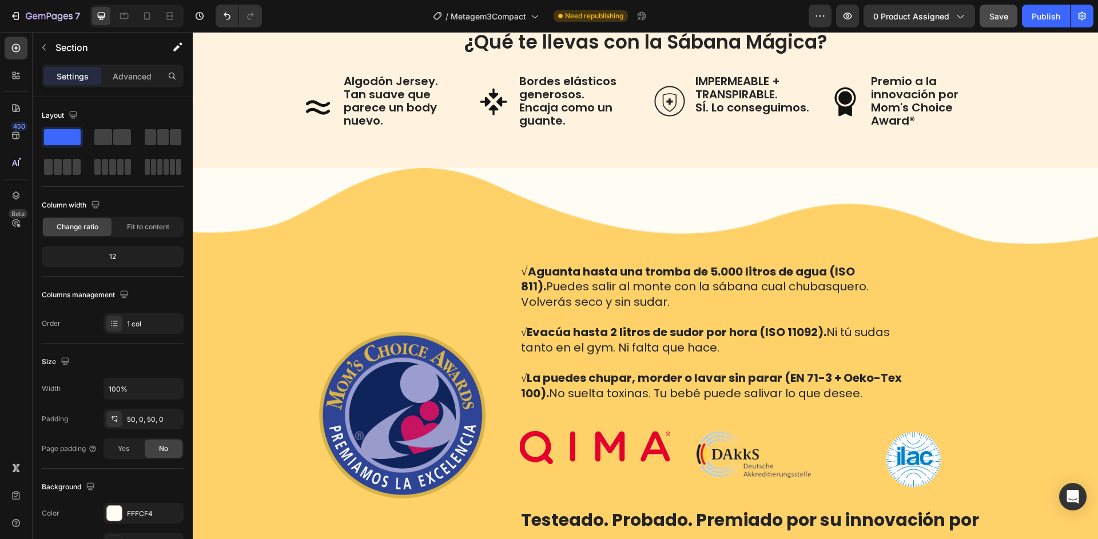
select select "50x83x15 cm"
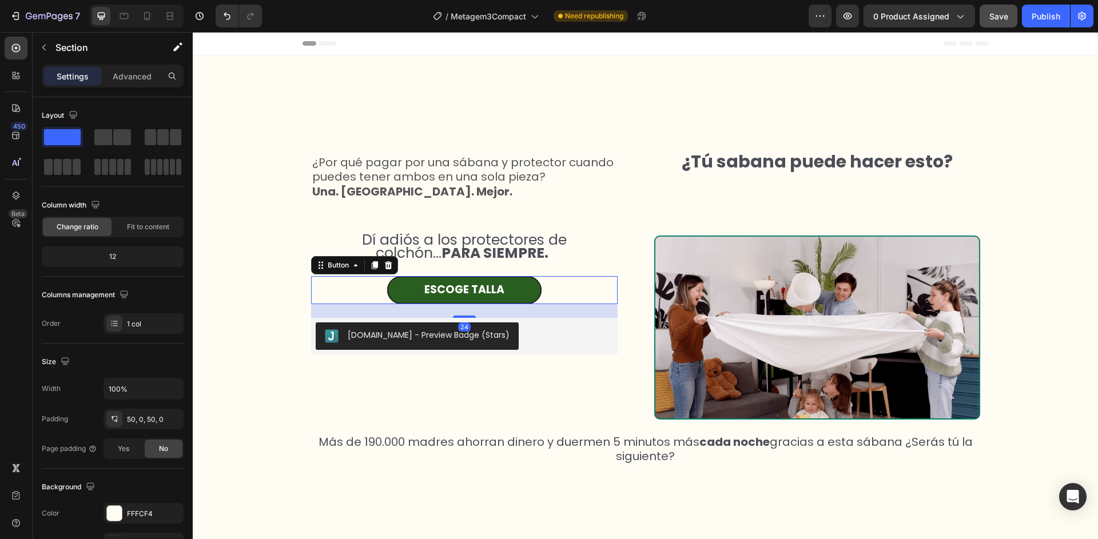
click at [531, 289] on link "ESCOGE TALLA" at bounding box center [464, 290] width 154 height 28
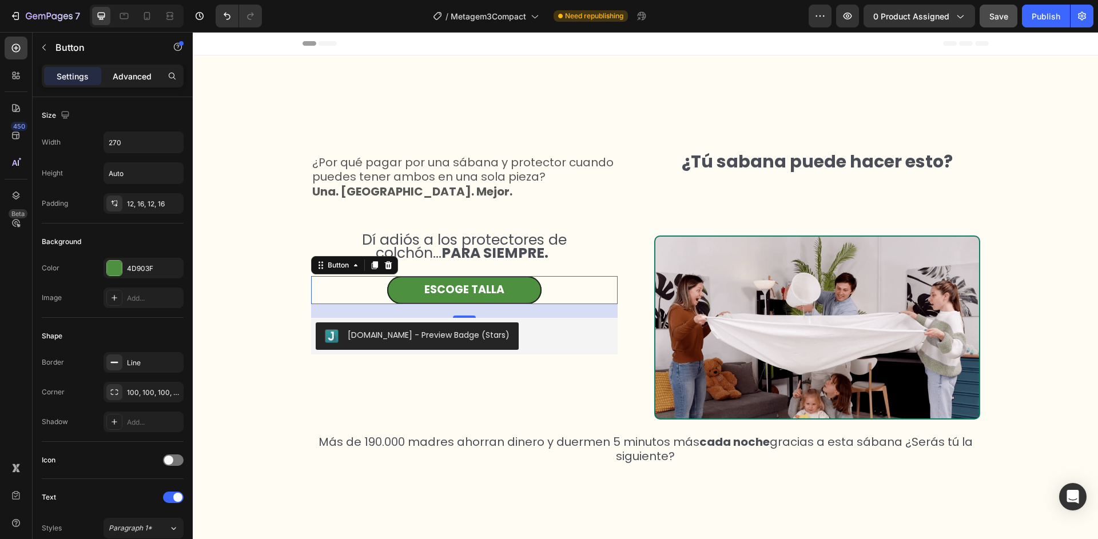
click at [135, 72] on p "Advanced" at bounding box center [132, 76] width 39 height 12
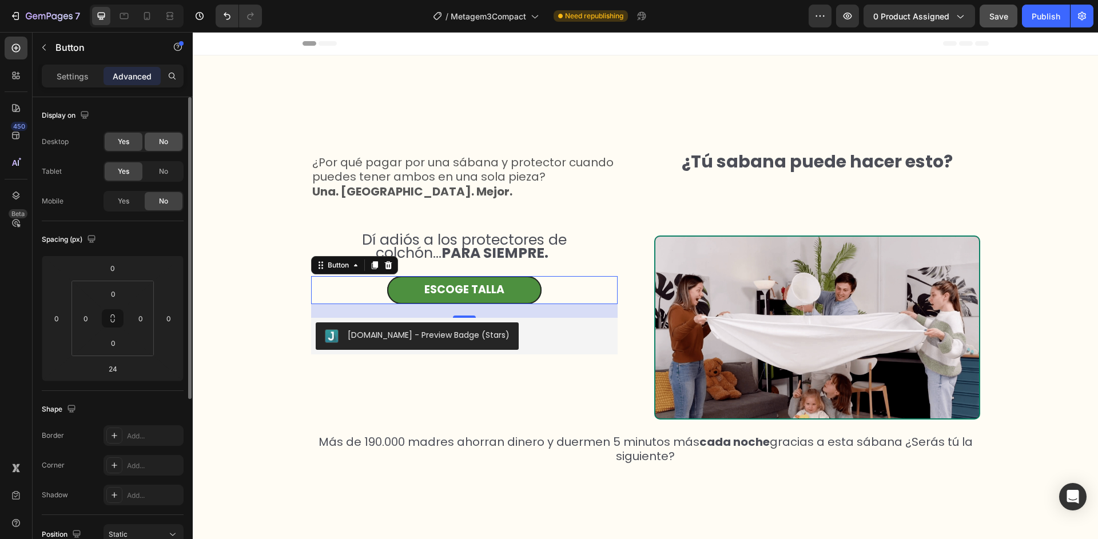
click at [162, 145] on span "No" at bounding box center [163, 142] width 9 height 10
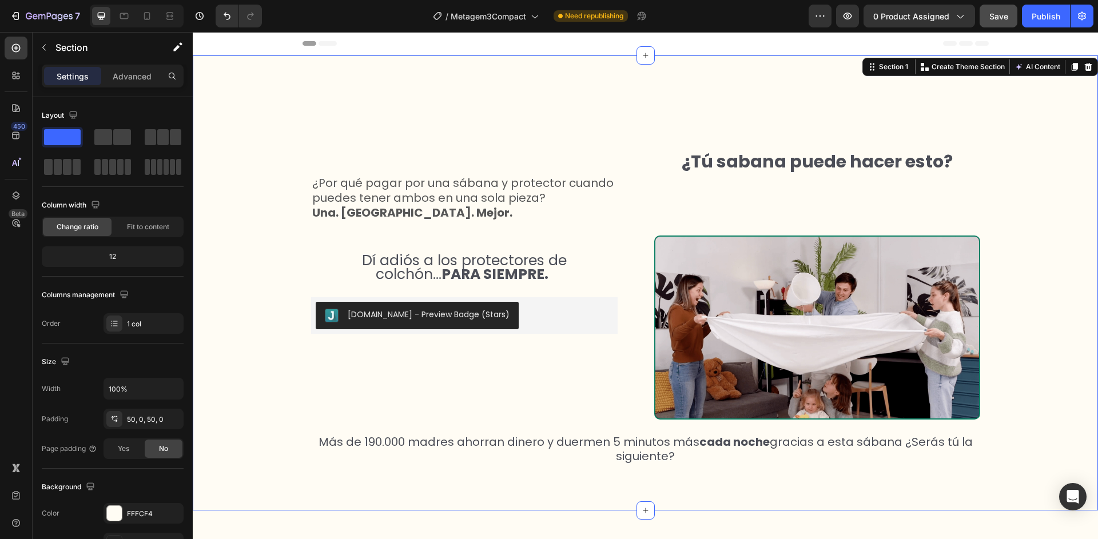
click at [241, 260] on div "¿Por qué pagar por una sábana y protector cuando puedes tener ambos en una sola…" at bounding box center [645, 283] width 905 height 398
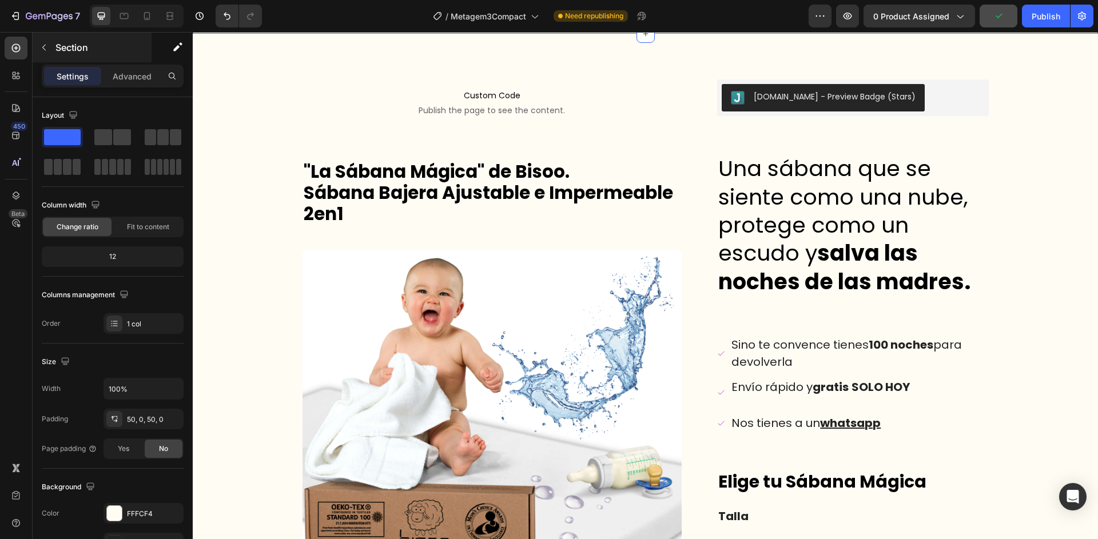
scroll to position [480, 0]
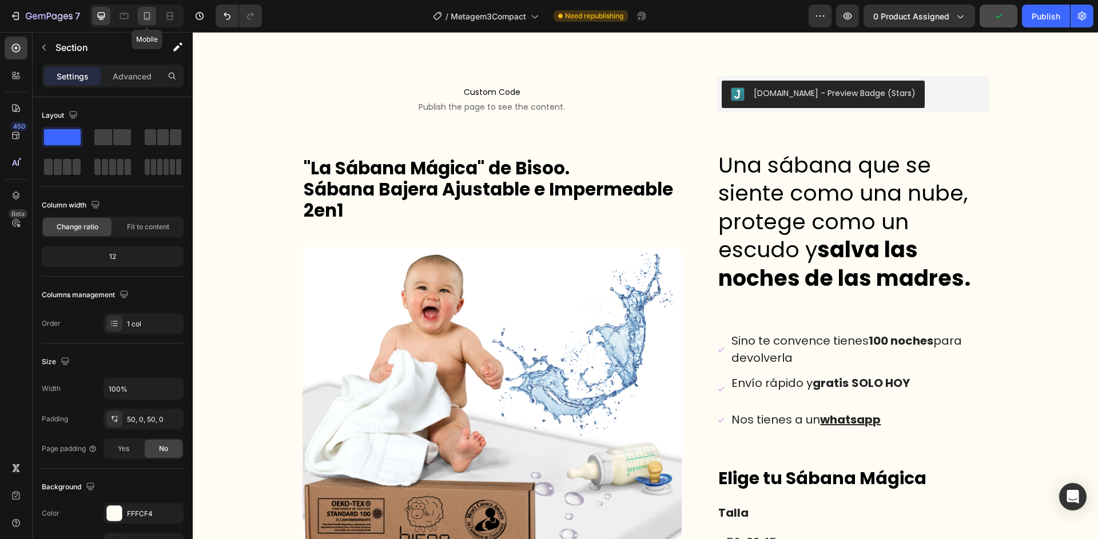
click at [145, 11] on icon at bounding box center [146, 15] width 11 height 11
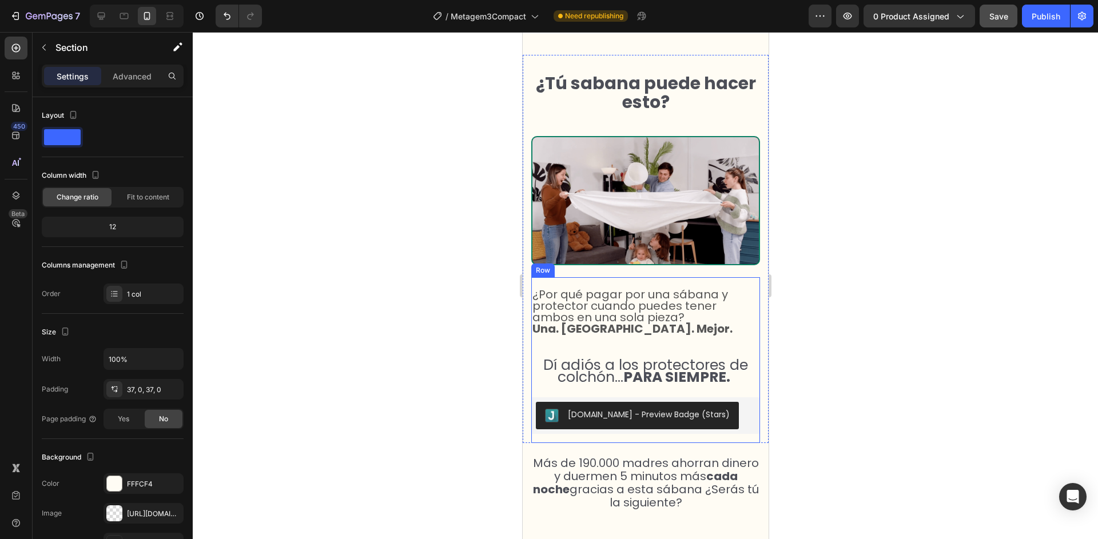
select select "50x83x15 cm"
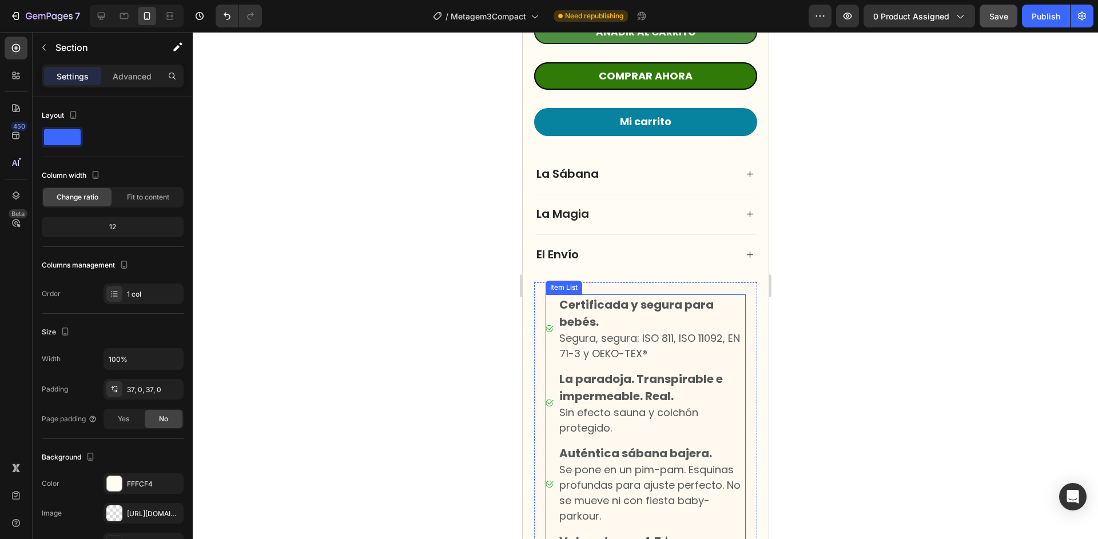
scroll to position [1375, 0]
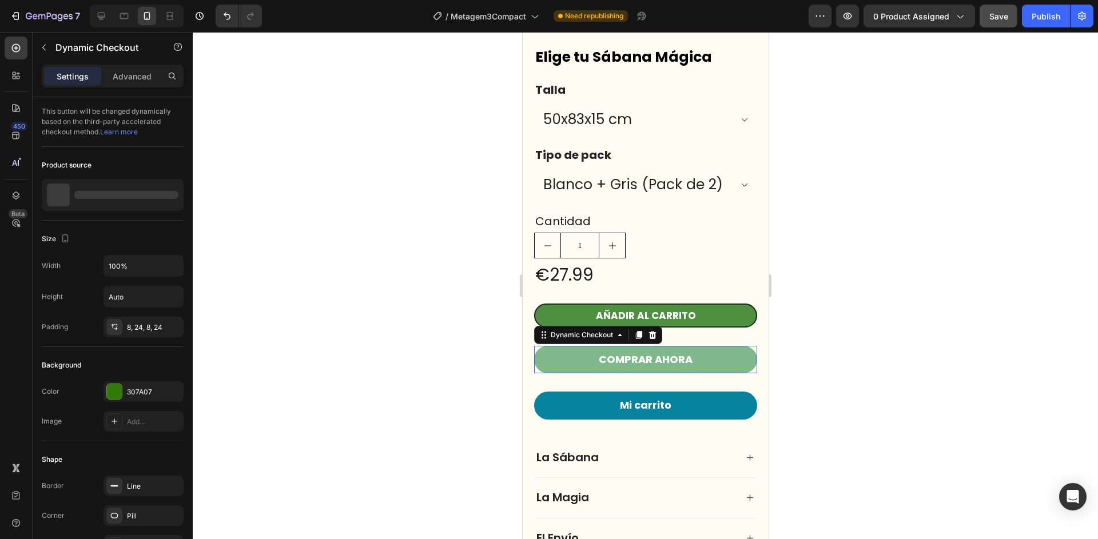
click at [579, 355] on button "COMPRAR AHORA" at bounding box center [645, 359] width 223 height 27
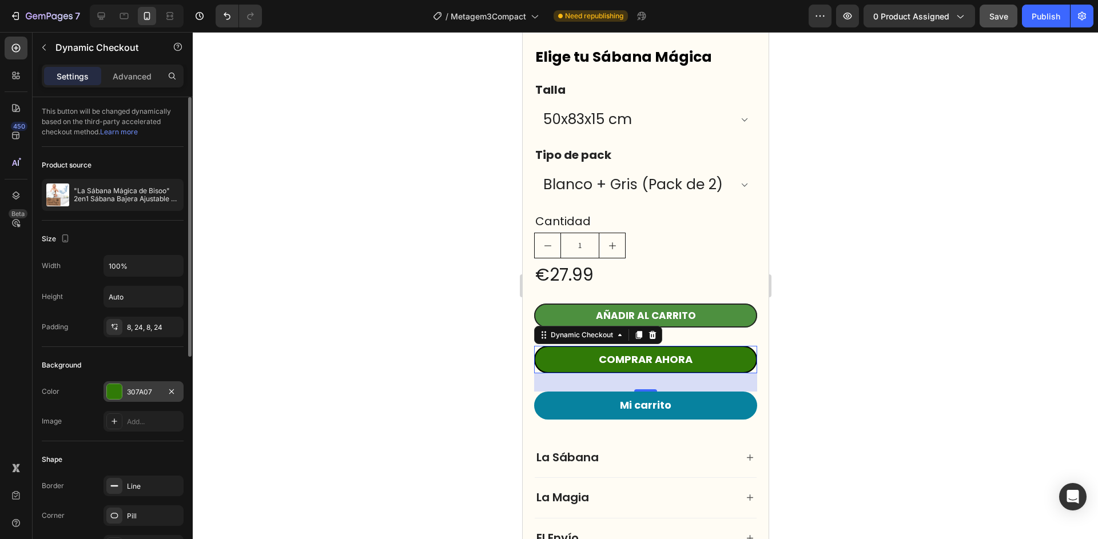
click at [118, 397] on div at bounding box center [114, 391] width 15 height 15
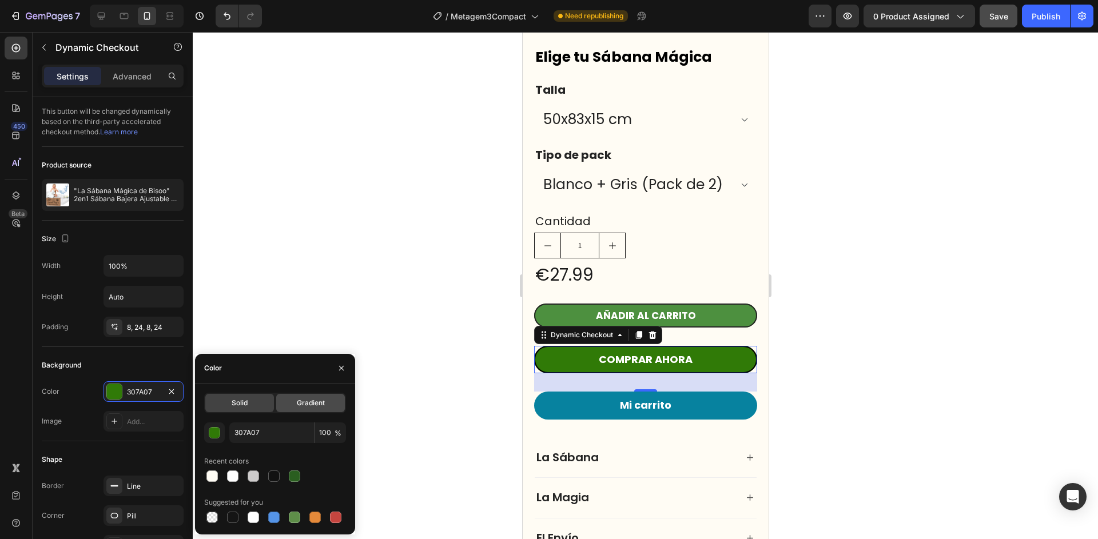
click at [305, 401] on span "Gradient" at bounding box center [311, 403] width 28 height 10
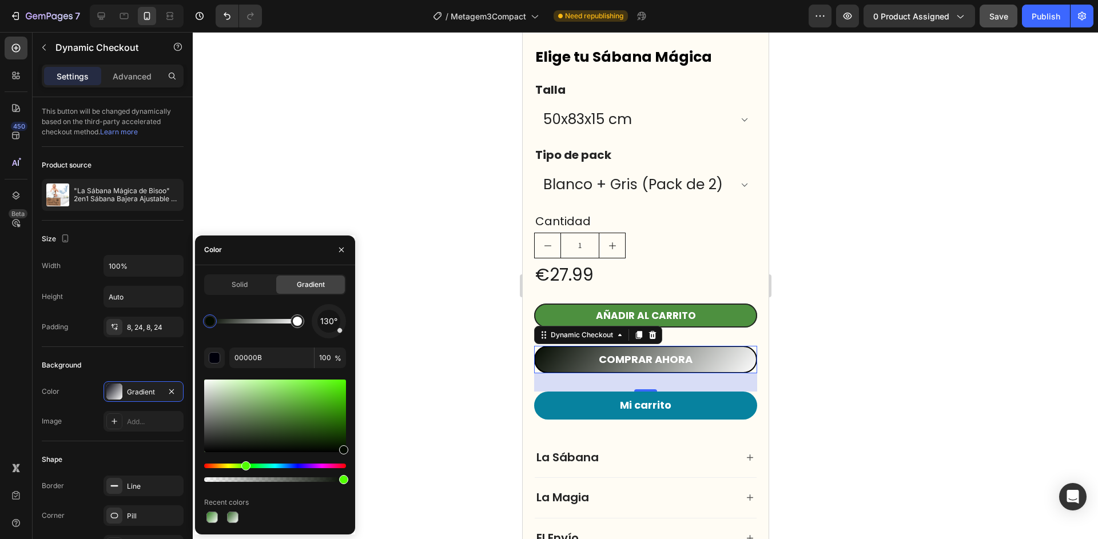
drag, startPoint x: 258, startPoint y: 466, endPoint x: 244, endPoint y: 467, distance: 13.7
click at [244, 467] on div "Hue" at bounding box center [275, 466] width 142 height 5
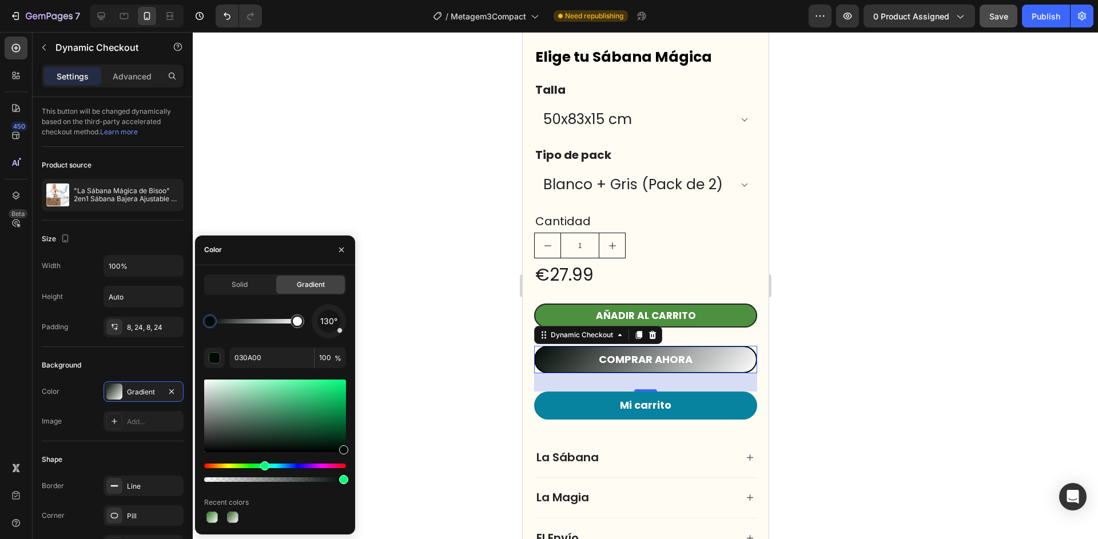
drag, startPoint x: 244, startPoint y: 468, endPoint x: 264, endPoint y: 468, distance: 20.0
click at [264, 468] on div "Hue" at bounding box center [264, 466] width 9 height 9
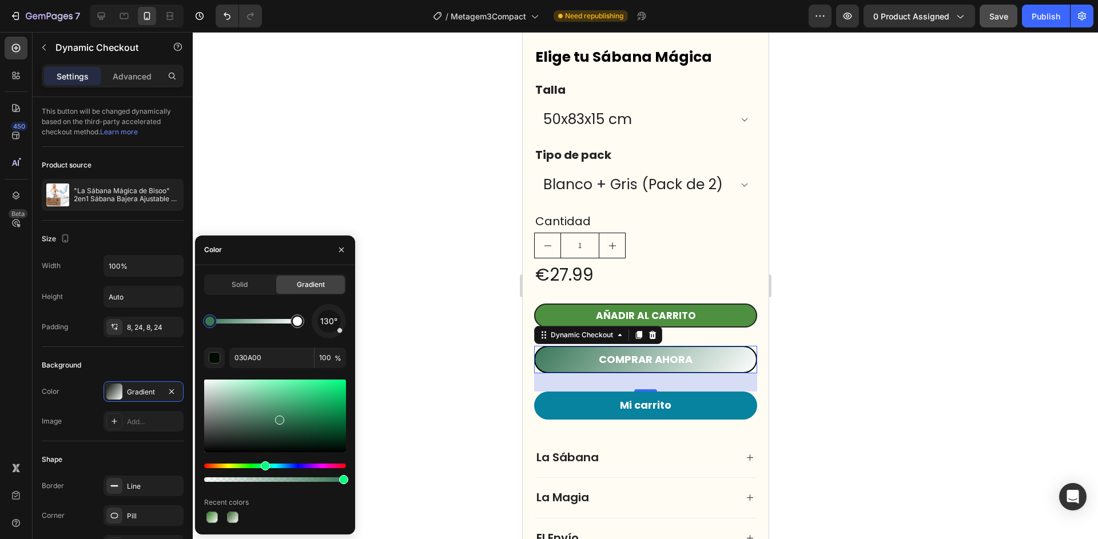
click at [279, 417] on div at bounding box center [275, 416] width 142 height 73
drag, startPoint x: 279, startPoint y: 417, endPoint x: 298, endPoint y: 388, distance: 35.2
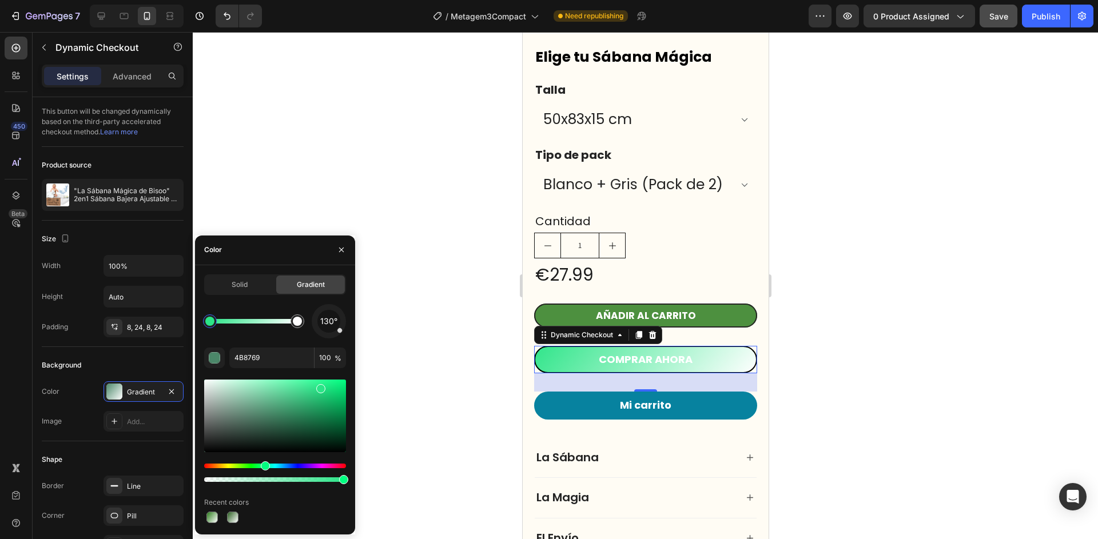
drag, startPoint x: 299, startPoint y: 388, endPoint x: 308, endPoint y: 386, distance: 9.3
click at [317, 387] on div at bounding box center [275, 416] width 142 height 73
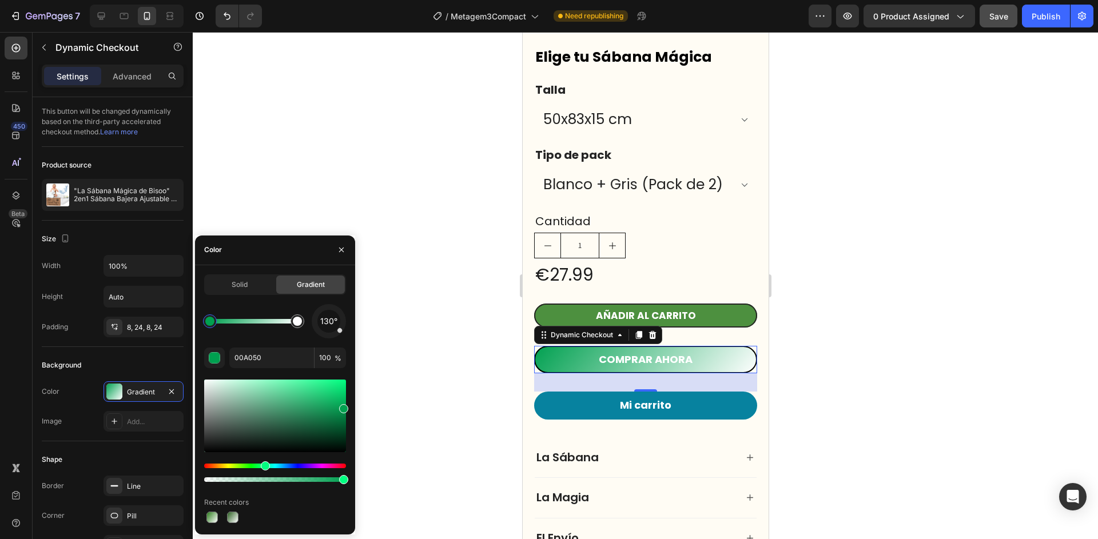
drag, startPoint x: 299, startPoint y: 395, endPoint x: 304, endPoint y: 458, distance: 63.1
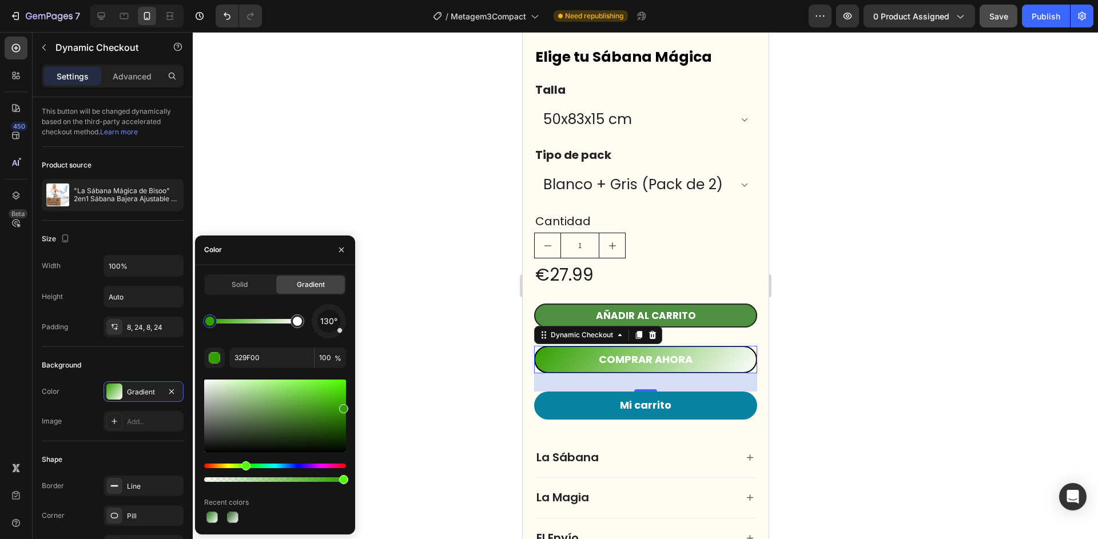
drag, startPoint x: 265, startPoint y: 466, endPoint x: 214, endPoint y: 450, distance: 53.2
type input "216B00"
drag, startPoint x: 340, startPoint y: 406, endPoint x: 384, endPoint y: 421, distance: 46.5
click at [1091, 236] on div at bounding box center [645, 285] width 905 height 507
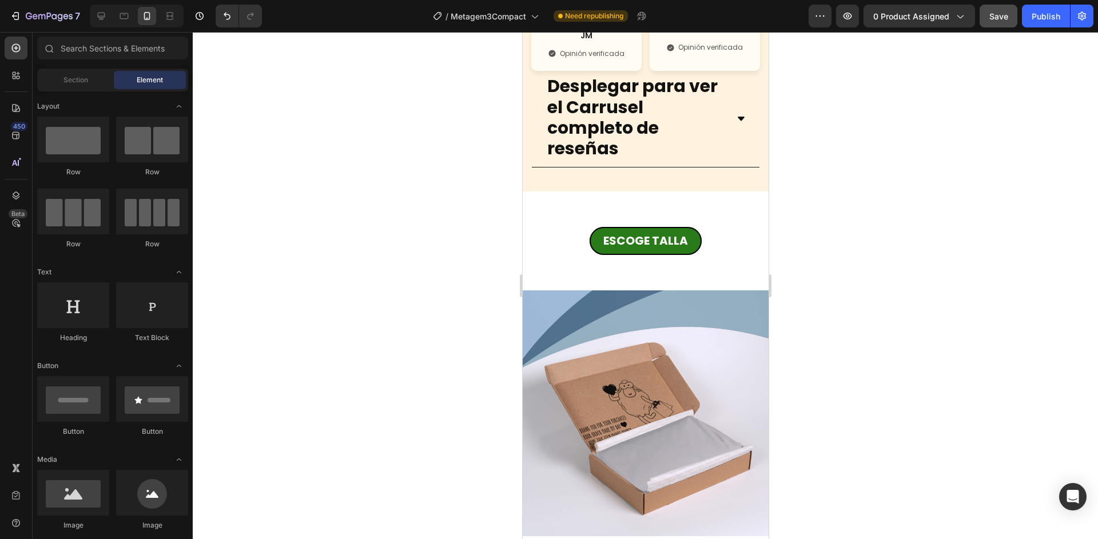
scroll to position [4615, 0]
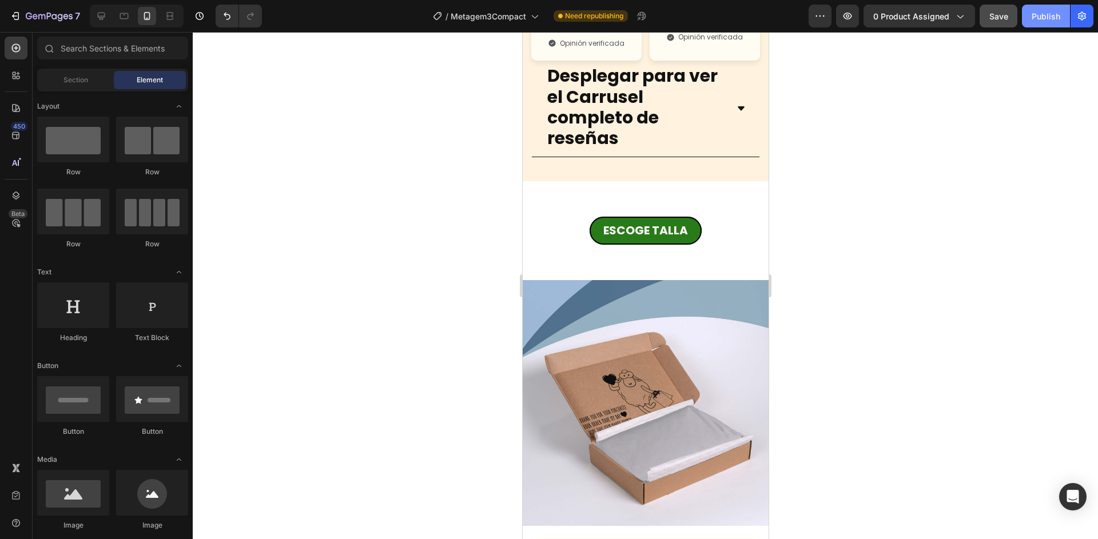
click at [1045, 21] on div "Publish" at bounding box center [1046, 16] width 29 height 12
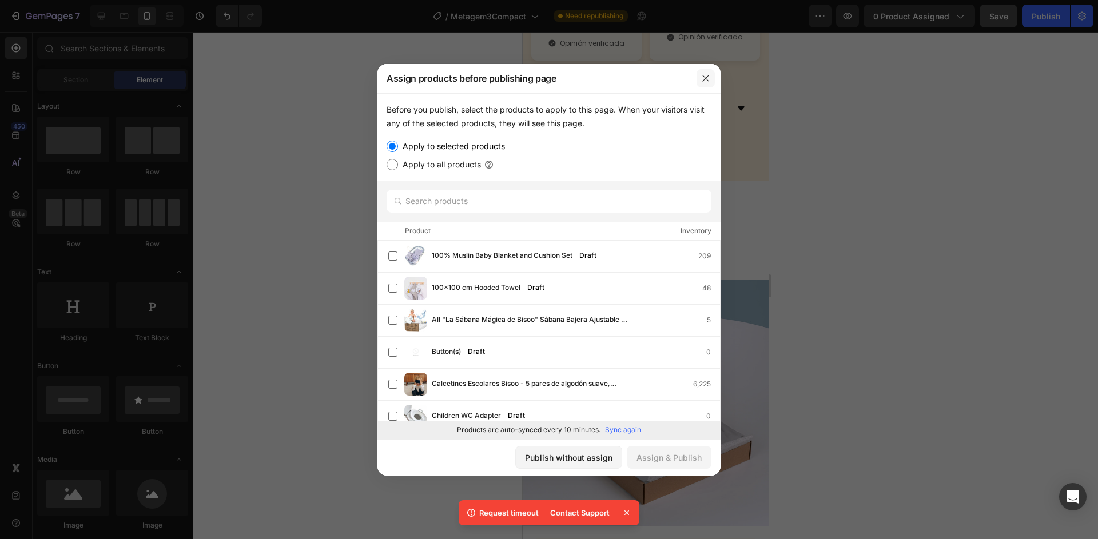
click at [709, 75] on icon "button" at bounding box center [705, 78] width 9 height 9
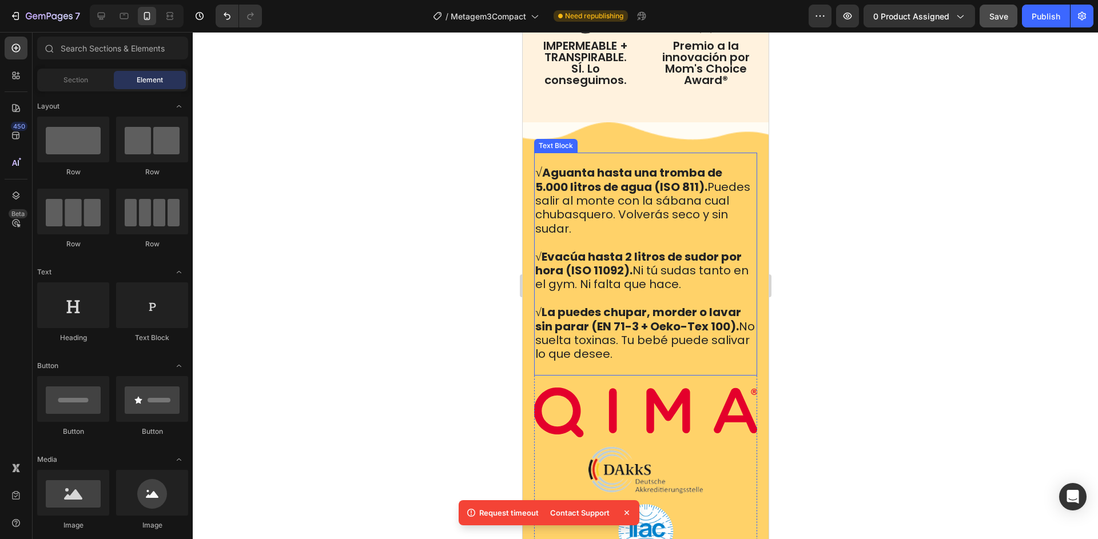
scroll to position [2488, 0]
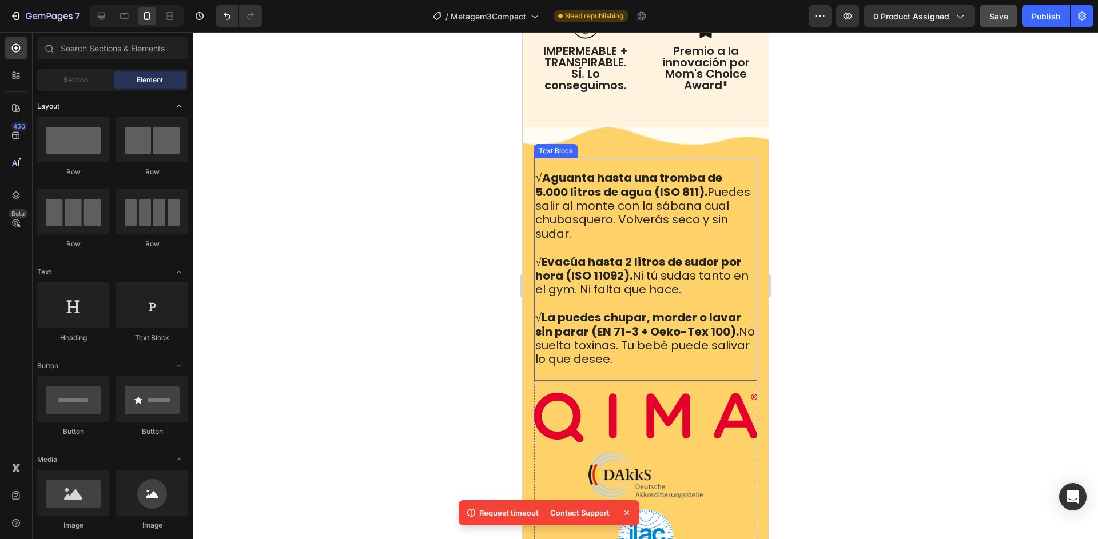
select select "50x83x15 cm"
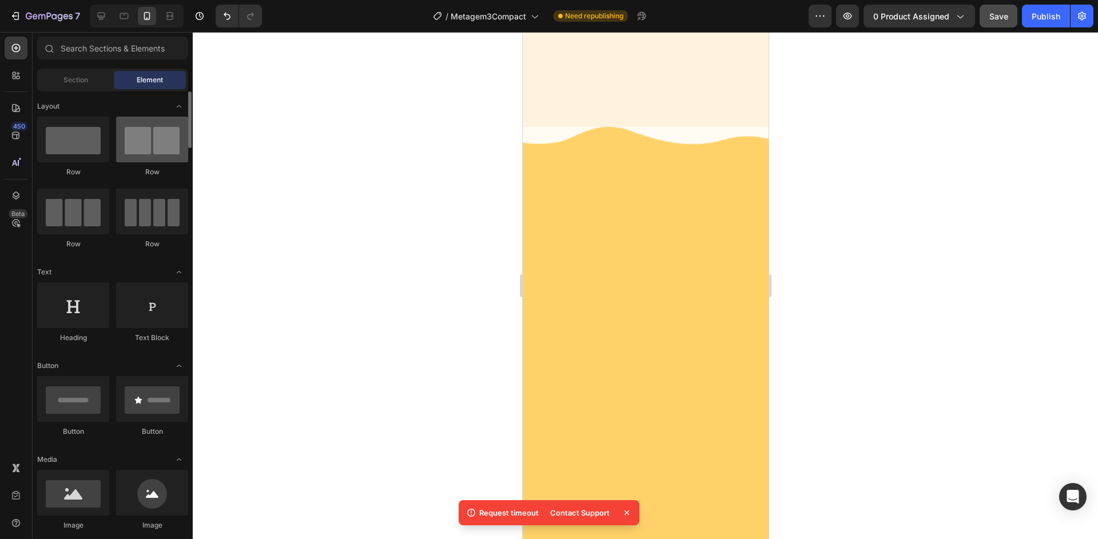
scroll to position [0, 0]
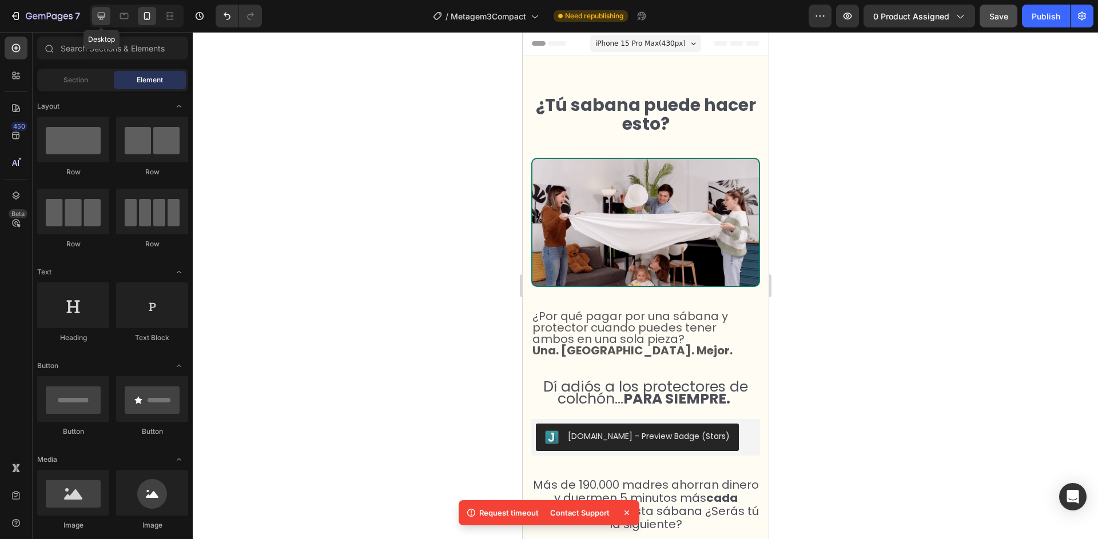
click at [93, 18] on div at bounding box center [101, 16] width 18 height 18
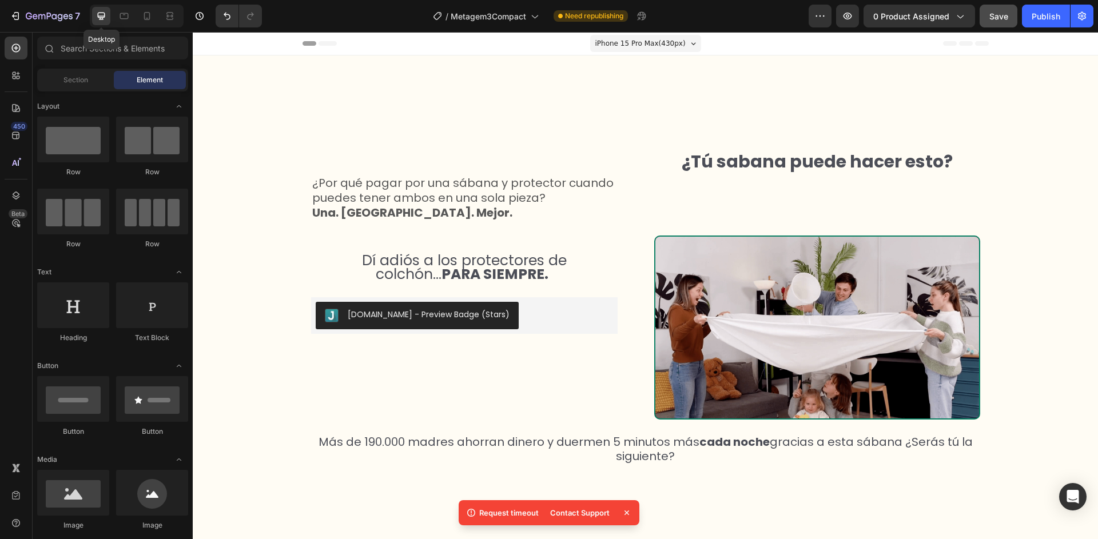
select select "50x83x15 cm"
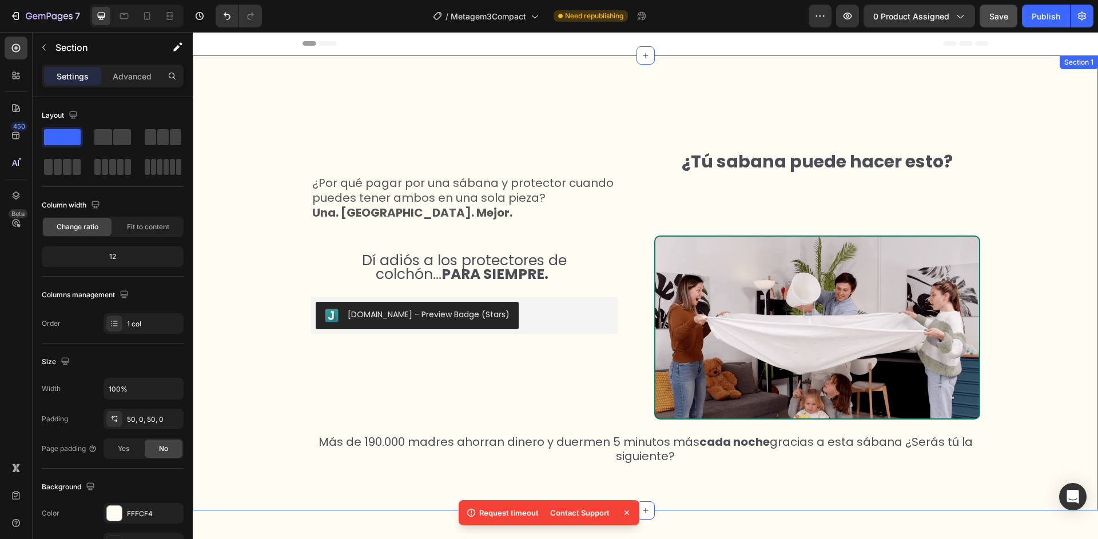
click at [271, 209] on div "¿Por qué pagar por una sábana y protector cuando puedes tener ambos en una sola…" at bounding box center [645, 283] width 905 height 398
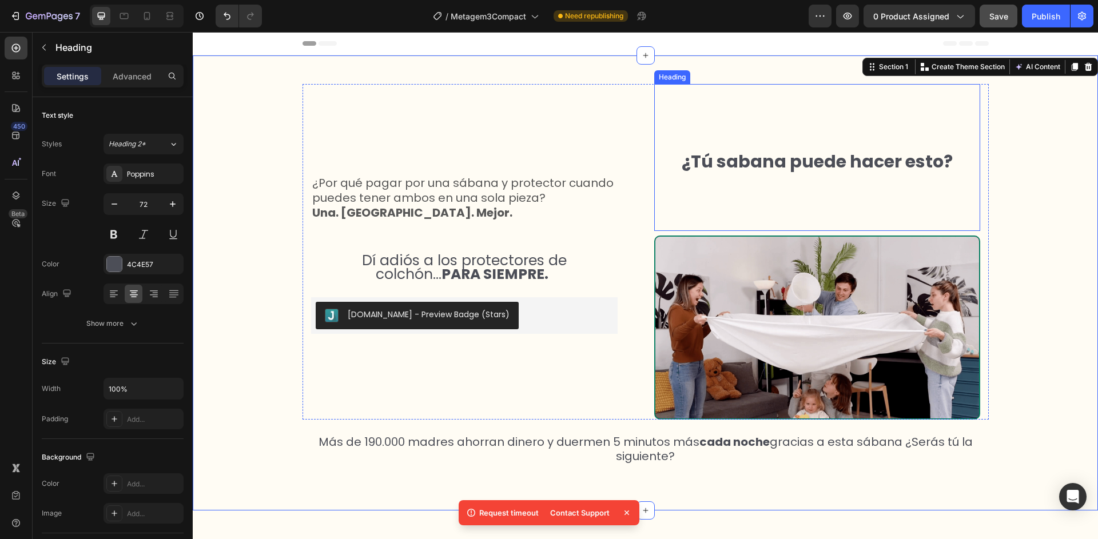
click at [713, 213] on h2 "¿Tú sabana puede hacer esto?" at bounding box center [817, 157] width 326 height 147
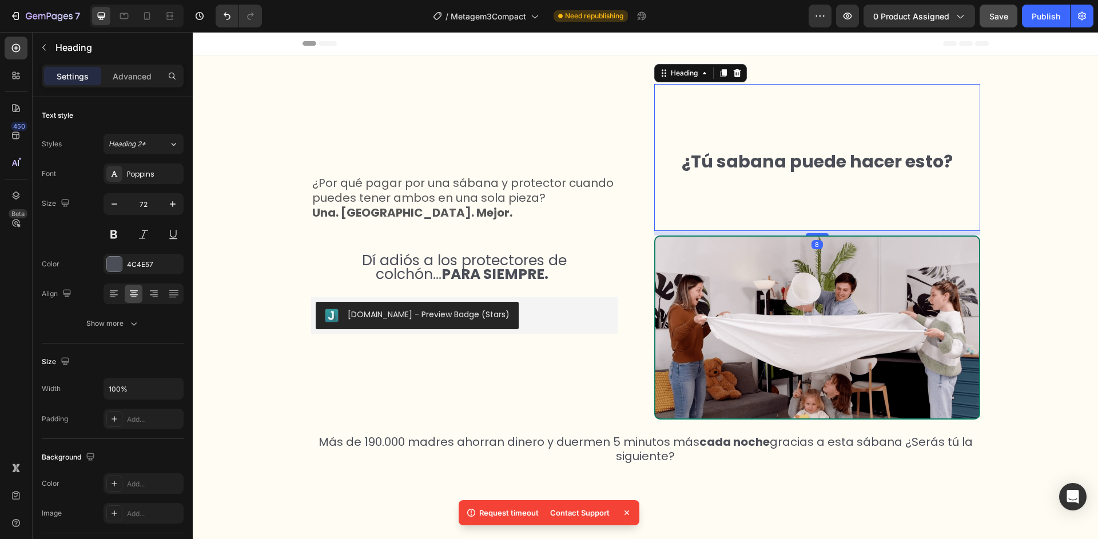
click at [719, 211] on h2 "¿Tú sabana puede hacer esto?" at bounding box center [817, 157] width 326 height 147
click at [21, 52] on icon at bounding box center [15, 47] width 11 height 11
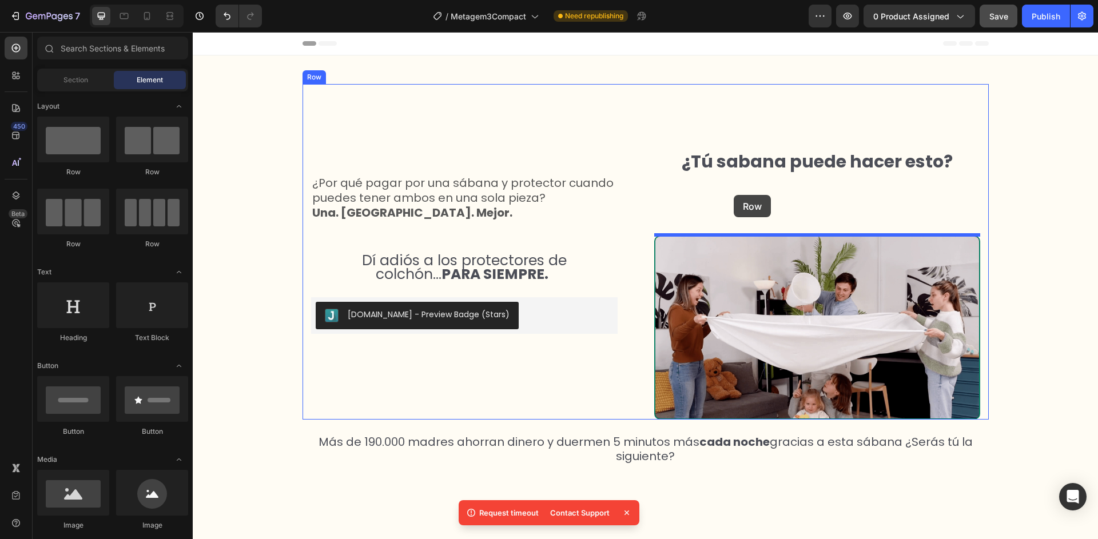
drag, startPoint x: 331, startPoint y: 178, endPoint x: 734, endPoint y: 195, distance: 403.5
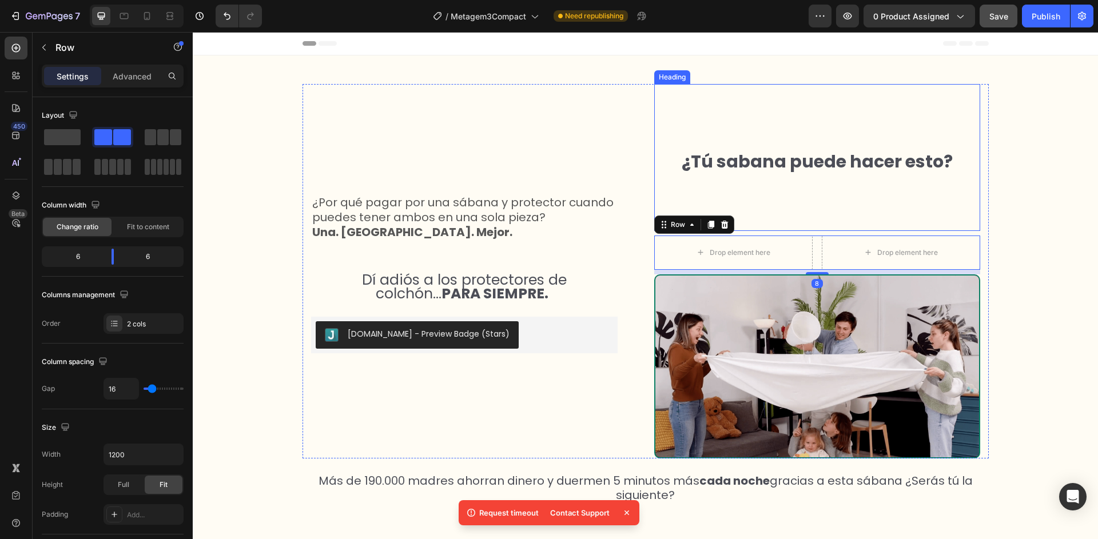
click at [748, 158] on strong "¿Tú sabana puede hacer esto?" at bounding box center [817, 161] width 271 height 25
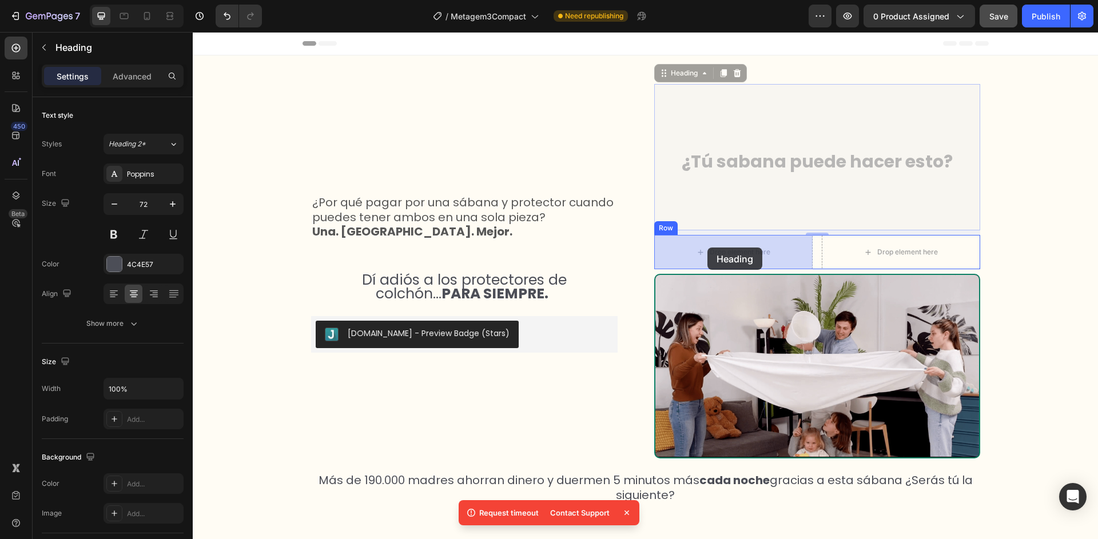
drag, startPoint x: 663, startPoint y: 75, endPoint x: 707, endPoint y: 247, distance: 177.1
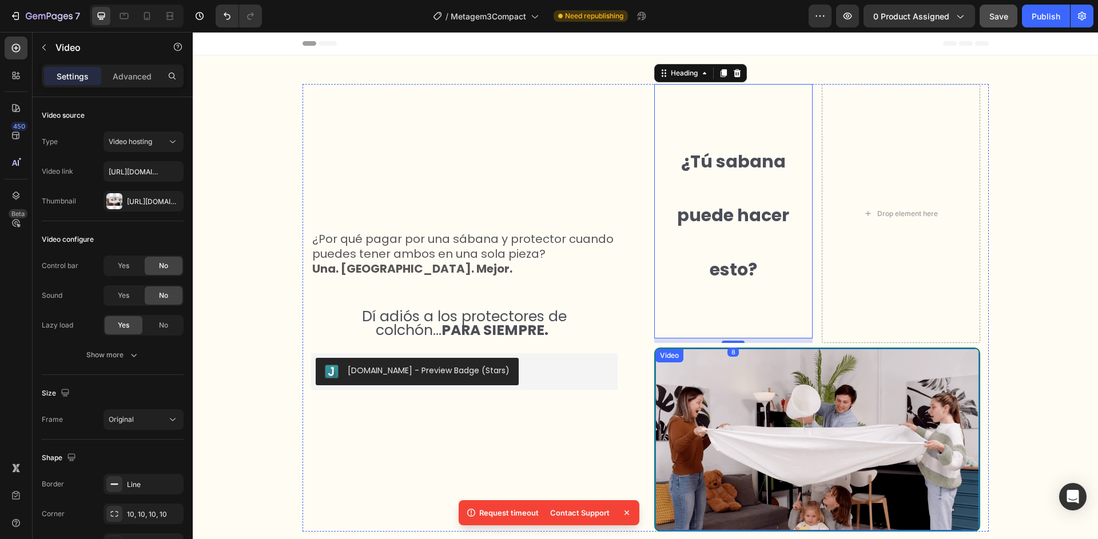
click at [777, 409] on video at bounding box center [817, 440] width 324 height 182
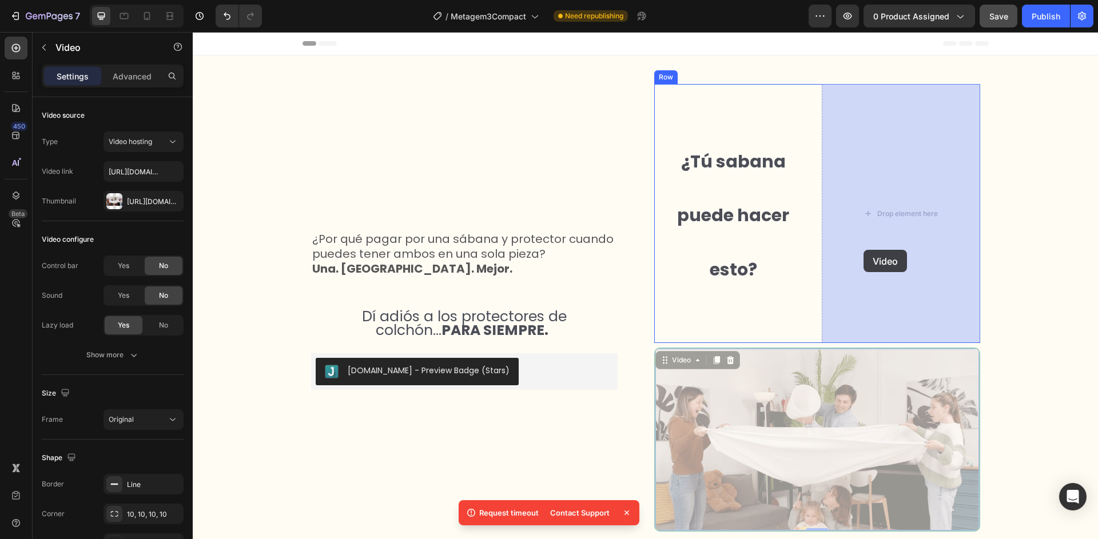
drag, startPoint x: 719, startPoint y: 328, endPoint x: 864, endPoint y: 250, distance: 164.5
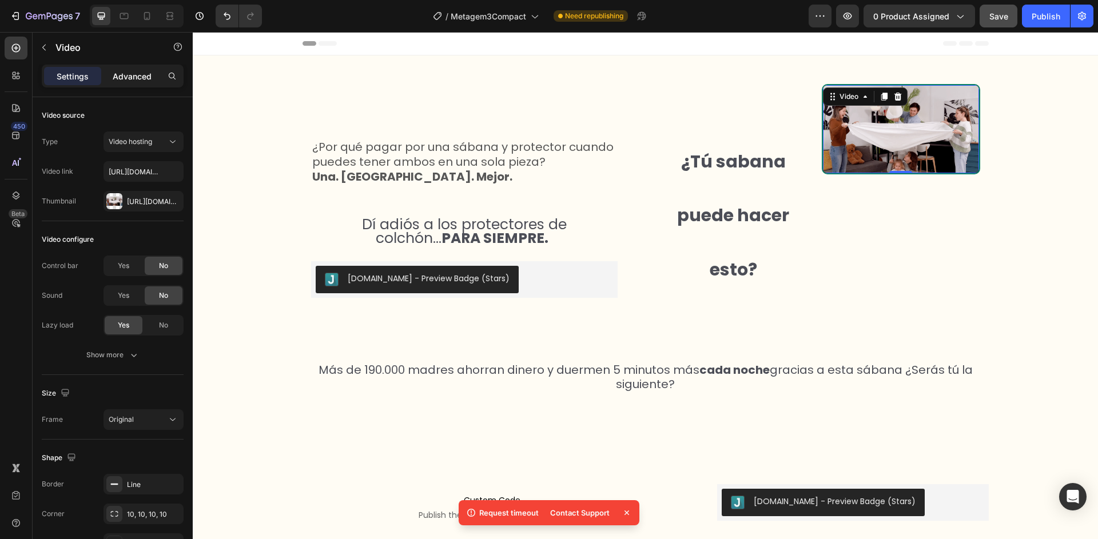
click at [134, 81] on p "Advanced" at bounding box center [132, 76] width 39 height 12
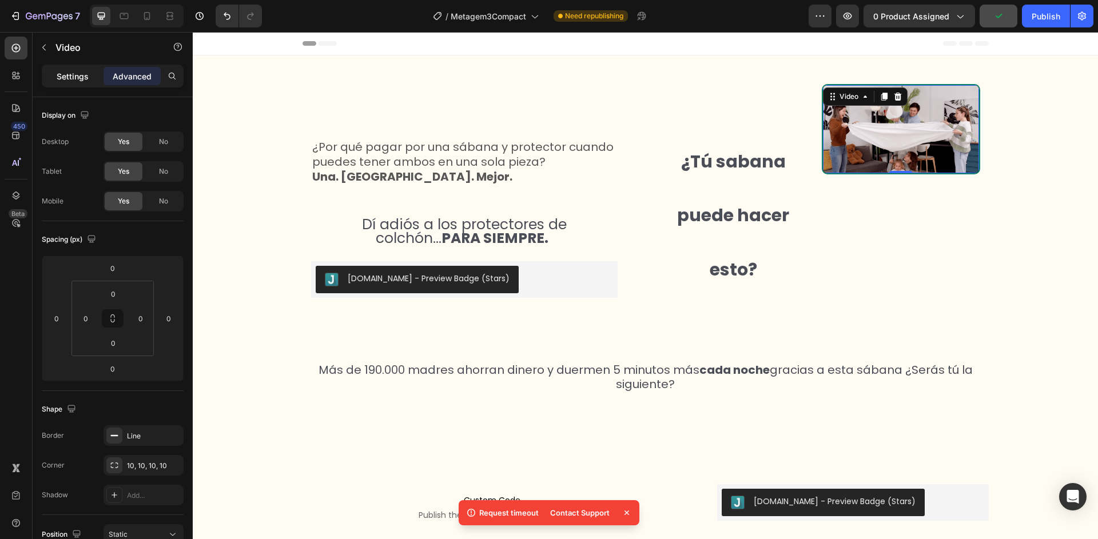
click at [87, 80] on p "Settings" at bounding box center [73, 76] width 32 height 12
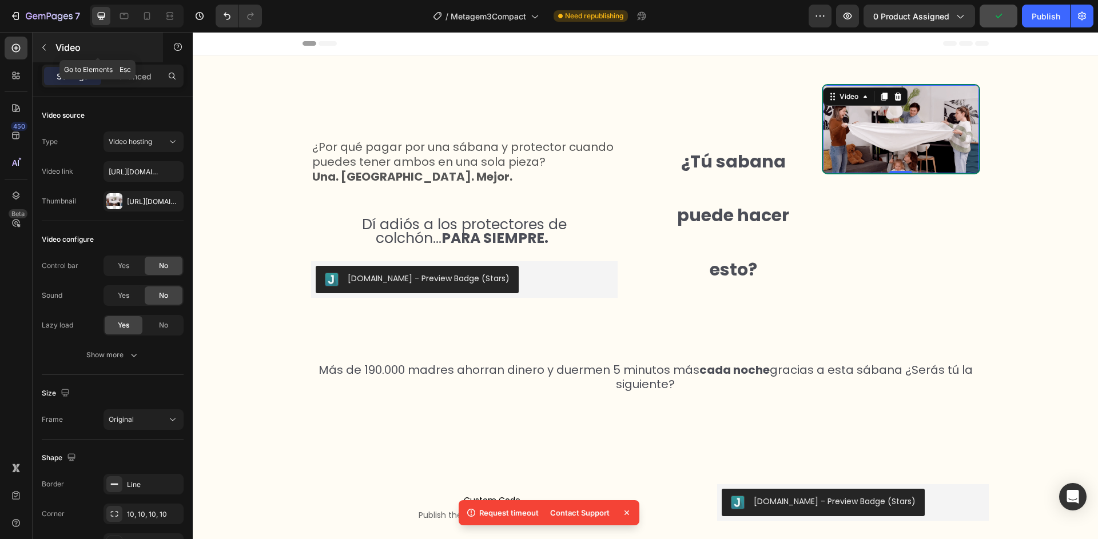
click at [44, 50] on icon "button" at bounding box center [43, 47] width 9 height 9
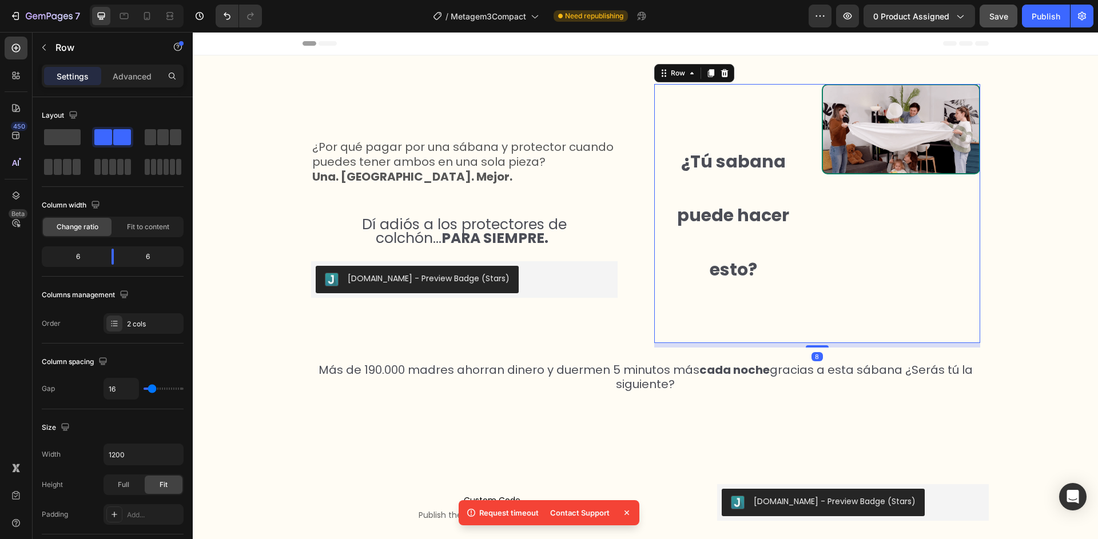
click at [817, 94] on div "¿Tú sabana puede hacer esto? Heading Video Row 8" at bounding box center [817, 213] width 326 height 259
click at [136, 229] on span "Fit to content" at bounding box center [148, 227] width 42 height 10
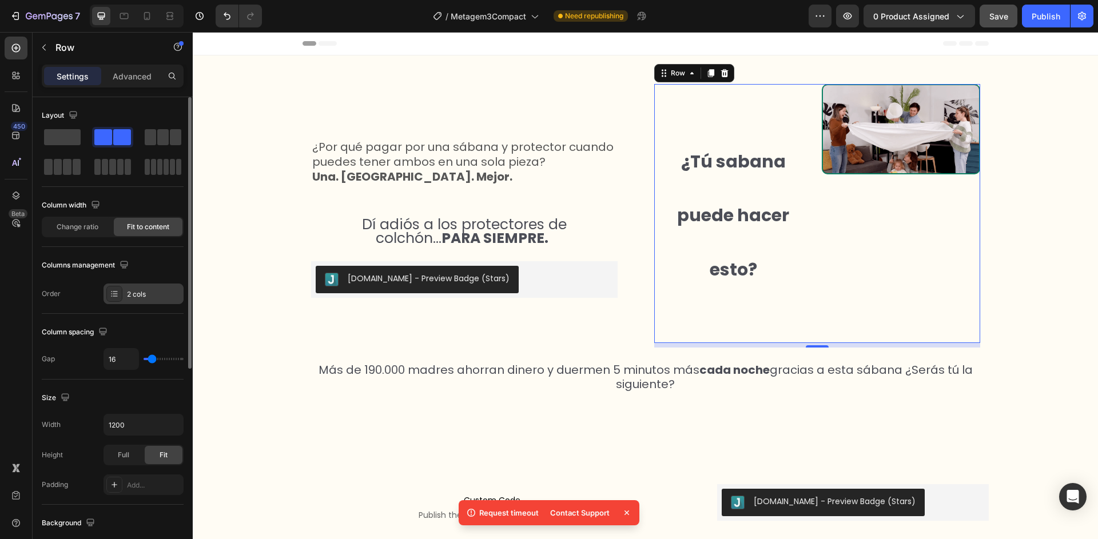
click at [116, 299] on icon at bounding box center [114, 293] width 9 height 9
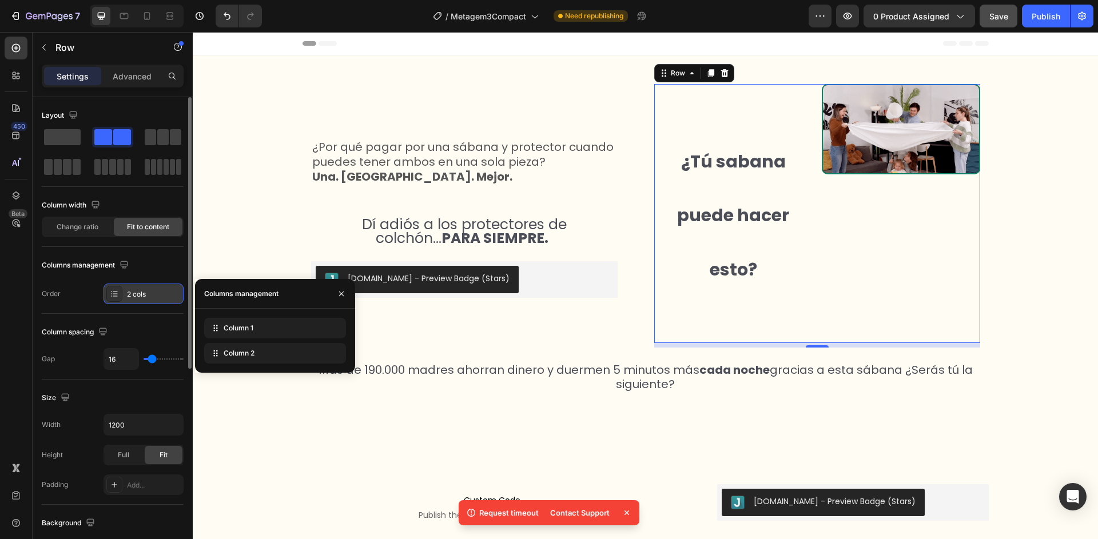
click at [116, 299] on icon at bounding box center [114, 293] width 9 height 9
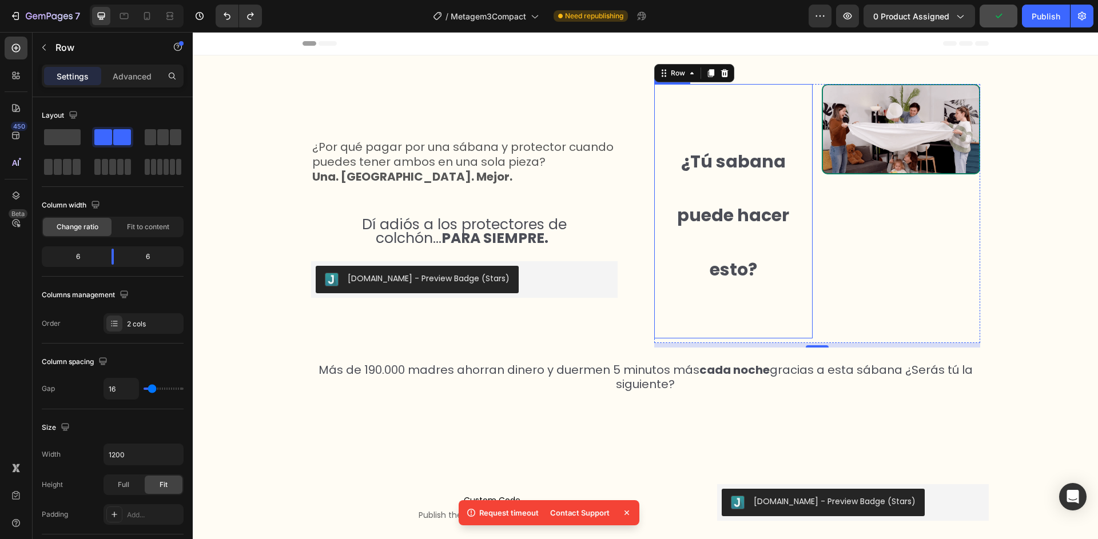
click at [659, 166] on h2 "¿Tú sabana puede hacer esto?" at bounding box center [733, 211] width 158 height 255
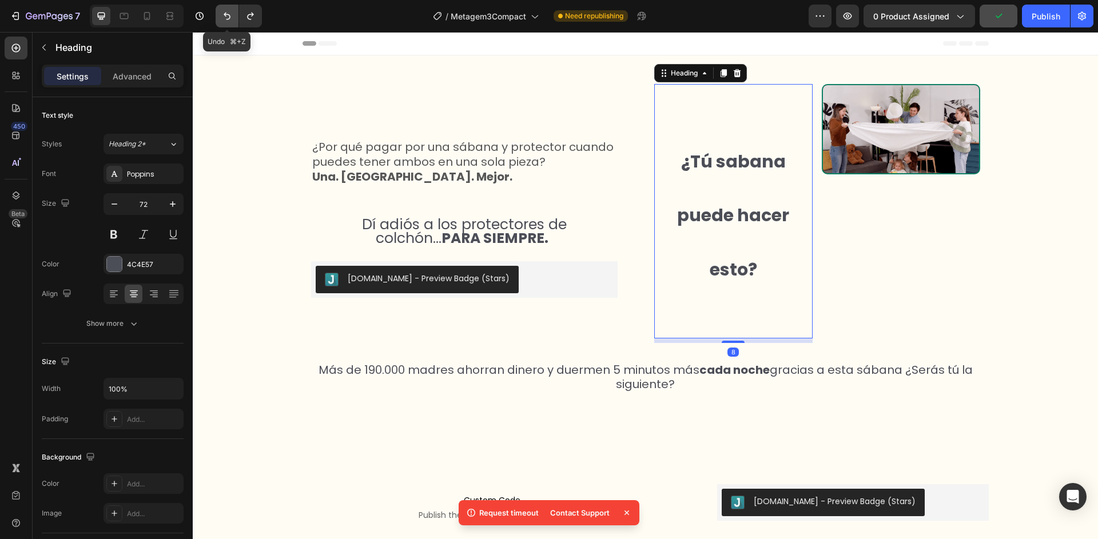
click at [226, 17] on icon "Undo/Redo" at bounding box center [226, 15] width 11 height 11
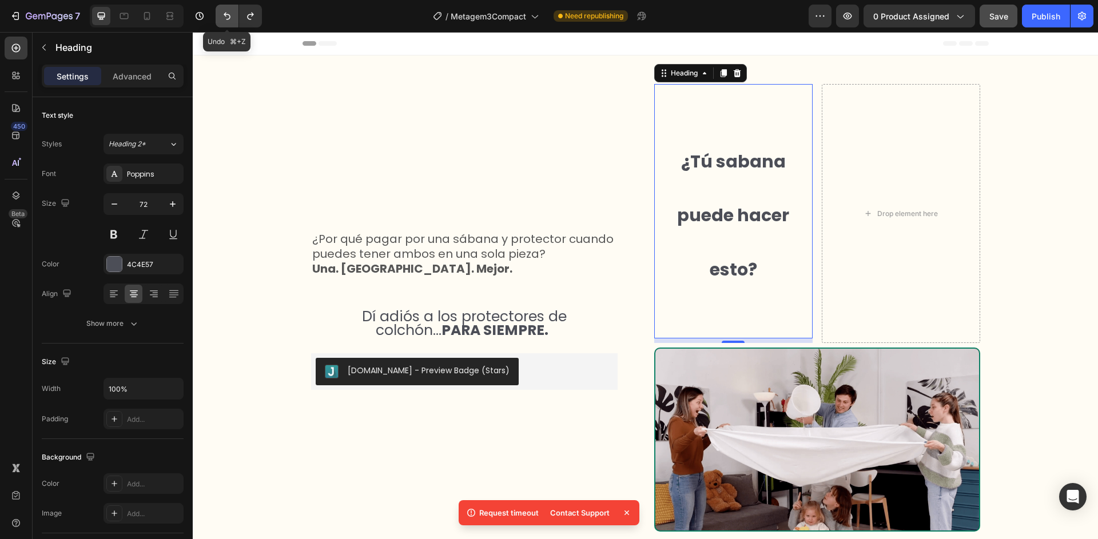
click at [226, 17] on icon "Undo/Redo" at bounding box center [226, 15] width 11 height 11
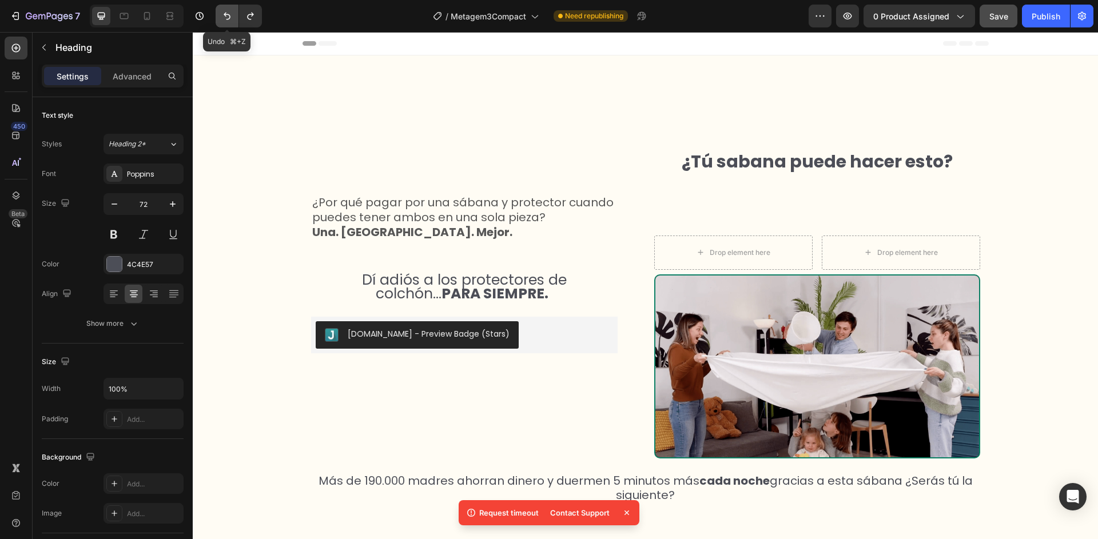
click at [226, 17] on icon "Undo/Redo" at bounding box center [226, 15] width 11 height 11
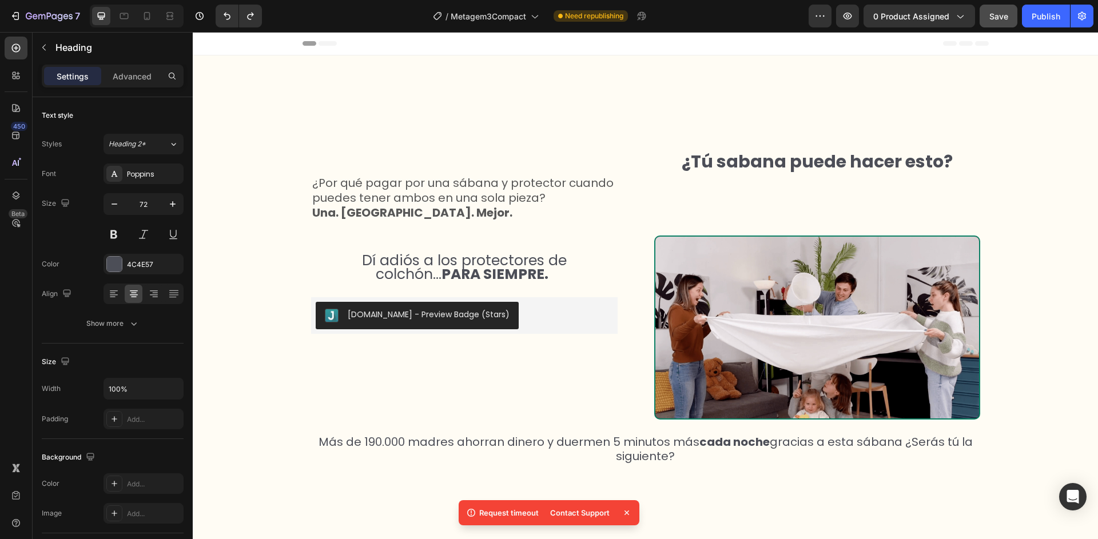
click at [758, 181] on h2 "¿Tú sabana puede hacer esto?" at bounding box center [817, 157] width 326 height 147
click at [228, 15] on icon "Undo/Redo" at bounding box center [227, 16] width 7 height 7
click at [253, 16] on icon "Undo/Redo" at bounding box center [250, 15] width 11 height 11
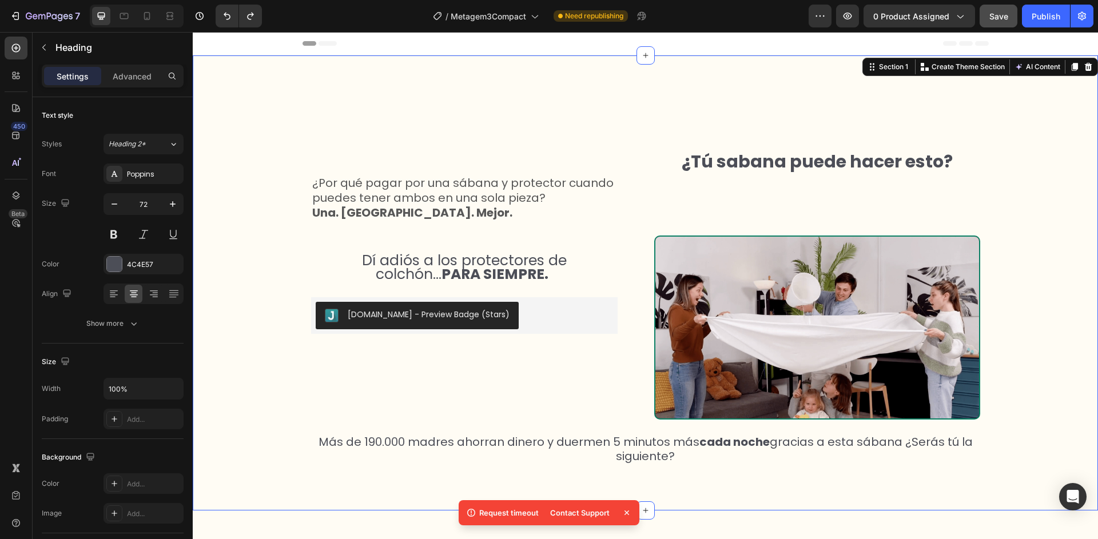
click at [249, 216] on div "¿Por qué pagar por una sábana y protector cuando puedes tener ambos en una sola…" at bounding box center [645, 283] width 905 height 398
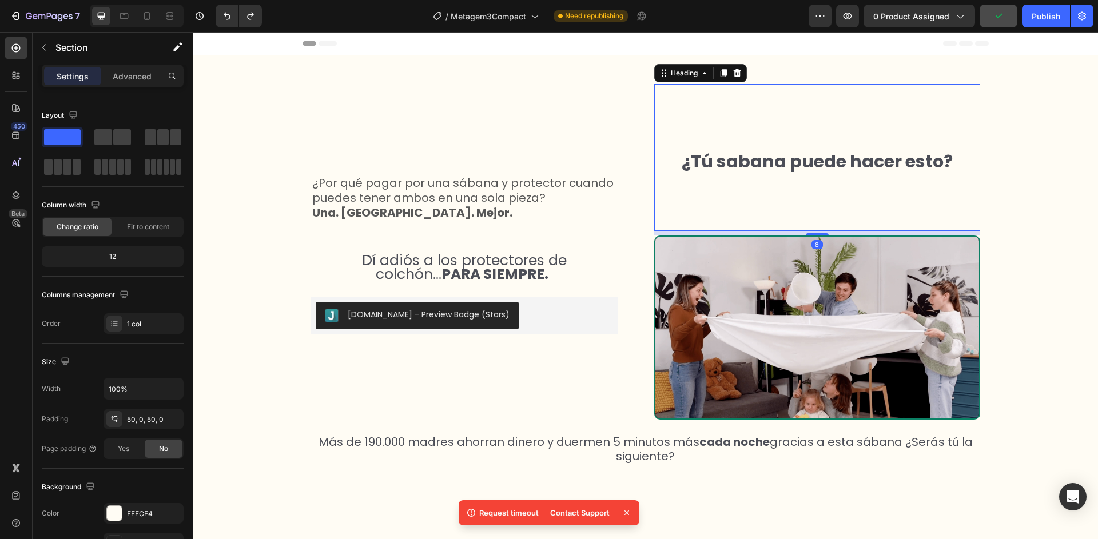
click at [826, 190] on p "⁠⁠⁠⁠⁠⁠⁠ ¿Tú sabana puede hacer esto?" at bounding box center [817, 157] width 324 height 145
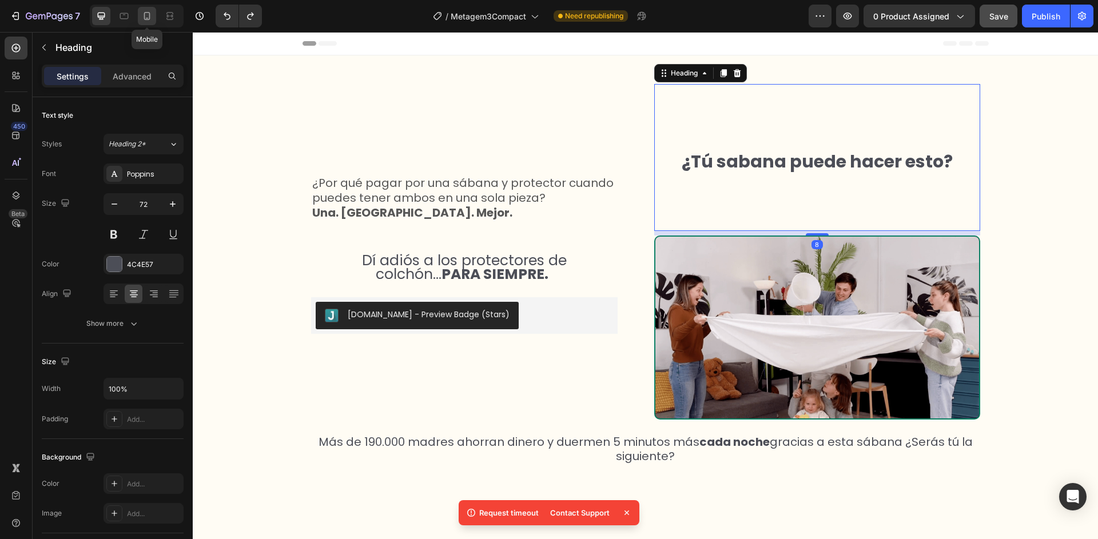
click at [146, 13] on icon at bounding box center [147, 16] width 6 height 8
type input "29"
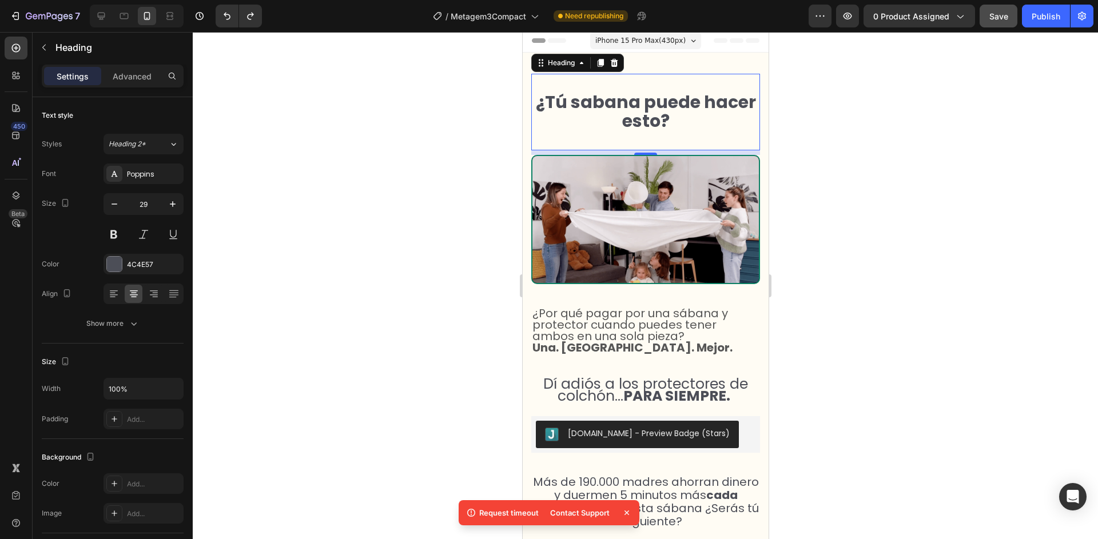
scroll to position [5, 0]
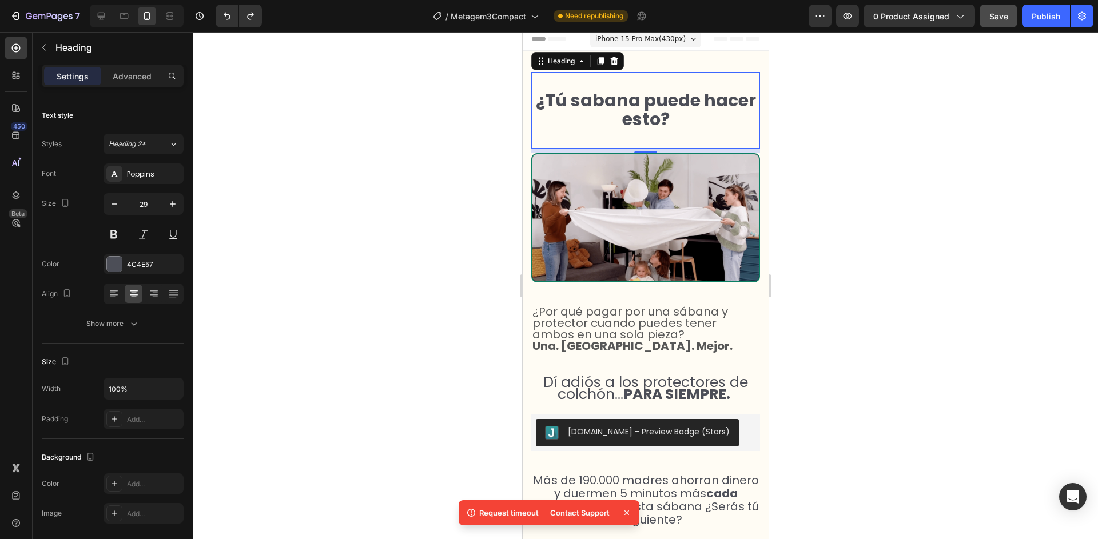
click at [328, 156] on div at bounding box center [645, 285] width 905 height 507
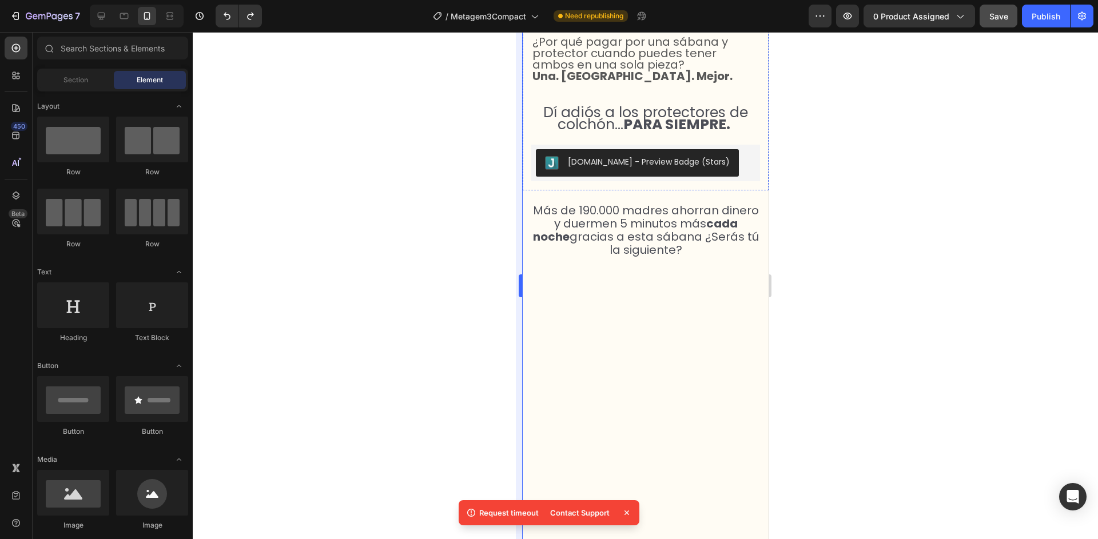
select select "50x83x15 cm"
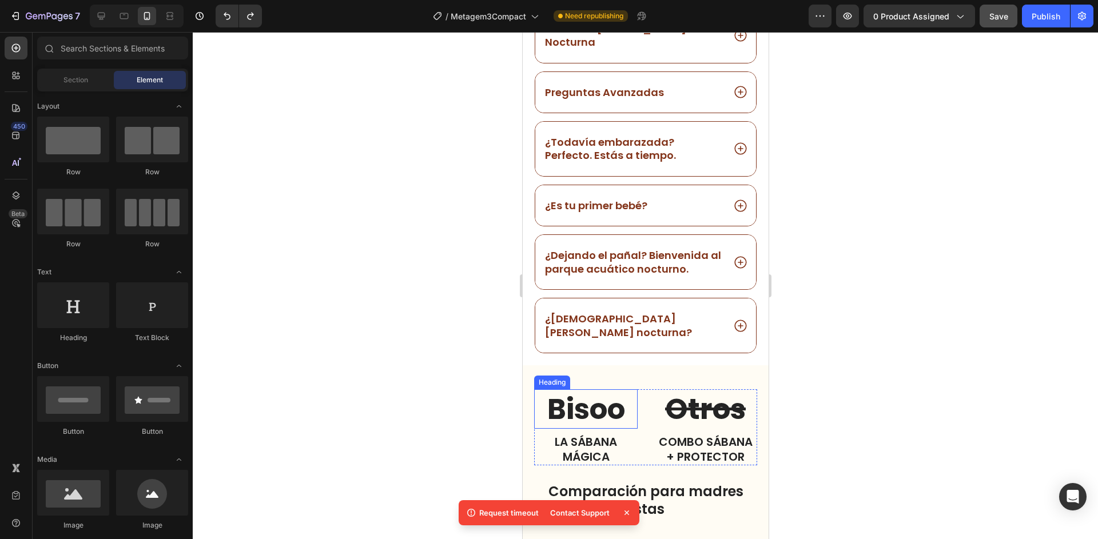
scroll to position [5264, 0]
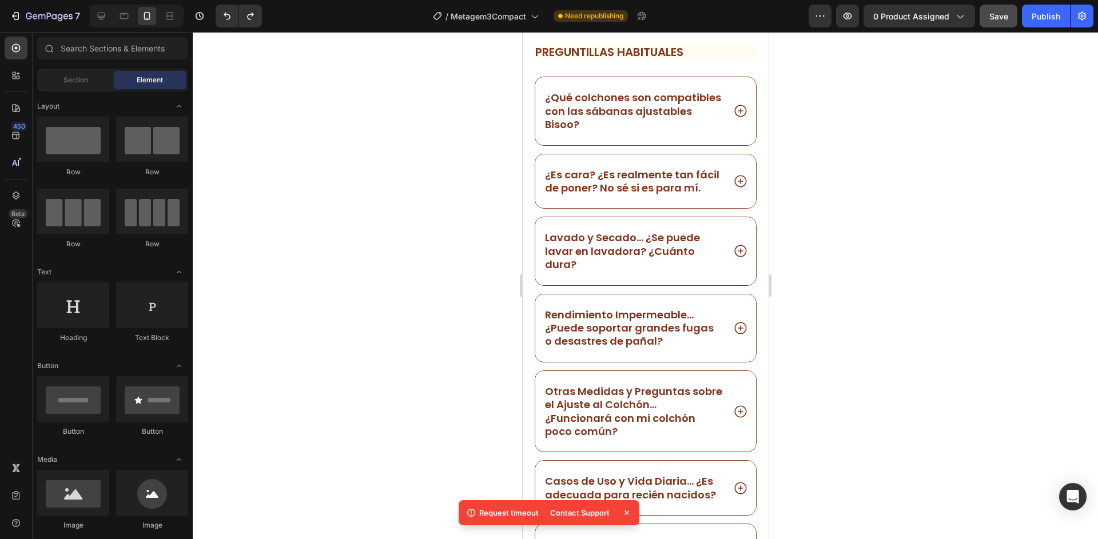
select select "50x83x15 cm"
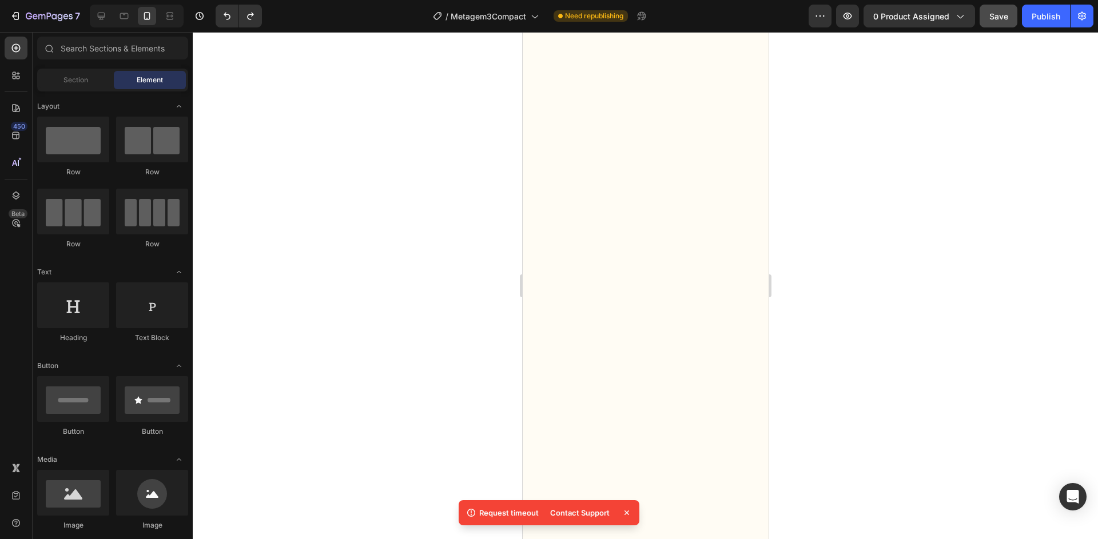
scroll to position [0, 0]
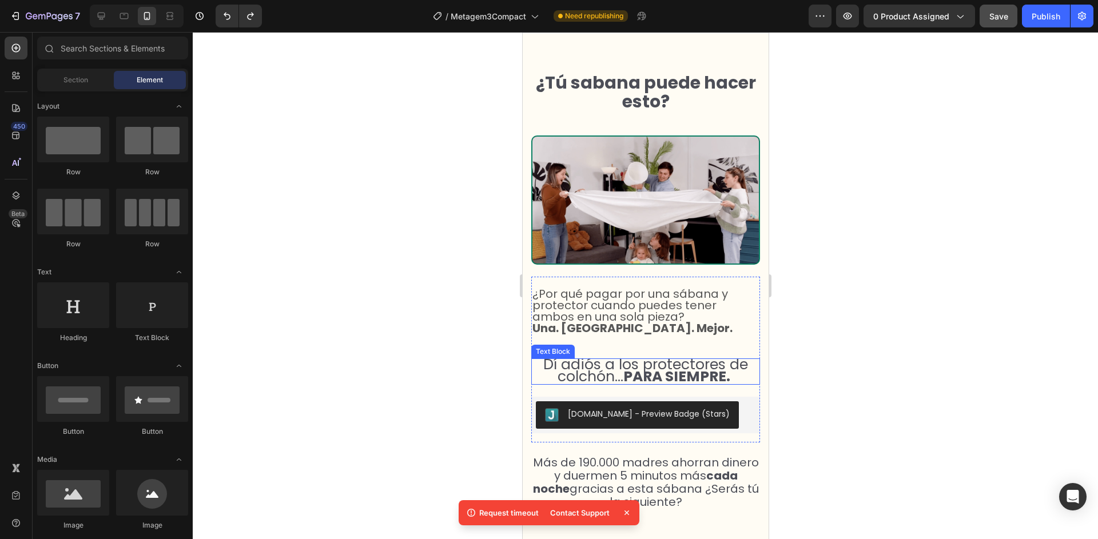
select select "50x83x15 cm"
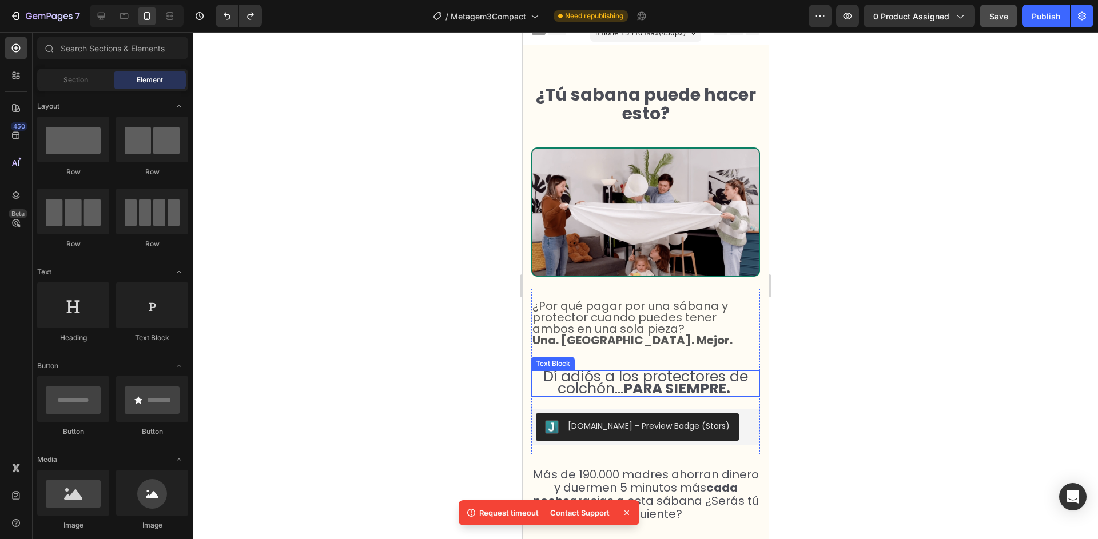
select select "50x83x15 cm"
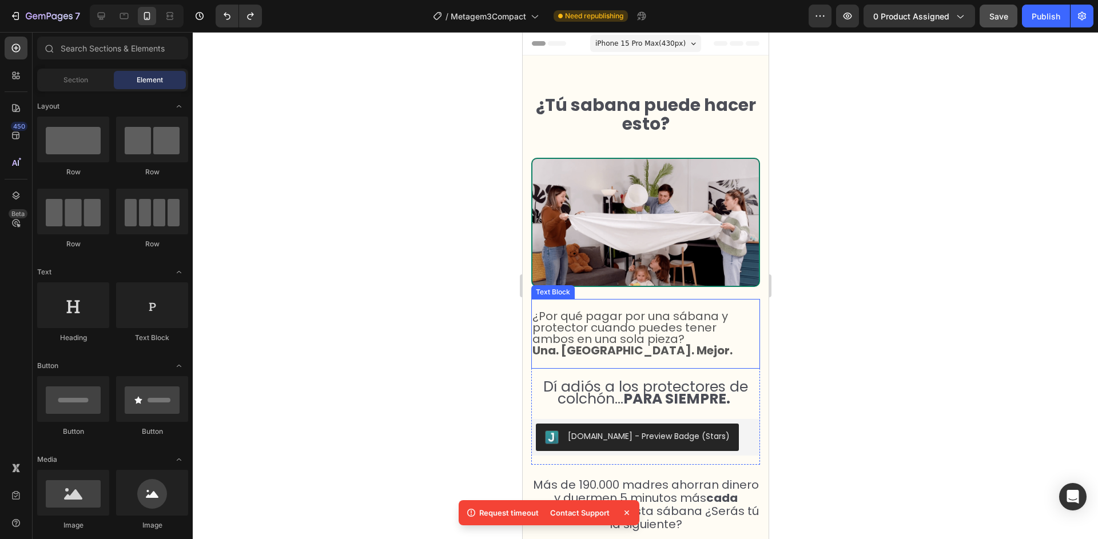
select select "50x83x15 cm"
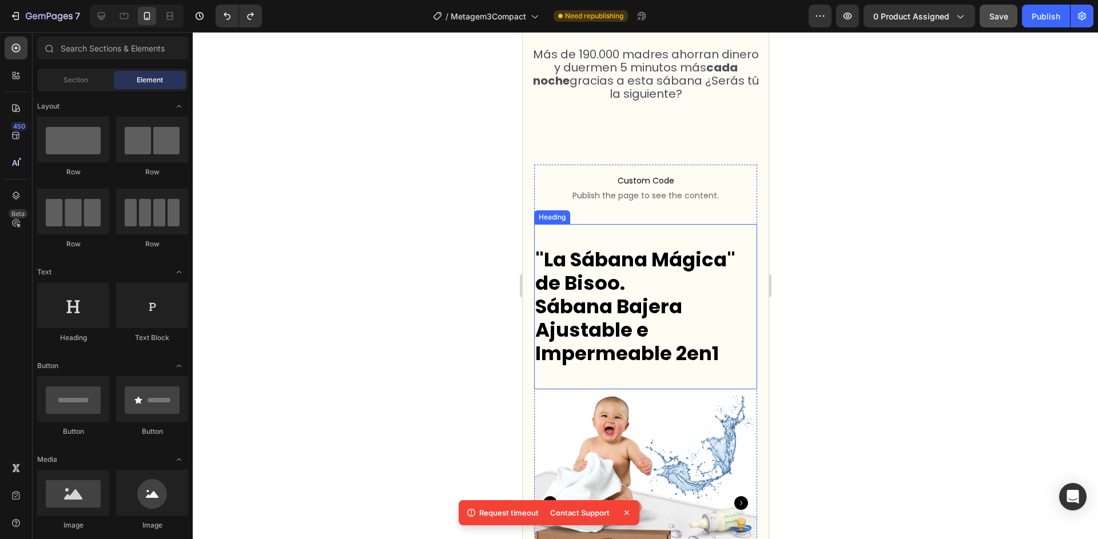
scroll to position [651, 0]
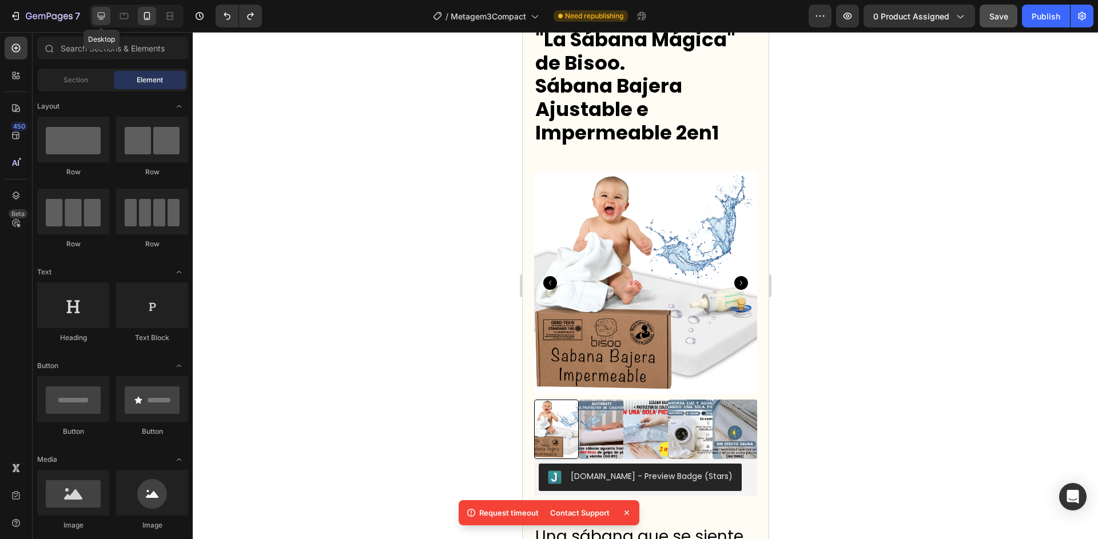
click at [97, 15] on icon at bounding box center [101, 15] width 11 height 11
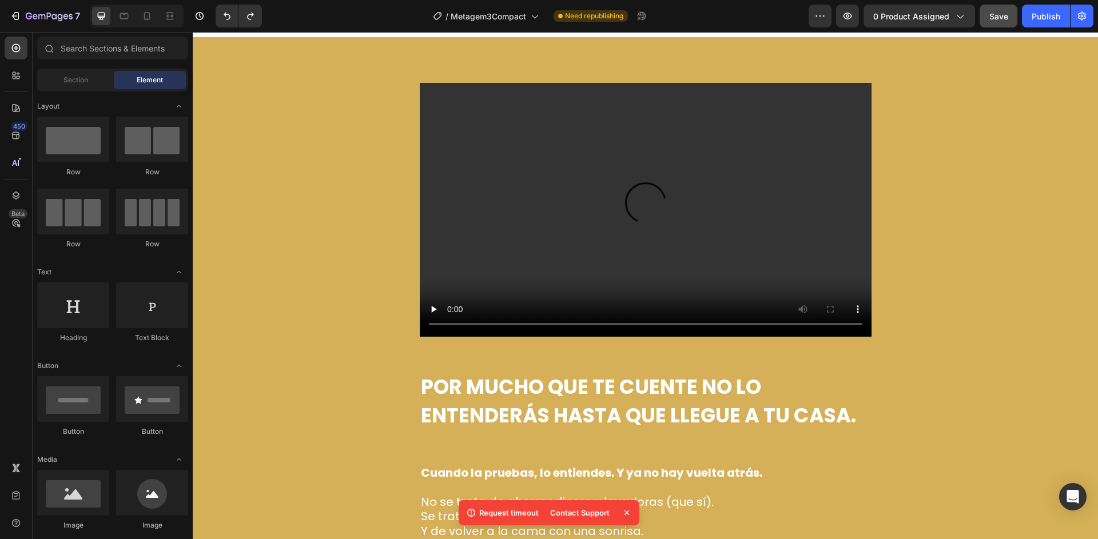
scroll to position [6092, 0]
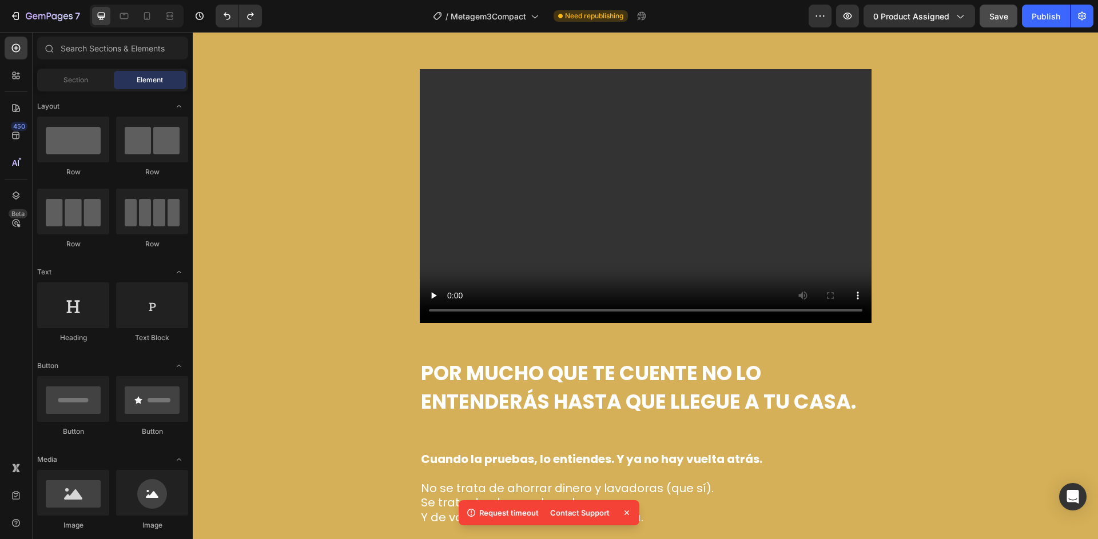
click at [522, 515] on p "Request timeout" at bounding box center [508, 512] width 59 height 11
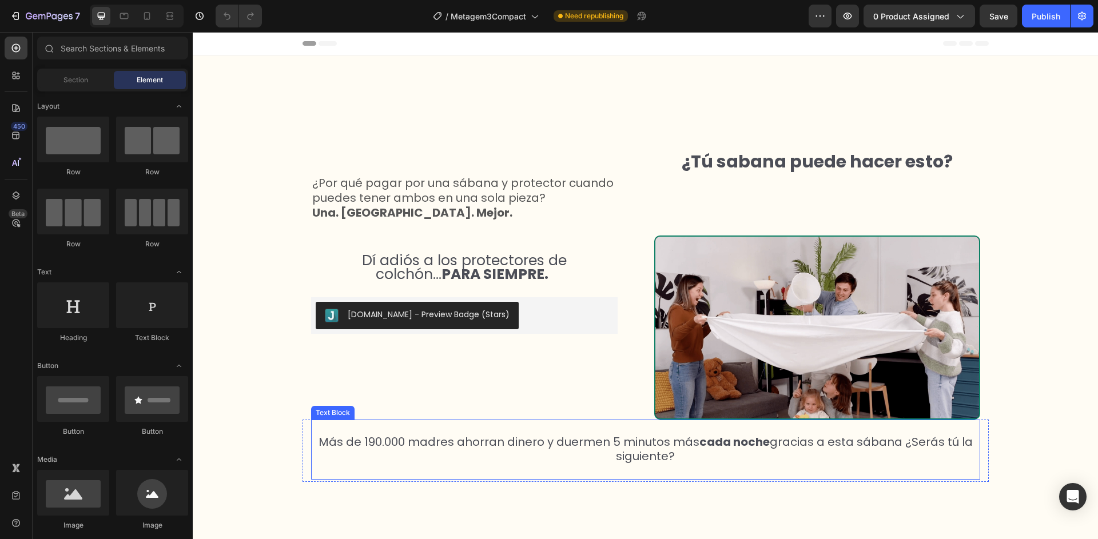
select select "50x83x15 cm"
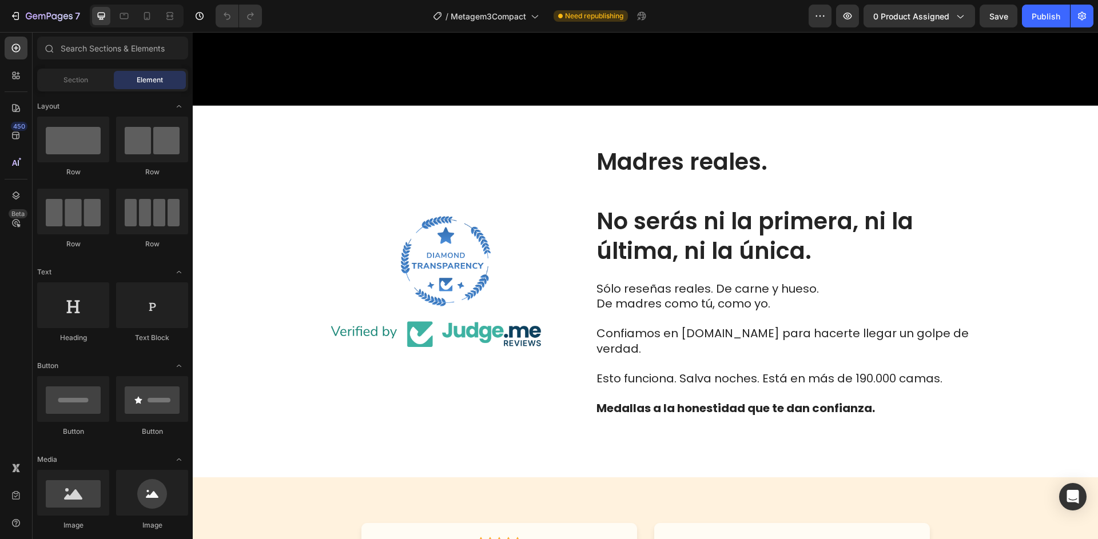
scroll to position [2928, 0]
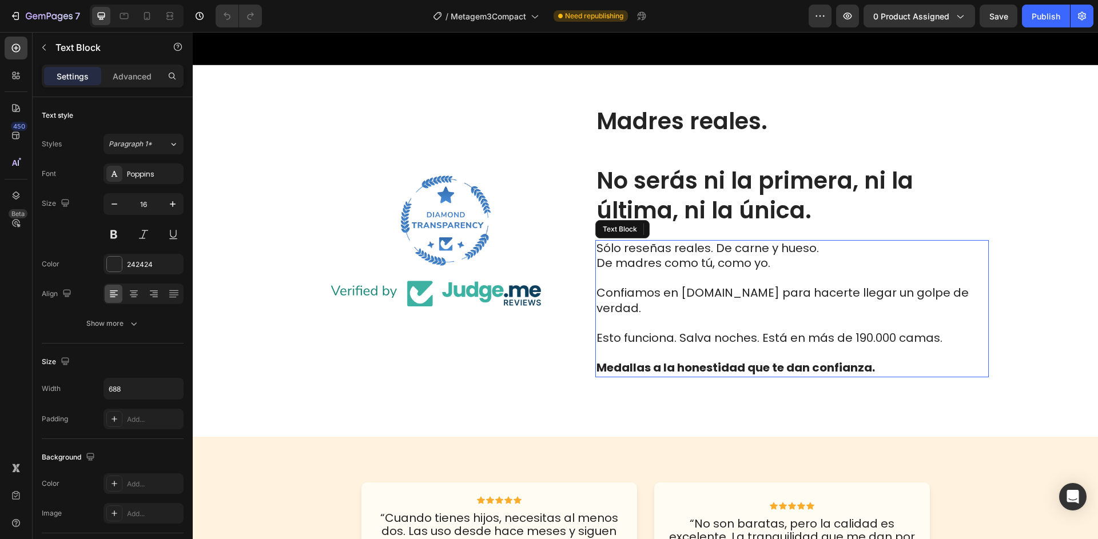
click at [860, 321] on div "Madres reales. No serás ni la primera, ni la última, ni la única. Heading Sólo …" at bounding box center [791, 248] width 393 height 286
click at [860, 330] on span "Esto funciona. Salva noches. Está en más de 190.000 camas." at bounding box center [770, 338] width 346 height 16
click at [868, 330] on span "Esto funciona. Salva noches. Está en más de 190.000 camas." at bounding box center [770, 338] width 346 height 16
drag, startPoint x: 858, startPoint y: 324, endPoint x: 951, endPoint y: 323, distance: 93.2
click at [951, 323] on p "De madres como tú, como yo. Confiamos en judge.me para hacerte llegar un golpe …" at bounding box center [792, 316] width 391 height 120
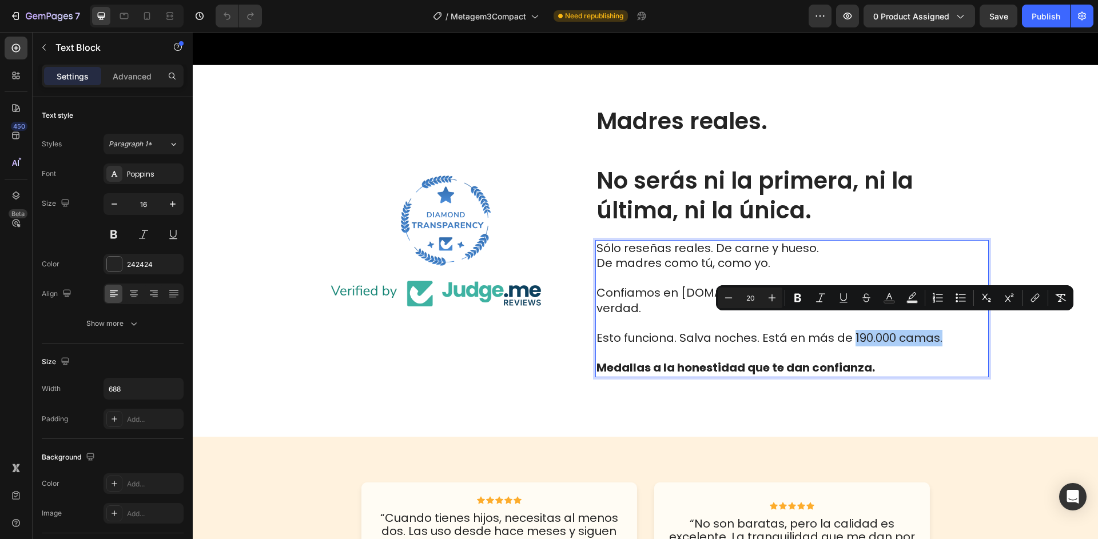
click at [799, 297] on icon "Editor contextual toolbar" at bounding box center [797, 298] width 7 height 9
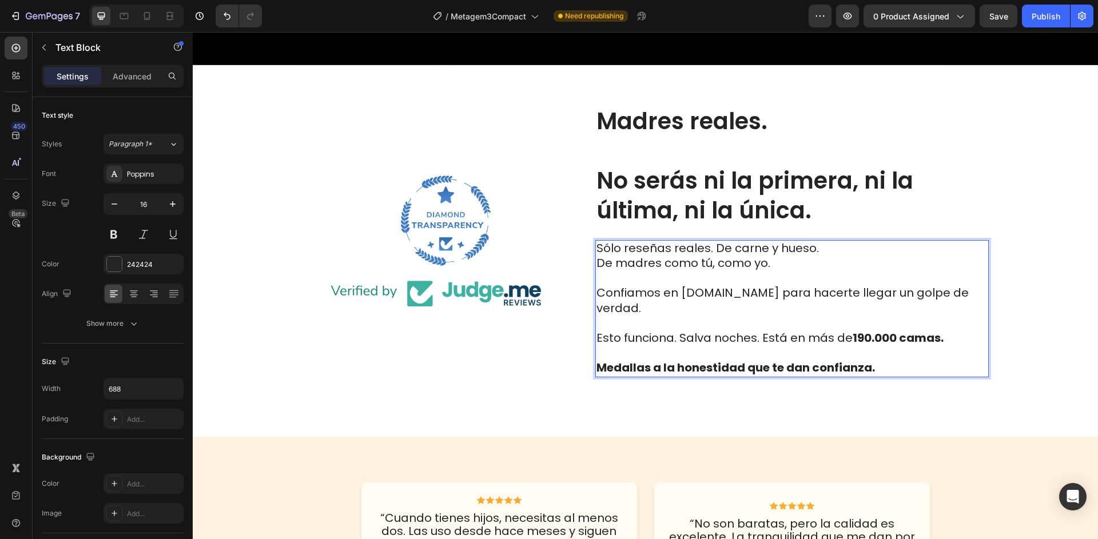
click at [910, 330] on strong "190.000 camas." at bounding box center [898, 338] width 91 height 16
click at [903, 330] on strong "190.000 o." at bounding box center [881, 338] width 57 height 16
click at [898, 330] on strong "190.000 ." at bounding box center [877, 338] width 49 height 16
click at [905, 330] on strong "190.000 h." at bounding box center [881, 338] width 57 height 16
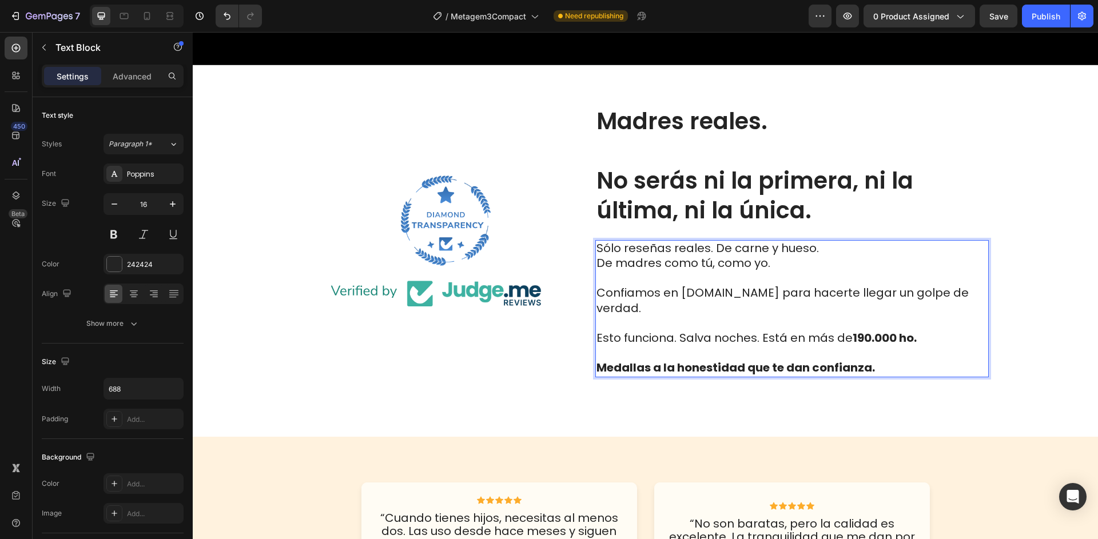
click at [913, 330] on strong "190.000 ho." at bounding box center [885, 338] width 64 height 16
click at [921, 330] on strong "190.000 hog." at bounding box center [889, 338] width 72 height 16
click at [929, 330] on strong "190.000 hoga." at bounding box center [893, 338] width 80 height 16
click at [935, 330] on strong "190.000 hogar." at bounding box center [895, 338] width 85 height 16
click at [941, 330] on strong "190.000 hogare." at bounding box center [899, 338] width 92 height 16
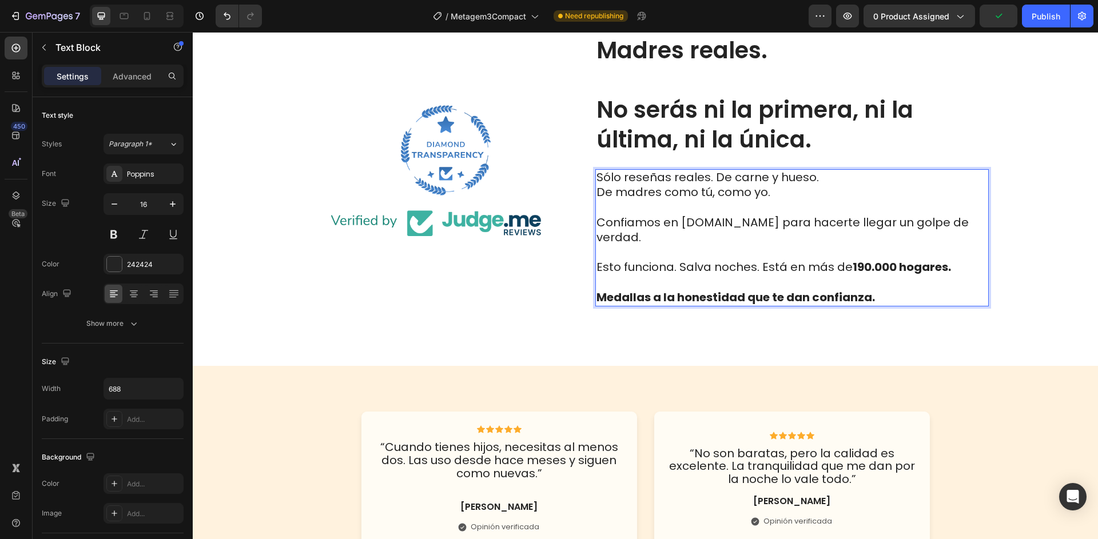
scroll to position [3024, 0]
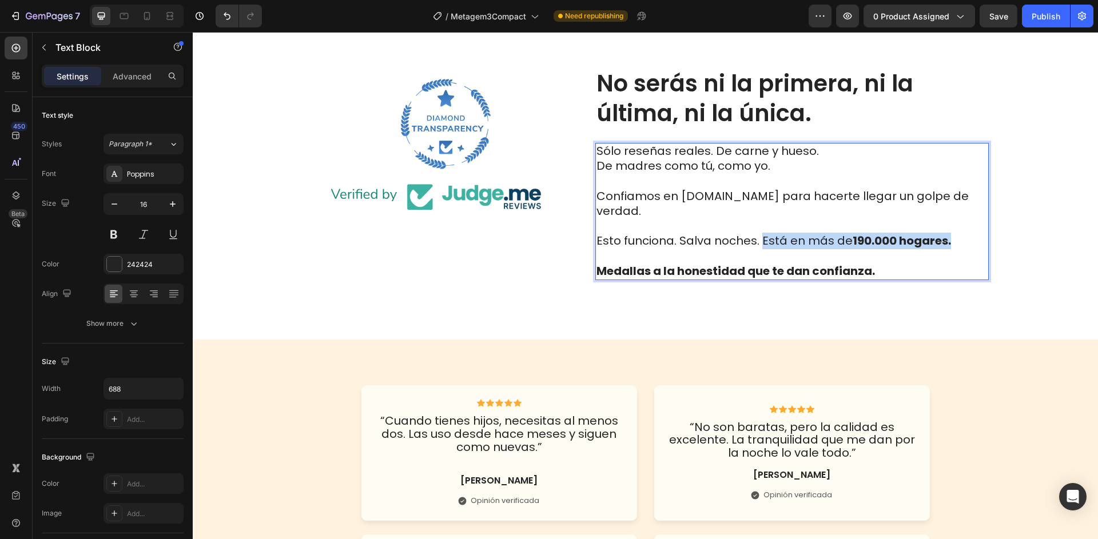
drag, startPoint x: 762, startPoint y: 226, endPoint x: 925, endPoint y: 210, distance: 164.3
click at [959, 224] on p "De madres como tú, como yo. Confiamos en judge.me para hacerte llegar un golpe …" at bounding box center [792, 219] width 391 height 120
click at [798, 233] on span "Esto funciona. Salva noches. Está en más de 190.000 hogares." at bounding box center [774, 241] width 355 height 16
click at [786, 233] on span "Esto funciona. Salva noches. Está en más de 190.000 hogares." at bounding box center [774, 241] width 355 height 16
drag, startPoint x: 762, startPoint y: 228, endPoint x: 935, endPoint y: 230, distance: 172.7
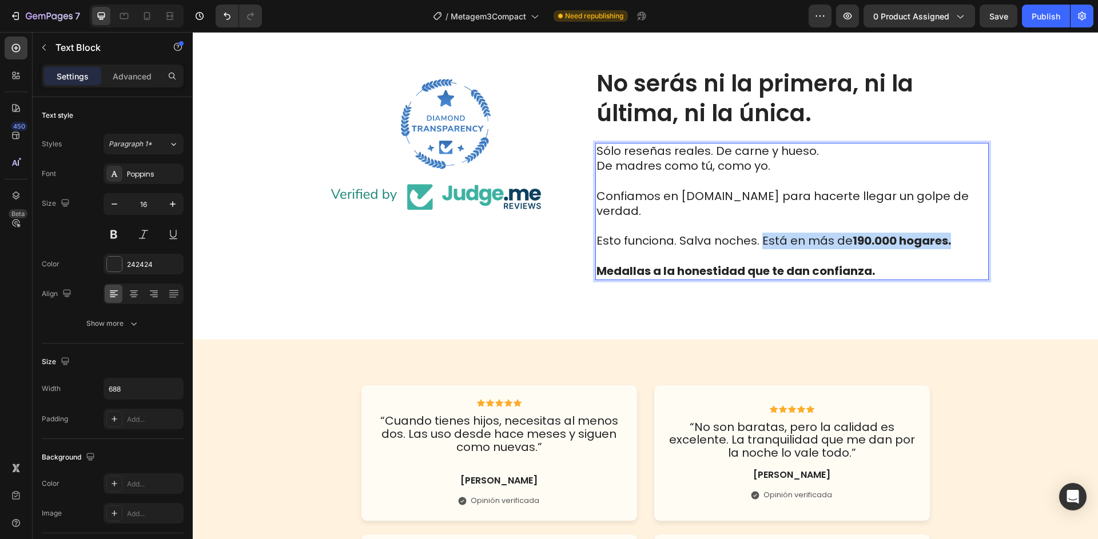
click at [975, 232] on p "De madres como tú, como yo. Confiamos en judge.me para hacerte llegar un golpe …" at bounding box center [792, 219] width 391 height 120
click at [790, 233] on span "Esto funciona. Salva noches. Está en más de 190.000 hogares." at bounding box center [774, 241] width 355 height 16
click at [778, 233] on span "Esto funciona. Salva noches. Está en más de 190.000 hogares." at bounding box center [774, 241] width 355 height 16
drag, startPoint x: 758, startPoint y: 228, endPoint x: 952, endPoint y: 229, distance: 193.3
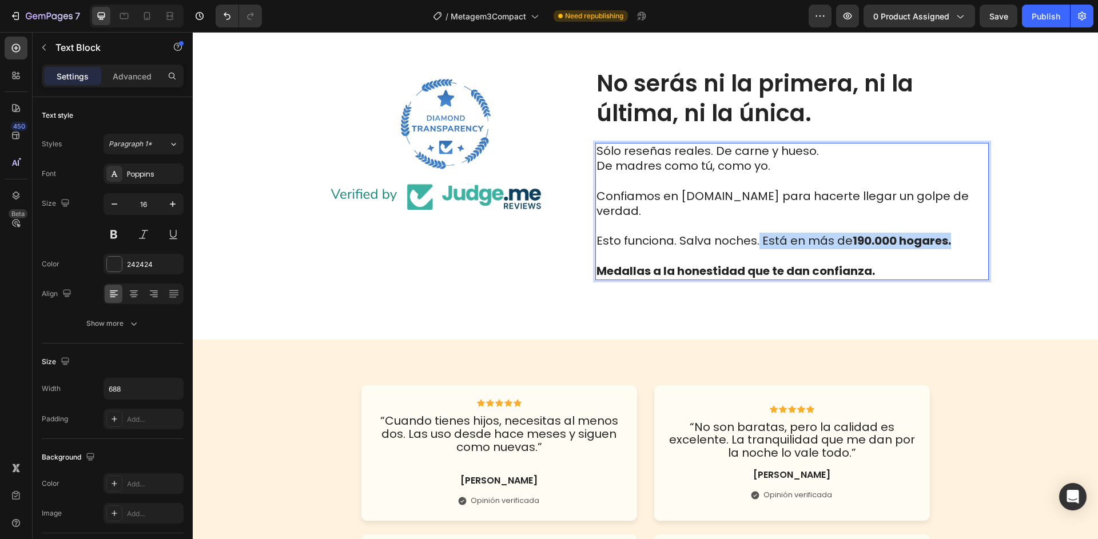
click at [952, 229] on p "De madres como tú, como yo. Confiamos en judge.me para hacerte llegar un golpe …" at bounding box center [792, 219] width 391 height 120
click at [864, 233] on strong "190.000 hogares." at bounding box center [902, 241] width 98 height 16
drag, startPoint x: 864, startPoint y: 226, endPoint x: 823, endPoint y: 226, distance: 40.6
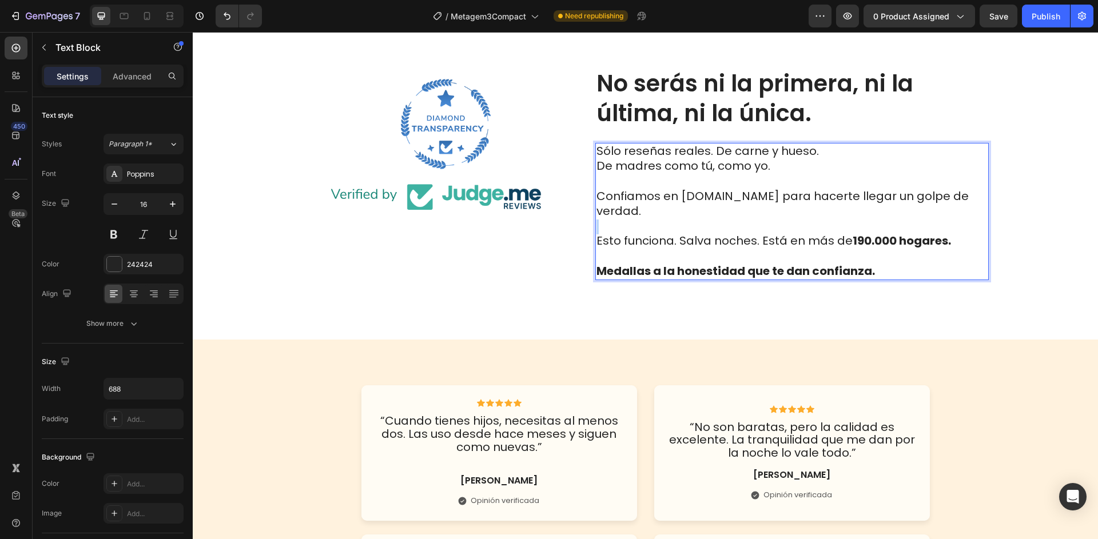
click at [864, 233] on strong "190.000 hogares." at bounding box center [902, 241] width 98 height 16
click at [750, 215] on p "De madres como tú, como yo. Confiamos en judge.me para hacerte llegar un golpe …" at bounding box center [792, 219] width 391 height 120
click at [760, 233] on span "Esto funciona. Salva noches. Está en más de 190.000 hogares." at bounding box center [774, 241] width 355 height 16
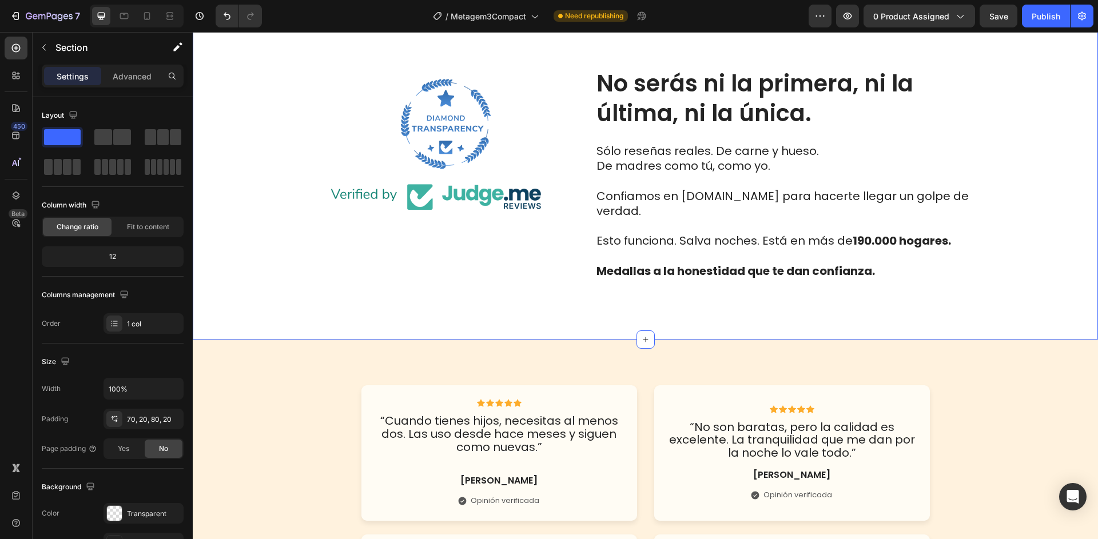
click at [1034, 230] on div "Image Madres reales. No serás ni la primera, ni la última, ni la única. Heading…" at bounding box center [645, 151] width 882 height 286
click at [907, 233] on strong "190.000 hogares." at bounding box center [902, 241] width 98 height 16
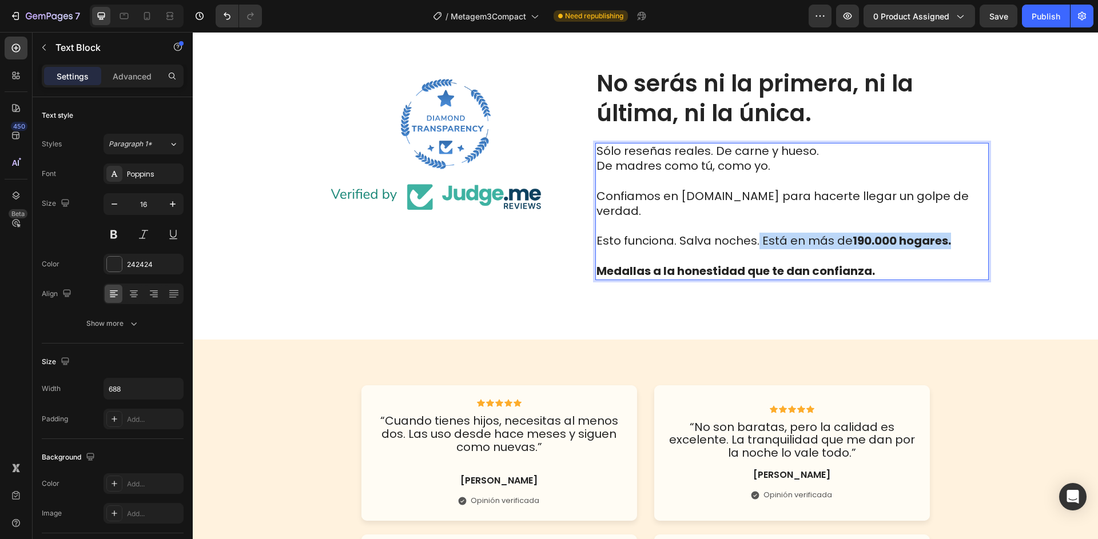
drag, startPoint x: 824, startPoint y: 229, endPoint x: 952, endPoint y: 231, distance: 128.1
click at [952, 231] on p "De madres como tú, como yo. Confiamos en judge.me para hacerte llegar un golpe …" at bounding box center [792, 219] width 391 height 120
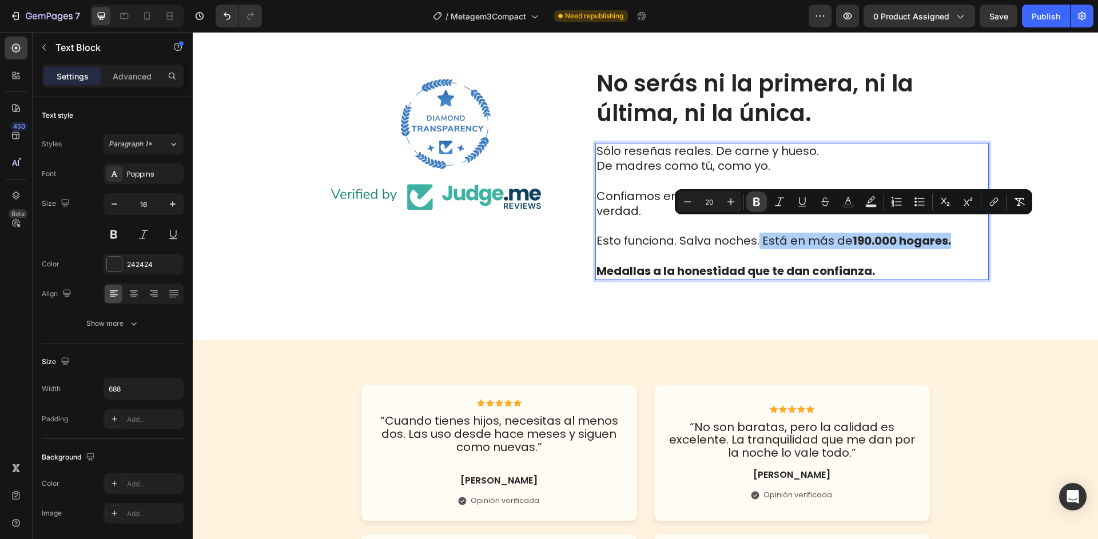
click at [762, 206] on icon "Editor contextual toolbar" at bounding box center [756, 201] width 11 height 11
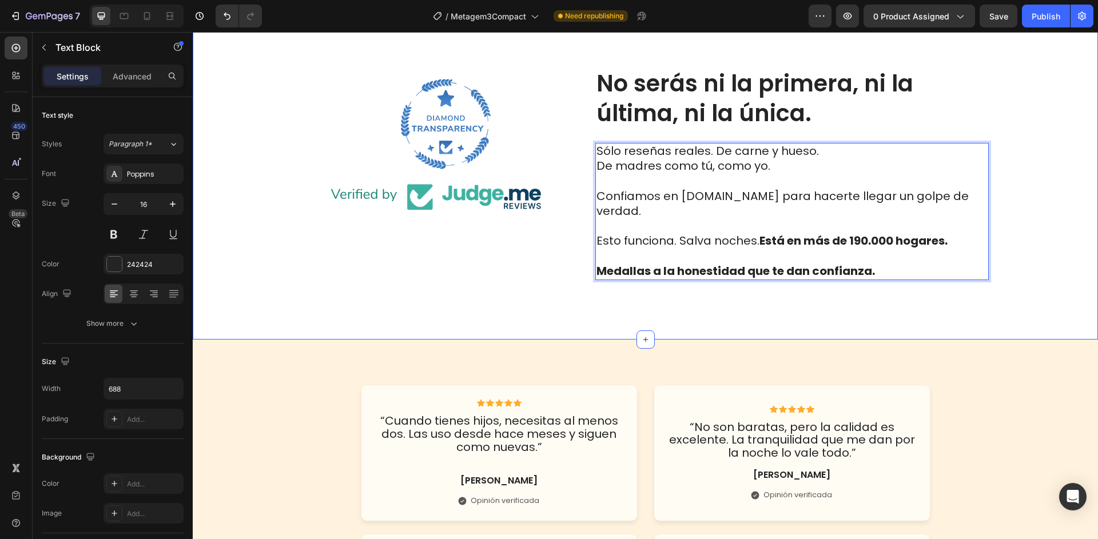
click at [1035, 239] on div "Image Madres reales. No serás ni la primera, ni la última, ni la única. Heading…" at bounding box center [645, 151] width 882 height 286
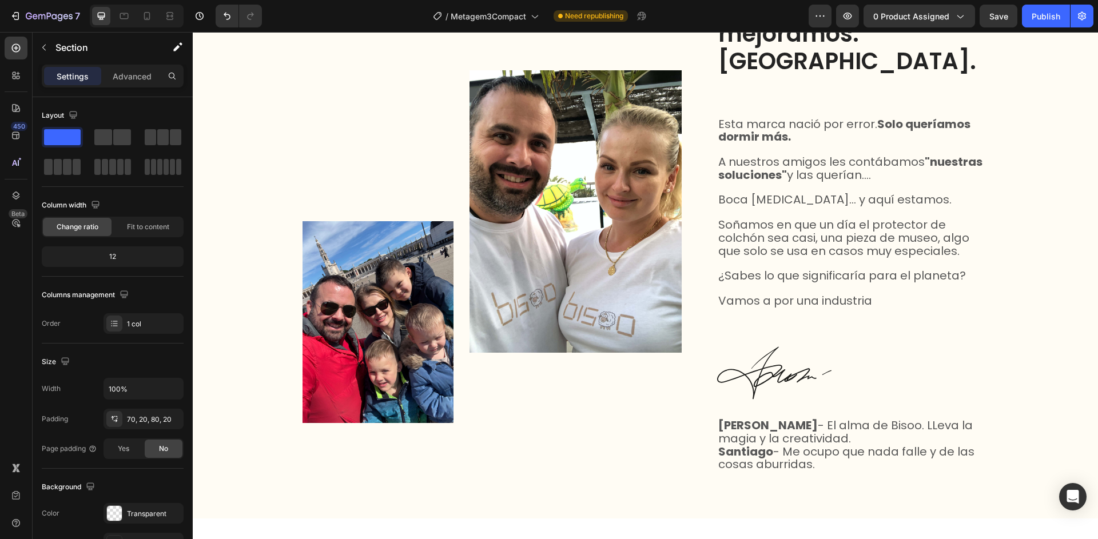
scroll to position [5653, 0]
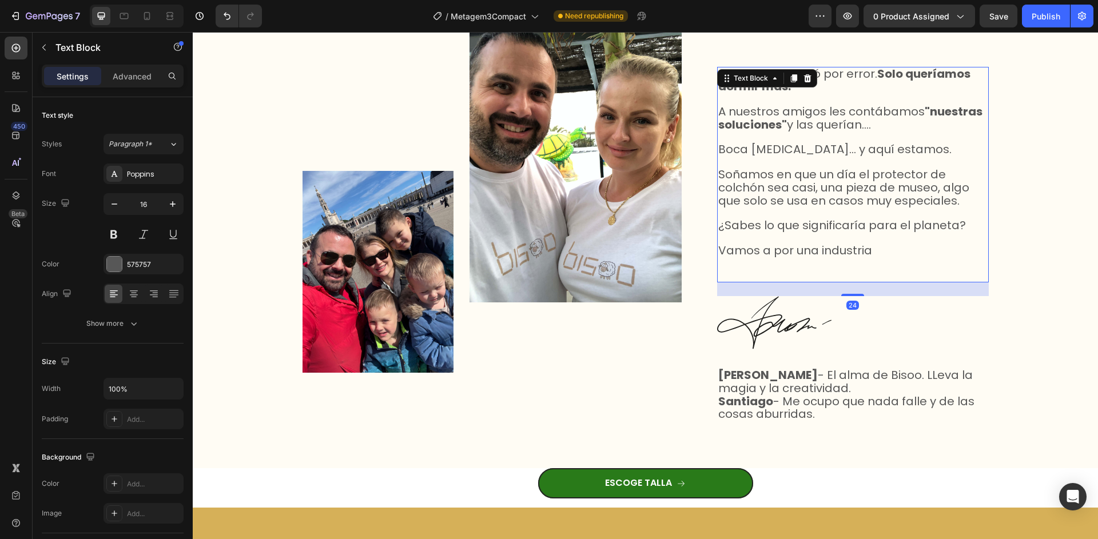
click at [818, 248] on span "Vamos a por una industria" at bounding box center [795, 250] width 154 height 16
click at [893, 249] on p "Esta marca nació por error. Solo queríamos dormir más. A nuestros amigos les co…" at bounding box center [852, 163] width 269 height 190
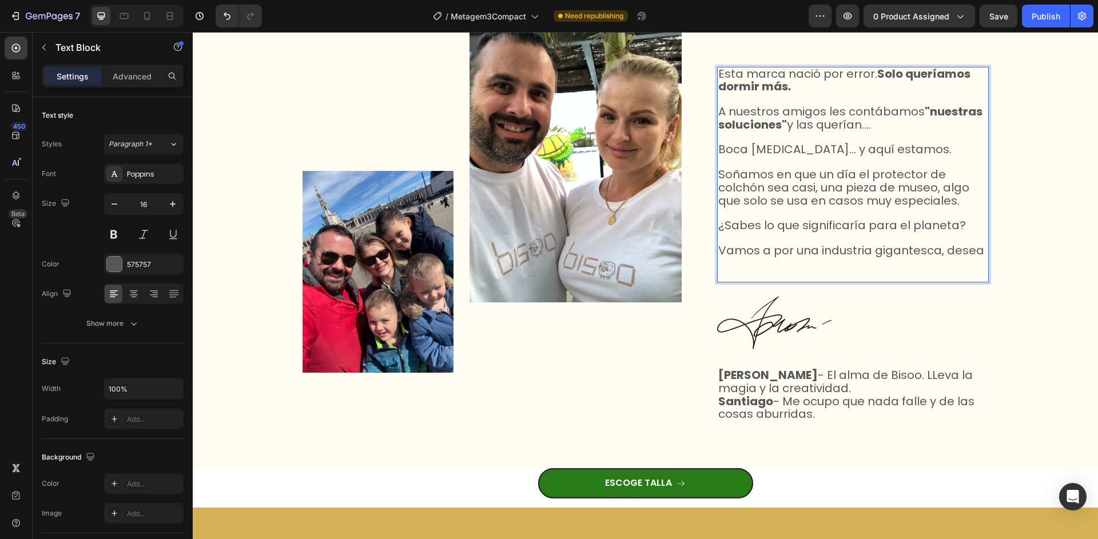
scroll to position [5660, 0]
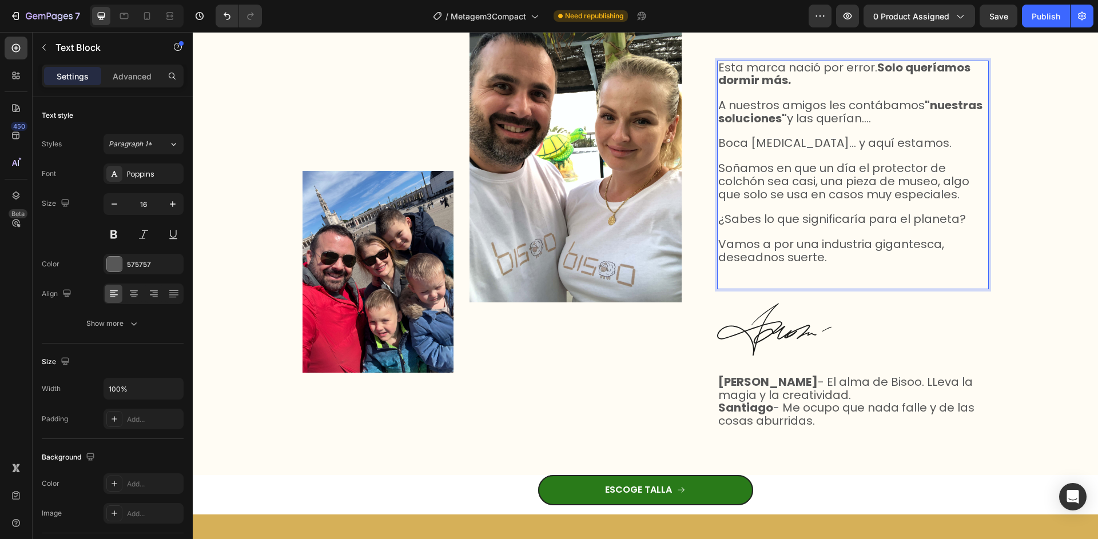
click at [952, 218] on span "¿Sabes lo que significaría para el planeta?" at bounding box center [842, 219] width 248 height 16
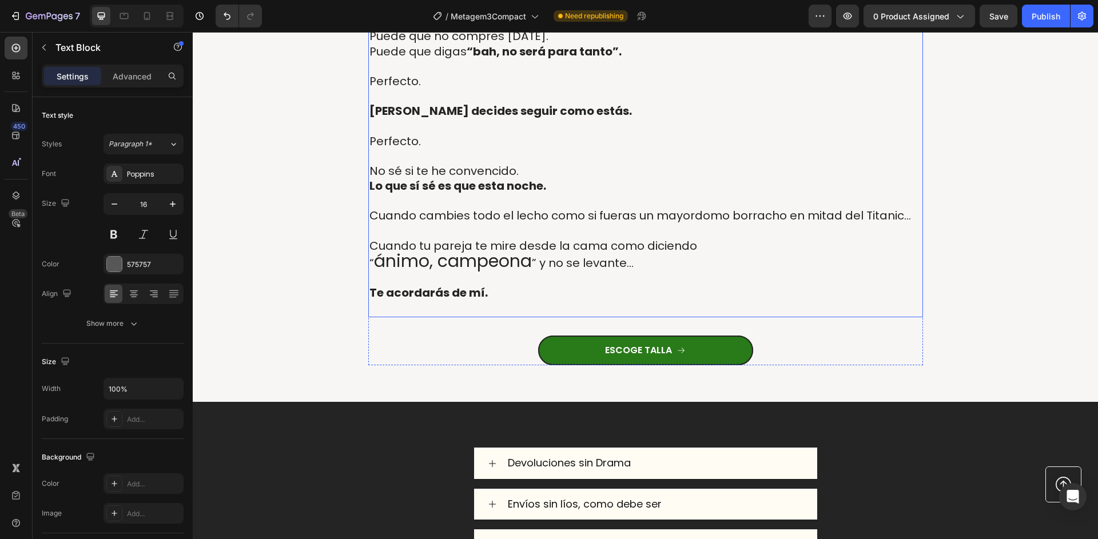
scroll to position [7454, 0]
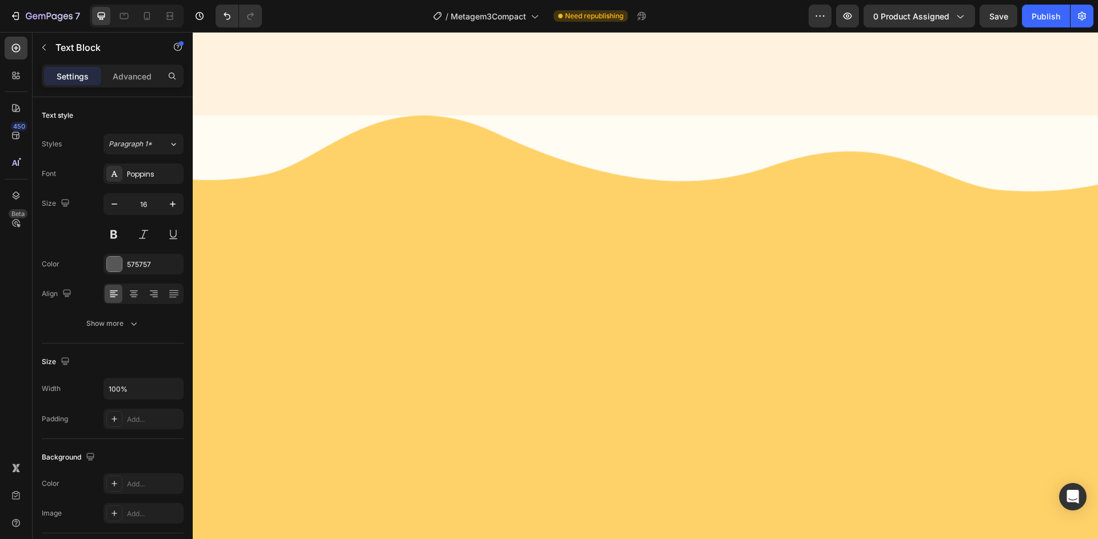
select select "50x83x15 cm"
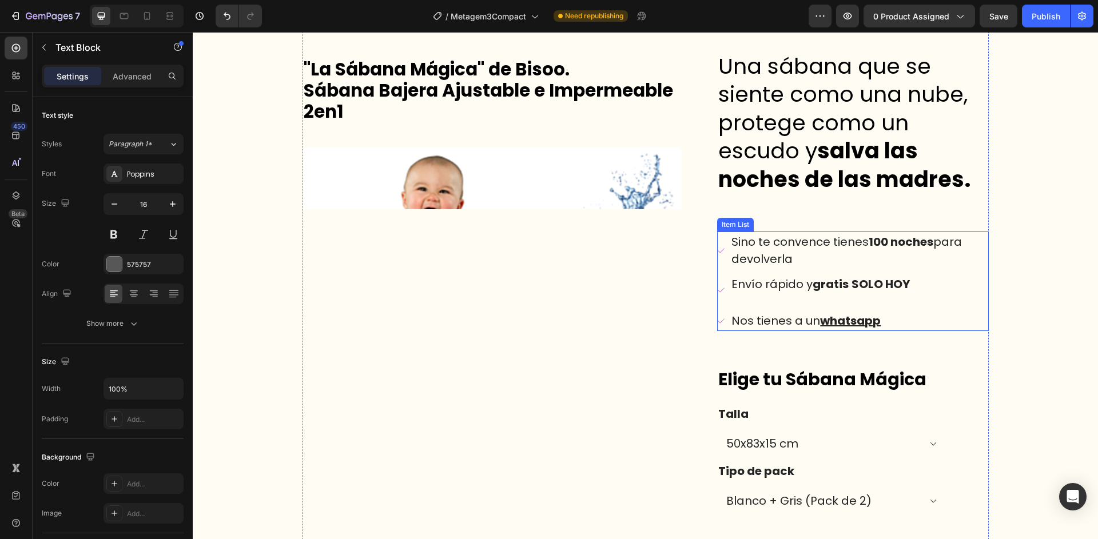
scroll to position [645, 0]
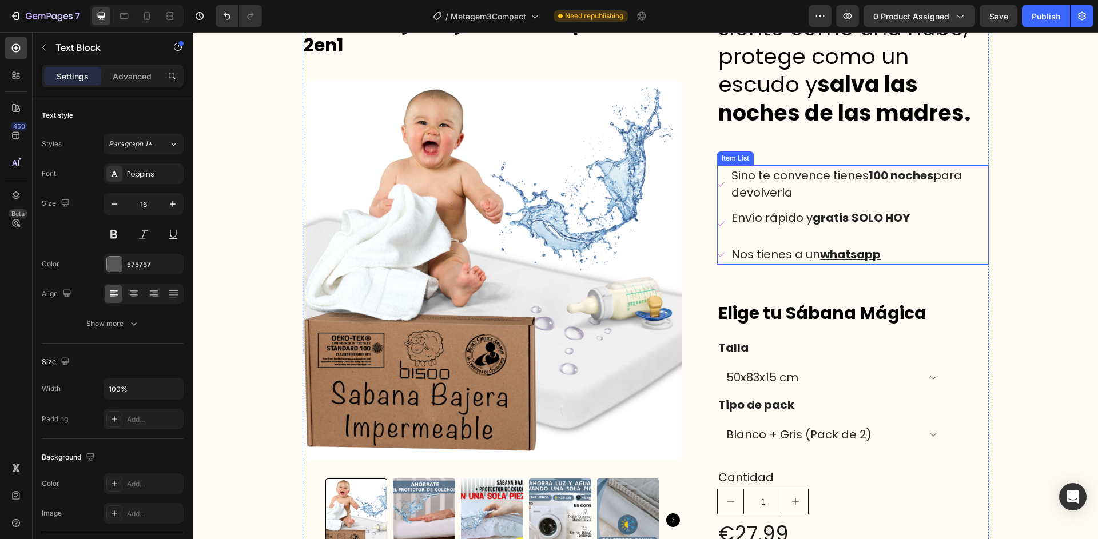
click at [866, 222] on strong "SOLO HOY" at bounding box center [881, 218] width 58 height 16
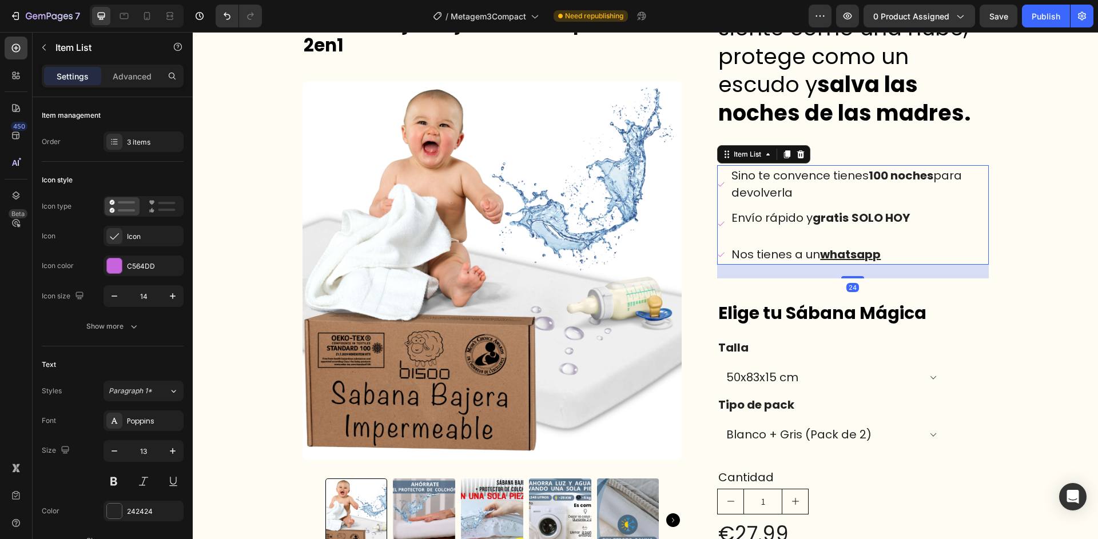
click at [866, 222] on strong "SOLO HOY" at bounding box center [881, 218] width 58 height 16
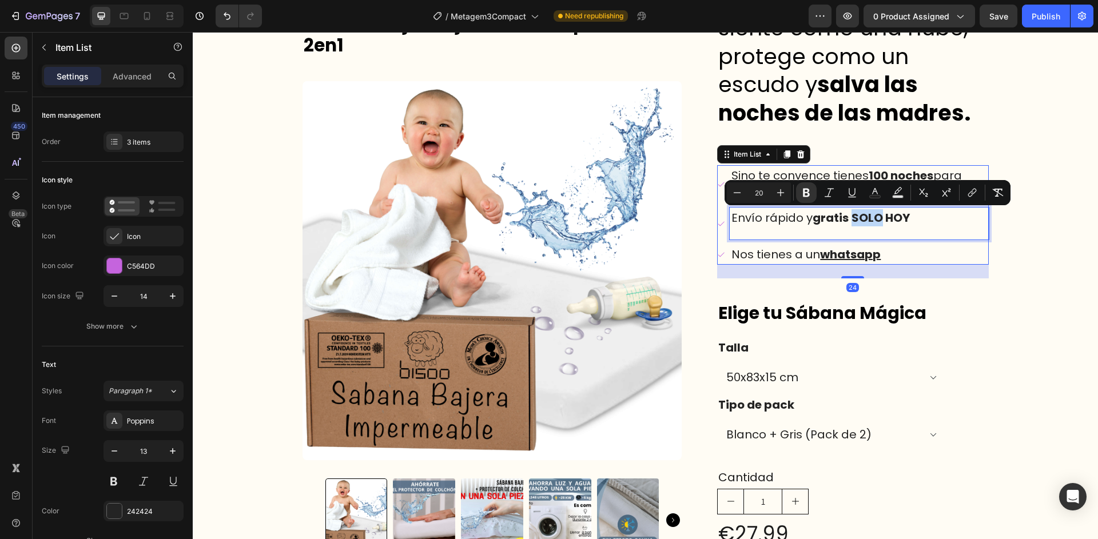
click at [862, 218] on strong "SOLO HOY" at bounding box center [881, 218] width 58 height 16
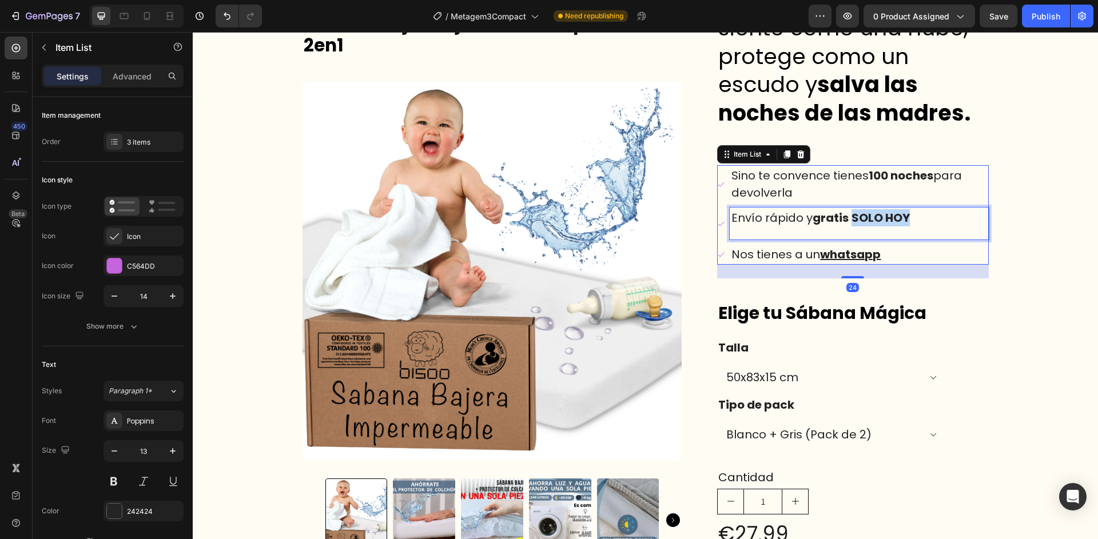
drag, startPoint x: 854, startPoint y: 218, endPoint x: 910, endPoint y: 216, distance: 56.1
click at [911, 216] on p "Envío rápido y gratis SOLO HOY" at bounding box center [858, 217] width 255 height 17
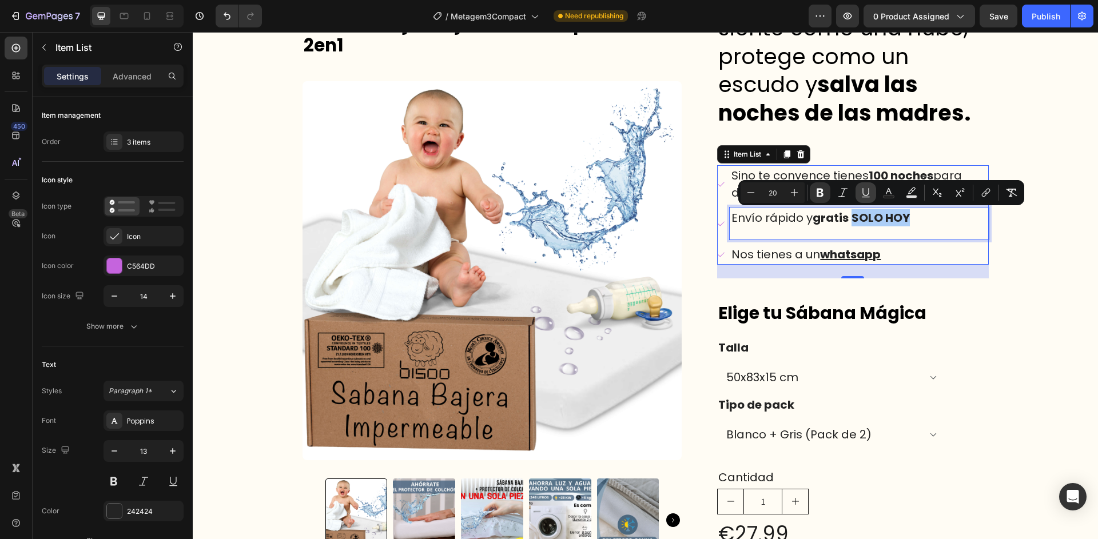
click at [864, 196] on icon "Editor contextual toolbar" at bounding box center [865, 192] width 11 height 11
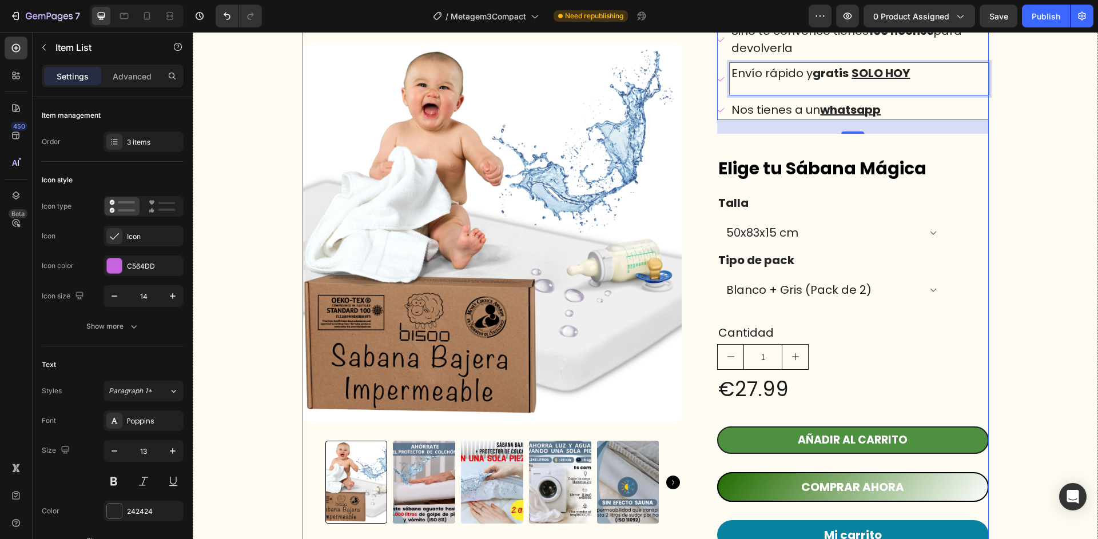
scroll to position [790, 0]
click at [744, 111] on span "Nos tienes a un" at bounding box center [775, 109] width 89 height 16
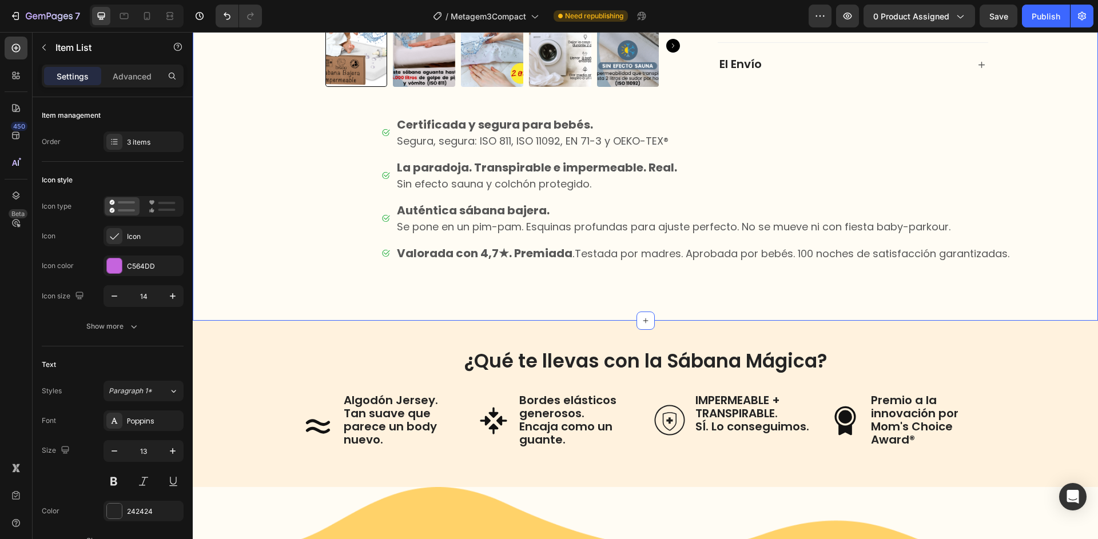
scroll to position [1415, 0]
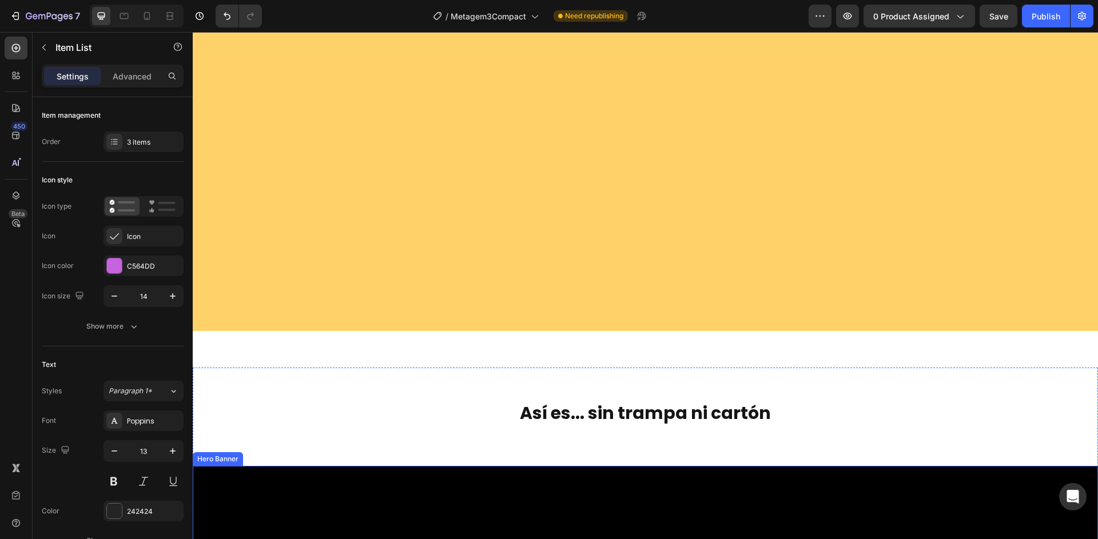
select select "50x83x15 cm"
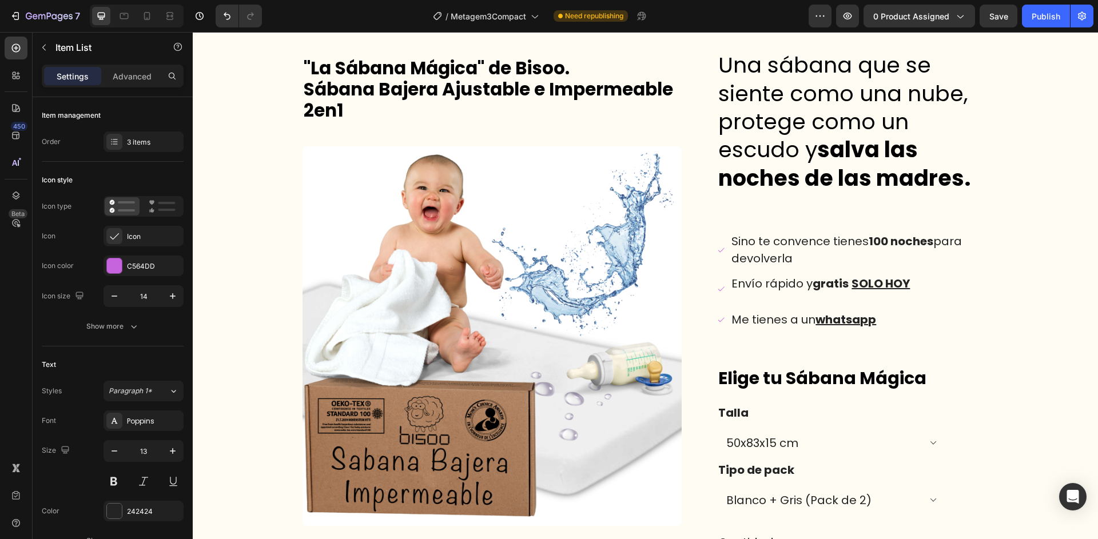
scroll to position [0, 0]
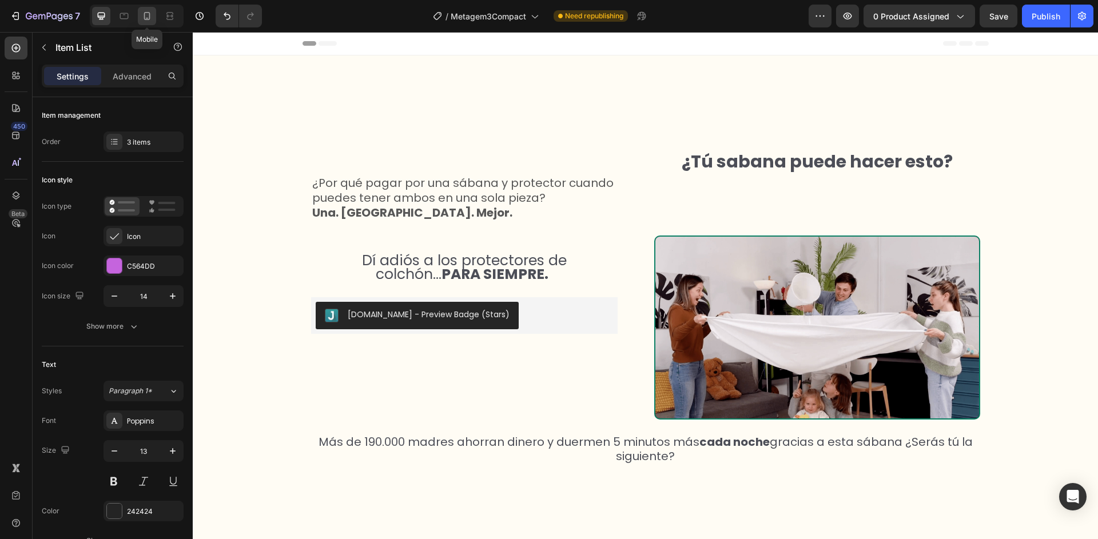
click at [152, 22] on div at bounding box center [147, 16] width 18 height 18
type input "13"
type input "12"
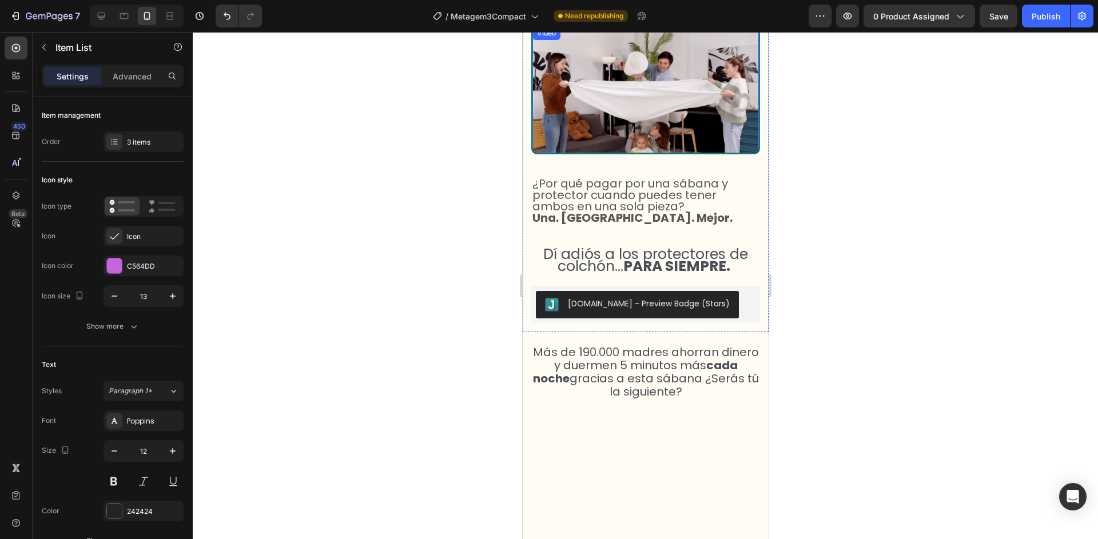
select select "50x83x15 cm"
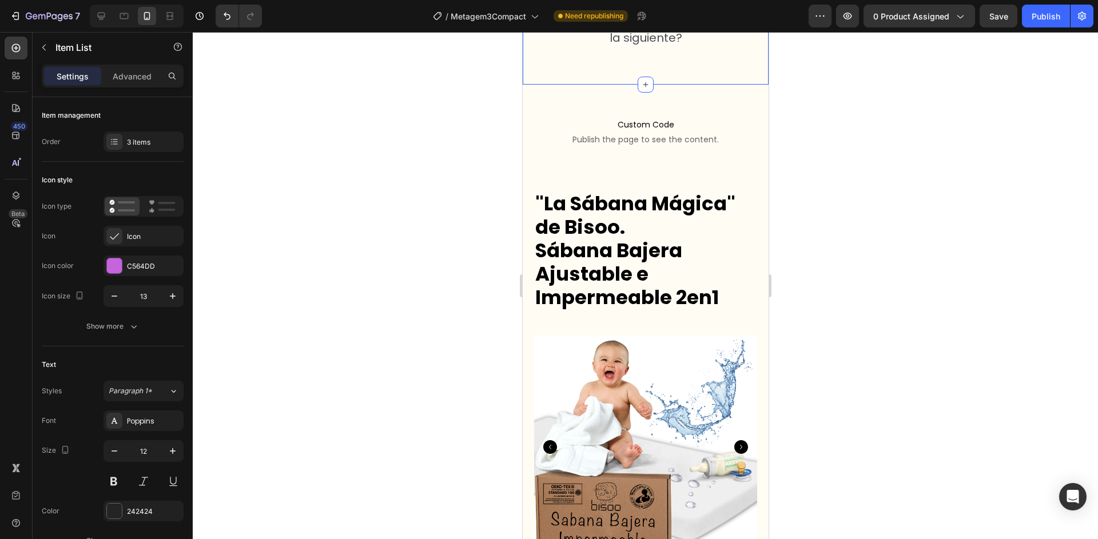
scroll to position [489, 0]
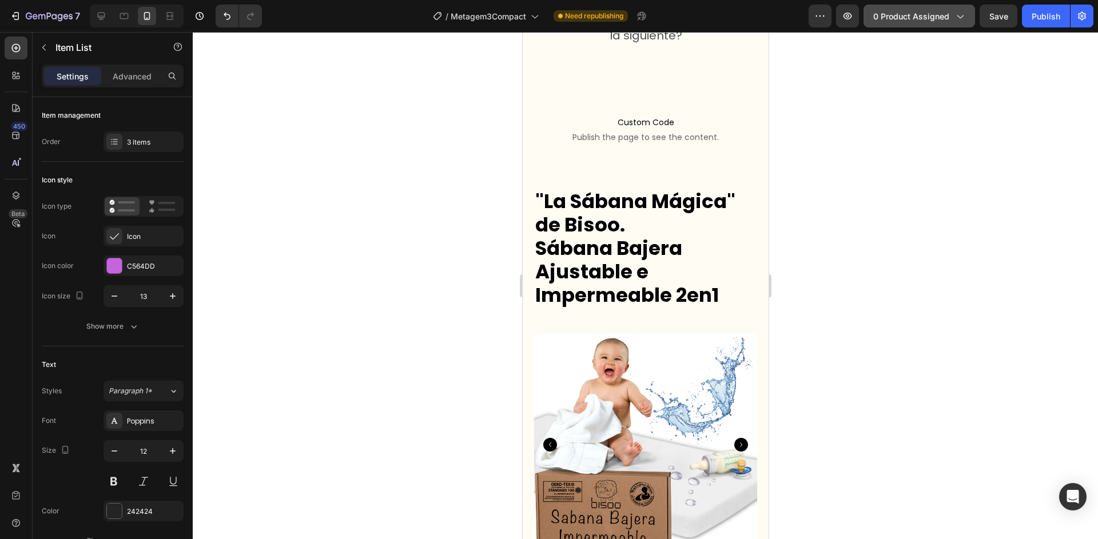
click at [942, 17] on span "0 product assigned" at bounding box center [911, 16] width 76 height 12
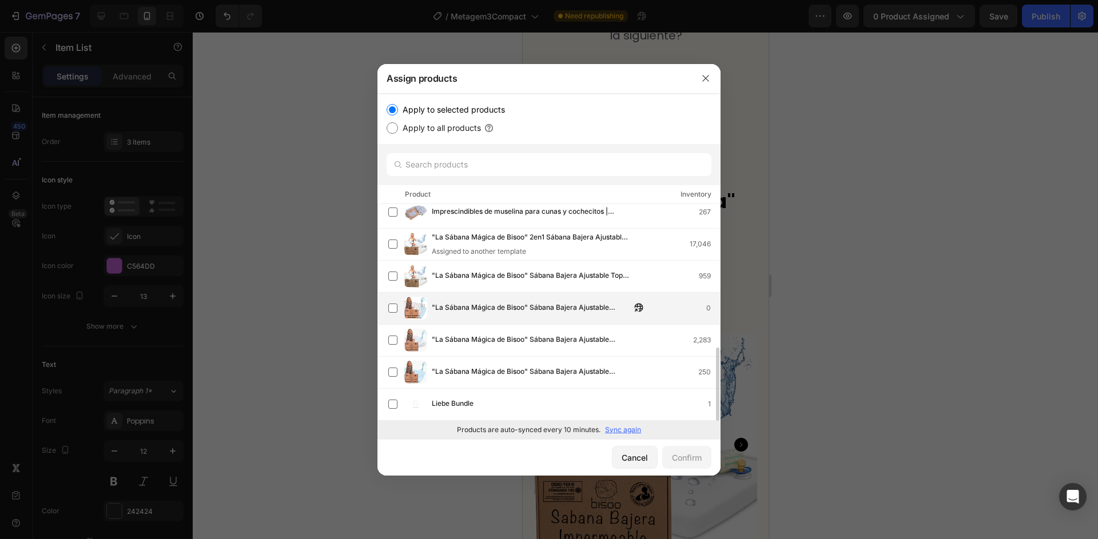
scroll to position [424, 0]
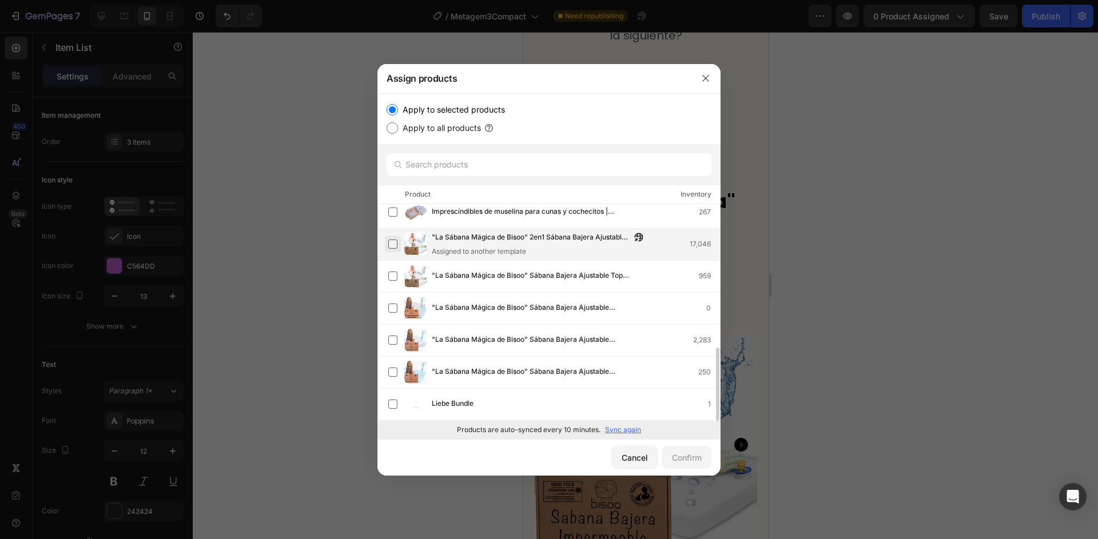
click at [395, 244] on label at bounding box center [392, 244] width 9 height 9
click at [689, 458] on div "Confirm" at bounding box center [687, 458] width 30 height 12
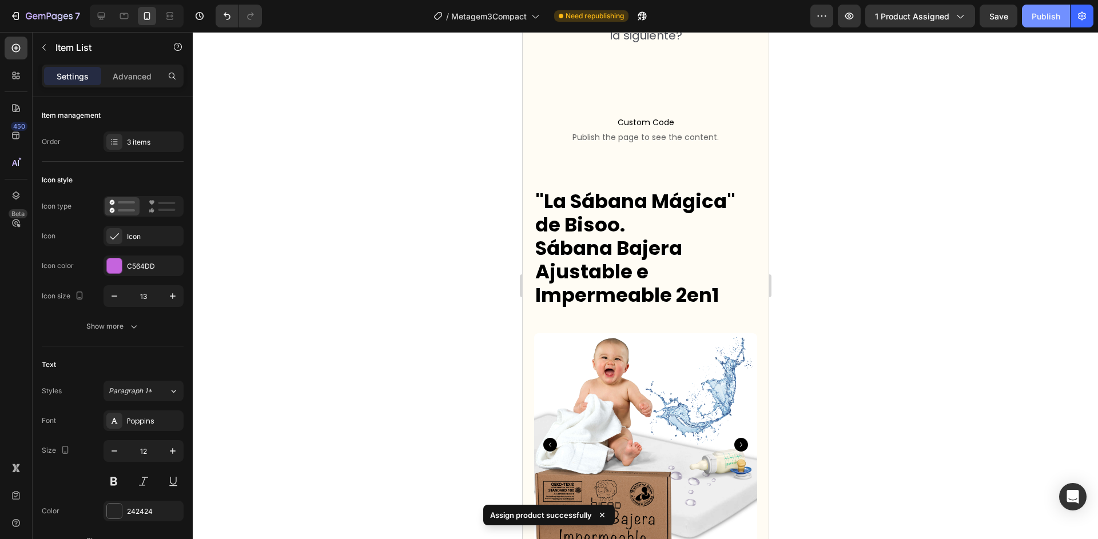
click at [1055, 9] on button "Publish" at bounding box center [1046, 16] width 48 height 23
